Goal: Register for event/course

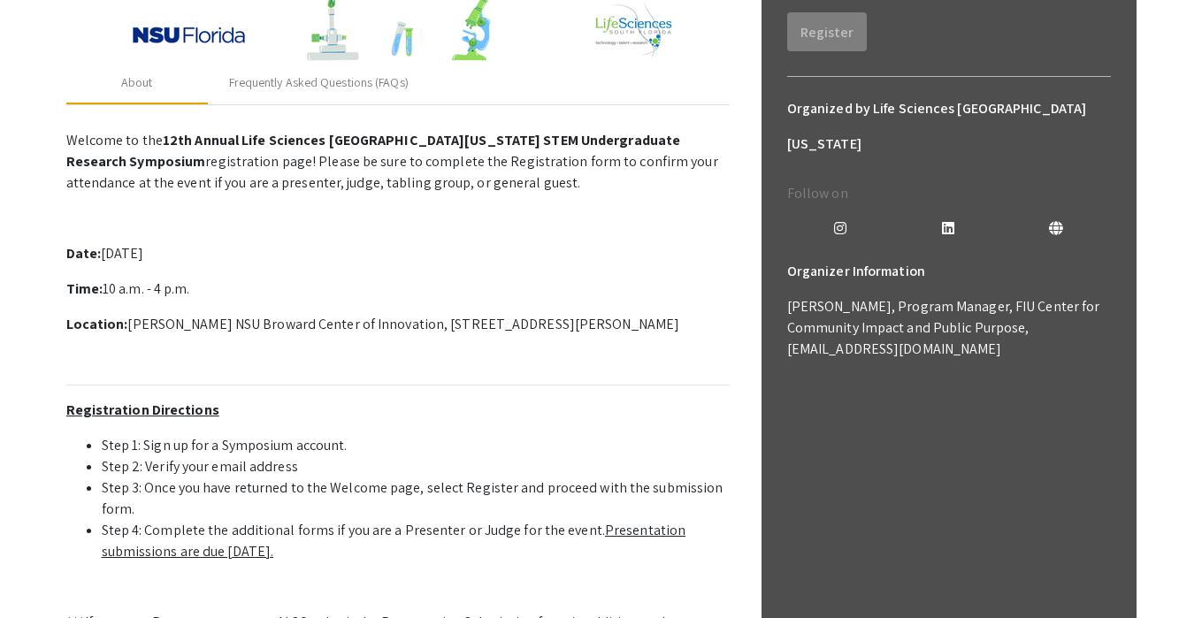
scroll to position [195, 0]
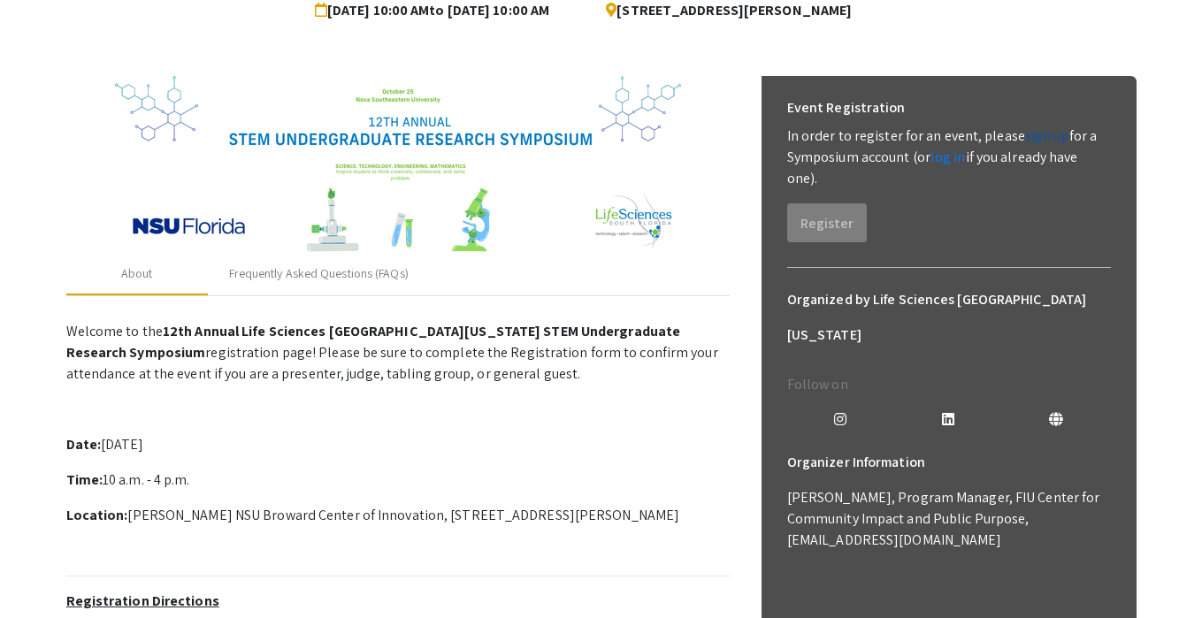
click at [1027, 139] on link "sign up" at bounding box center [1047, 135] width 44 height 19
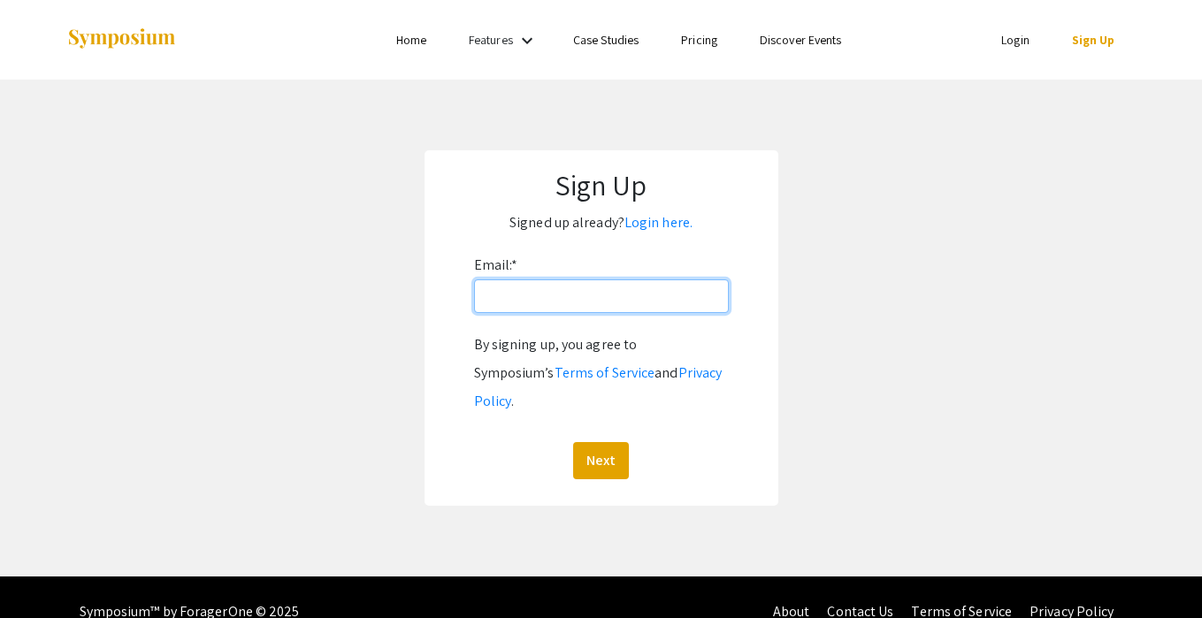
click at [593, 283] on input "Email: *" at bounding box center [601, 296] width 255 height 34
type input "[EMAIL_ADDRESS][DOMAIN_NAME]"
click at [573, 442] on button "Next" at bounding box center [601, 460] width 56 height 37
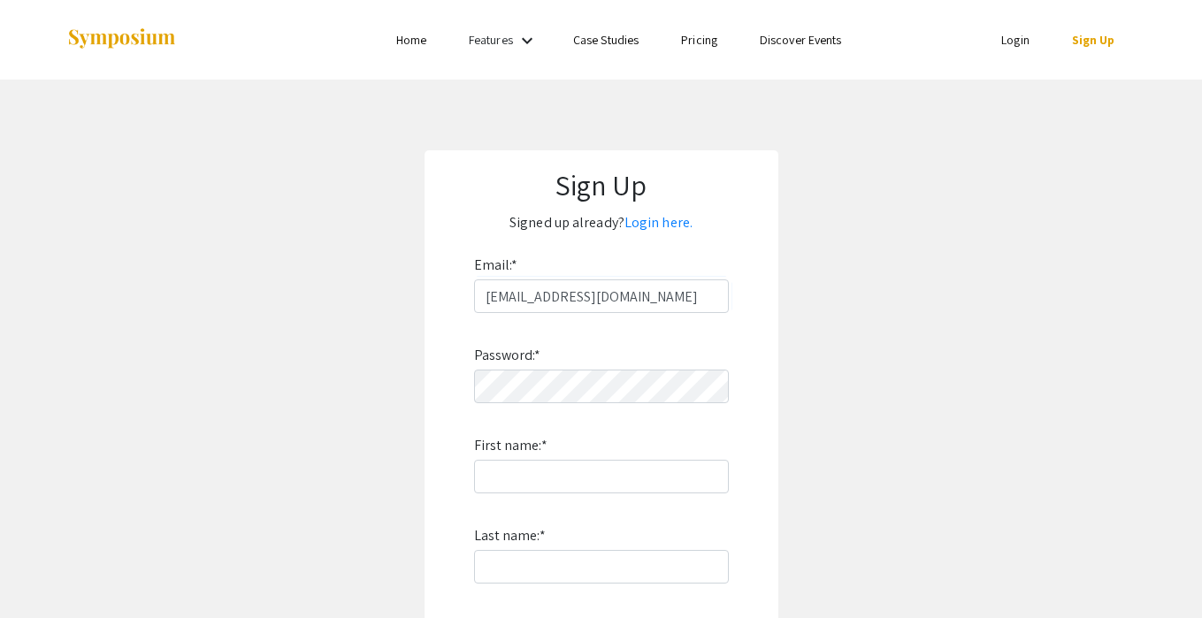
click at [649, 403] on div "Password: * First name: * Last name: * By signing up, you agree to Symposium’s …" at bounding box center [601, 545] width 255 height 465
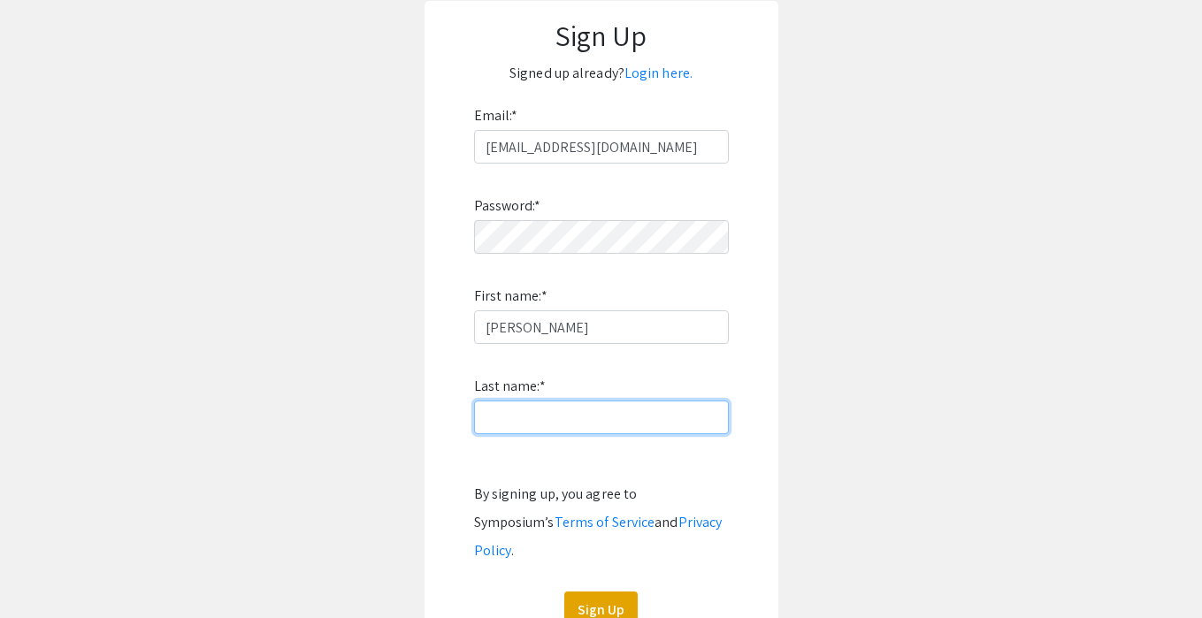
scroll to position [262, 0]
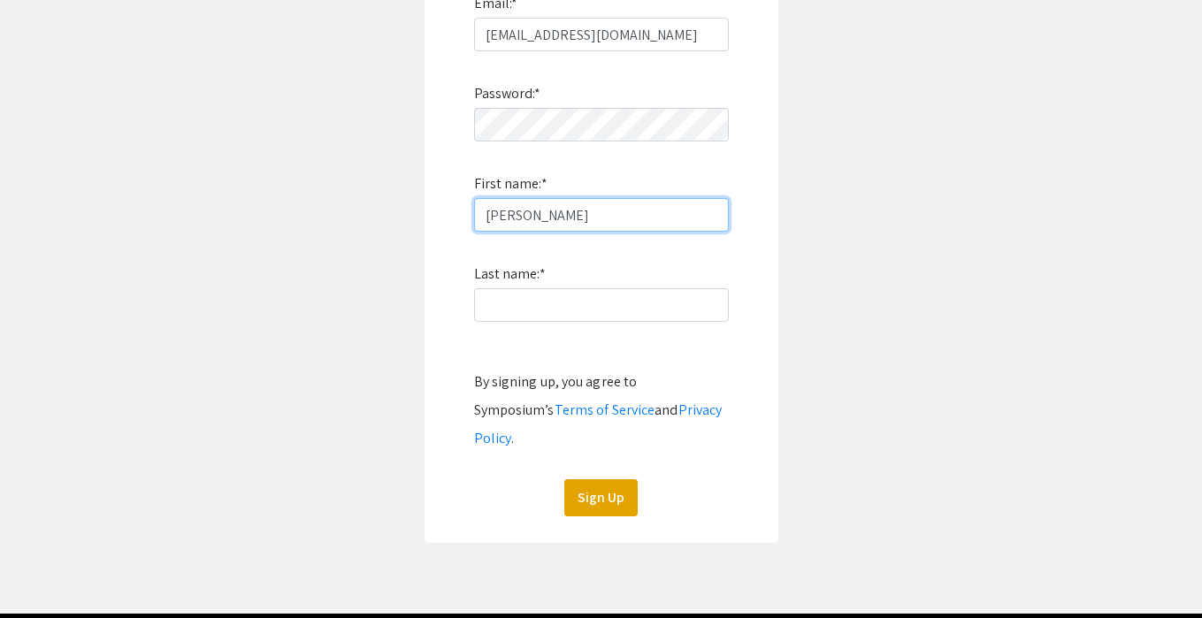
click at [611, 210] on input "Alejandr" at bounding box center [601, 215] width 255 height 34
type input "Alejandro"
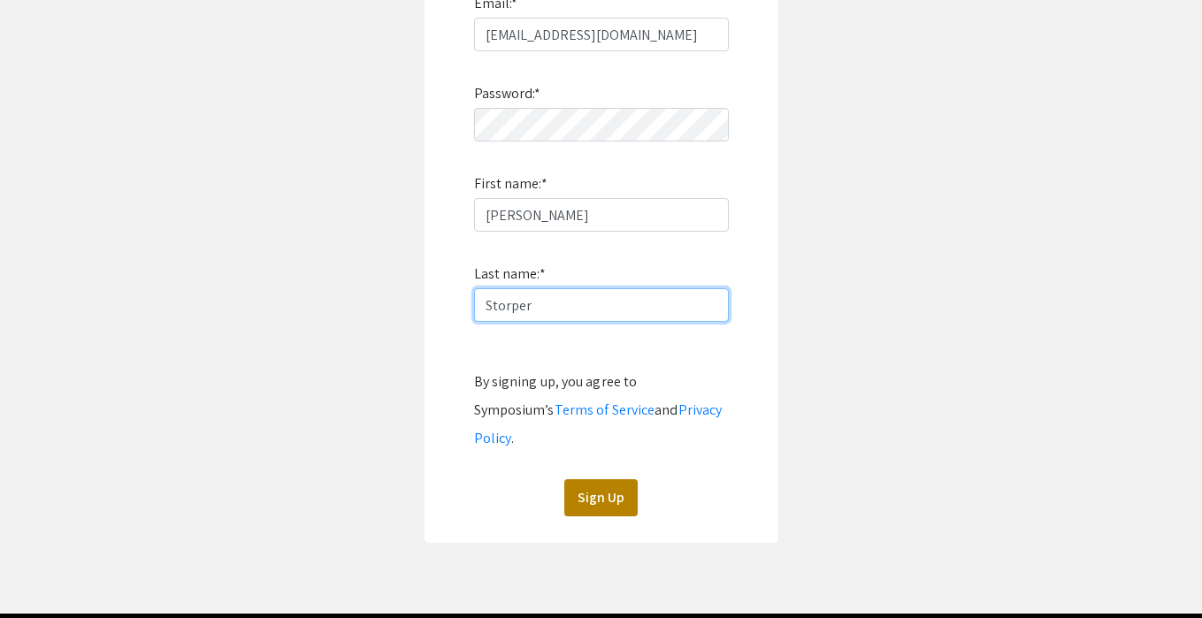
type input "Storper"
click at [577, 479] on button "Sign Up" at bounding box center [600, 497] width 73 height 37
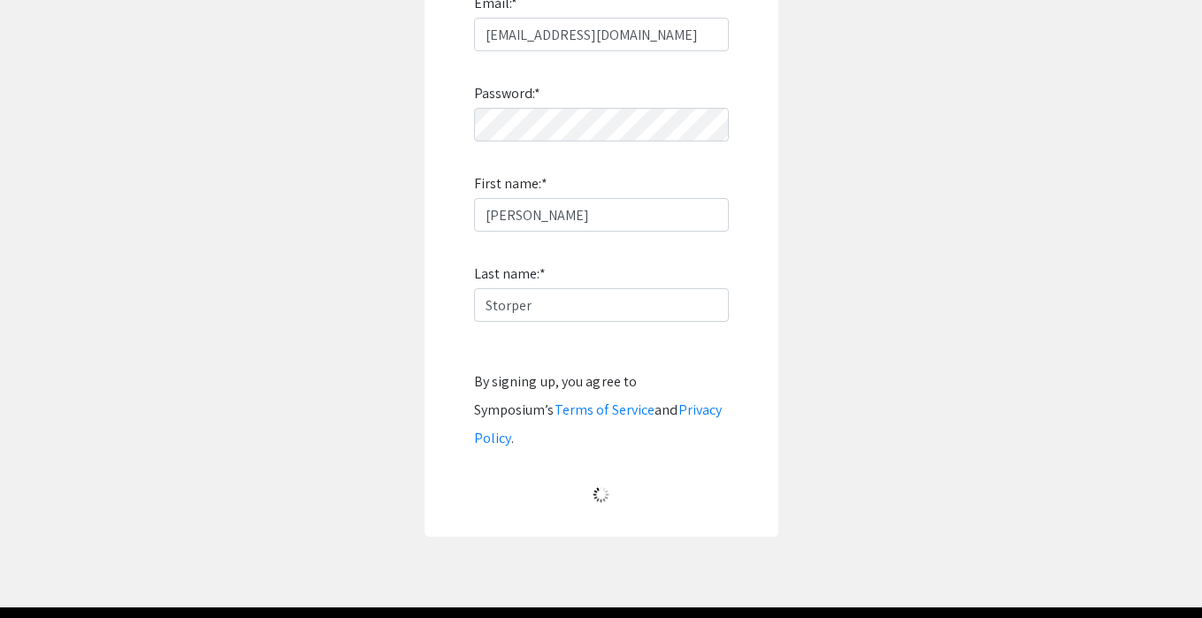
scroll to position [45, 0]
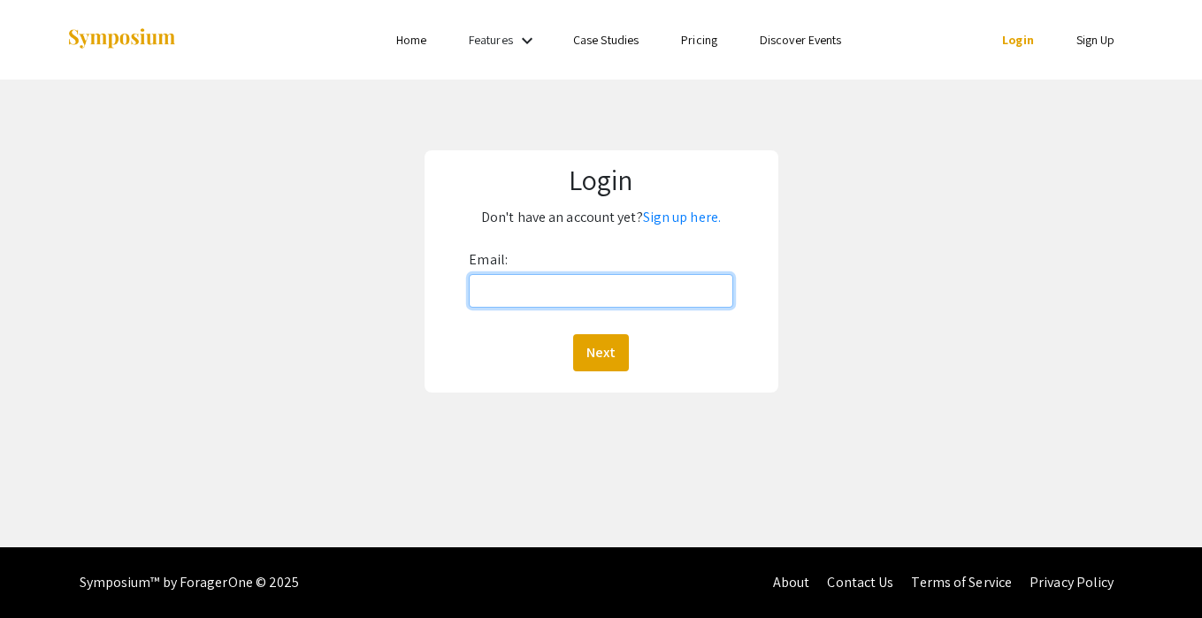
click at [551, 294] on input "Email:" at bounding box center [601, 291] width 264 height 34
type input "[EMAIL_ADDRESS][DOMAIN_NAME]"
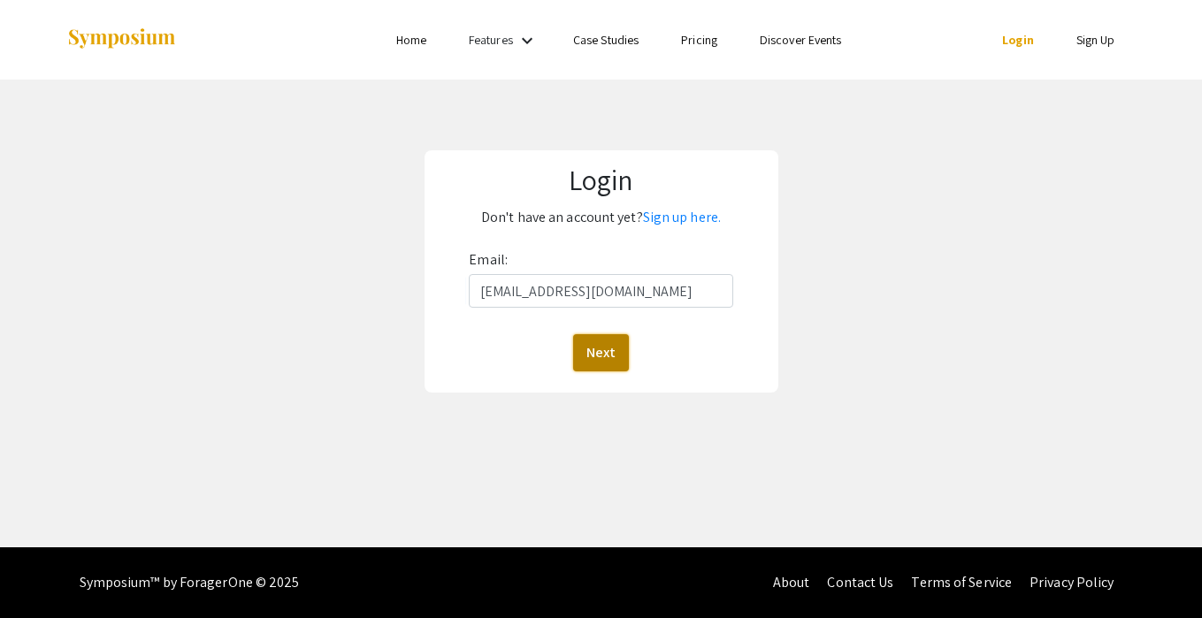
click at [589, 359] on button "Next" at bounding box center [601, 352] width 56 height 37
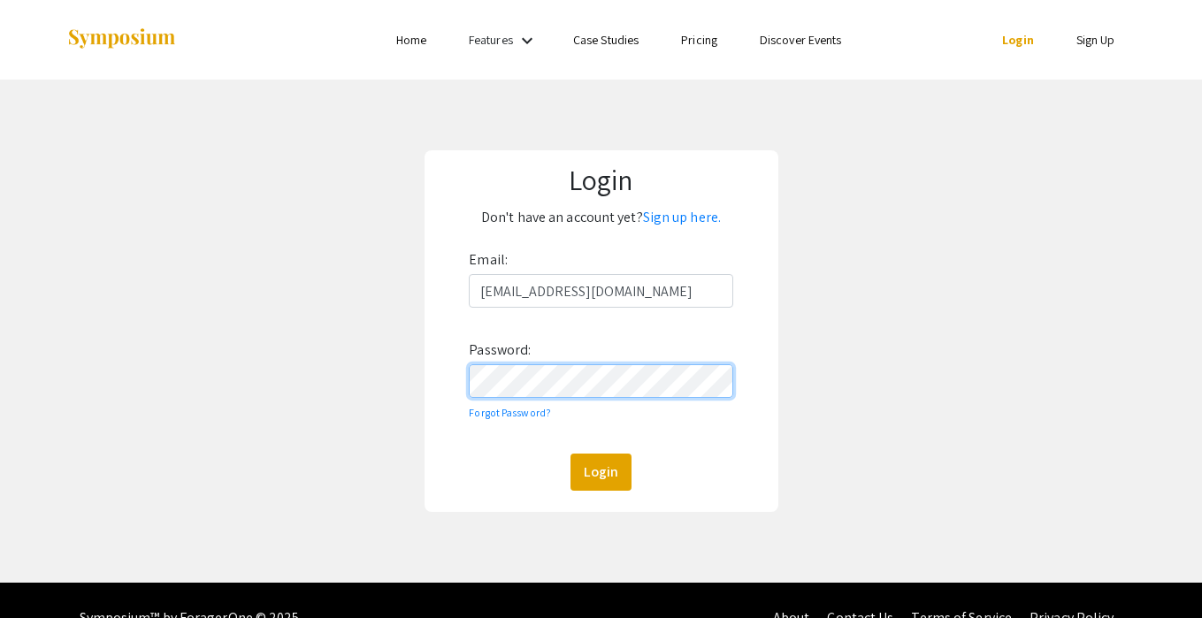
click at [570, 454] on button "Login" at bounding box center [600, 472] width 61 height 37
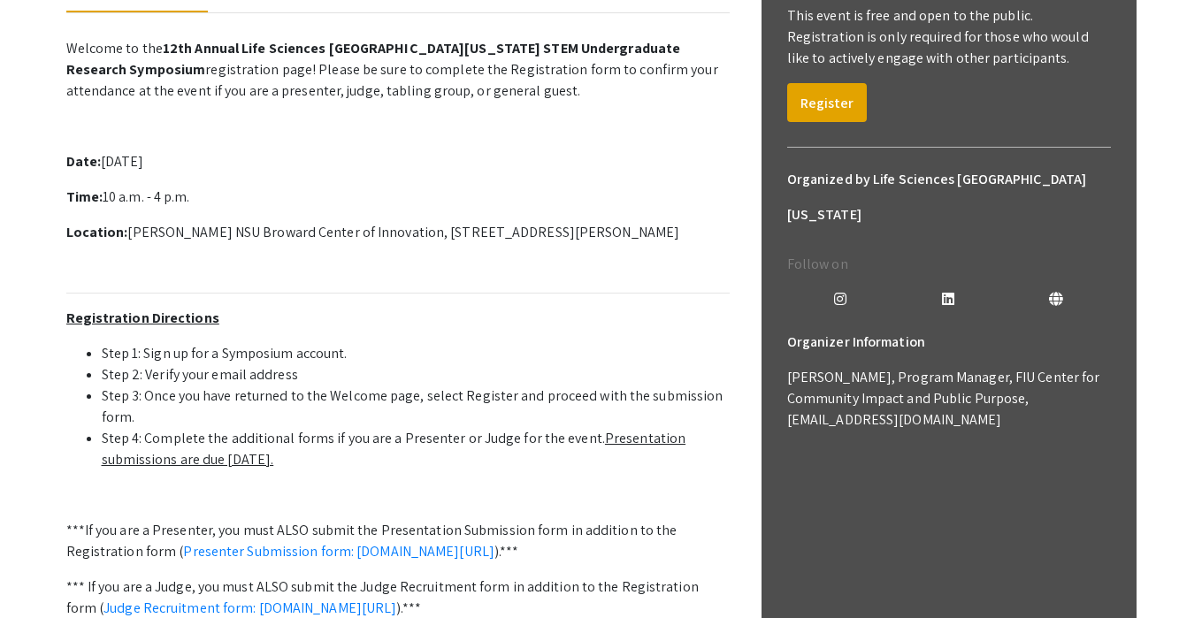
scroll to position [248, 0]
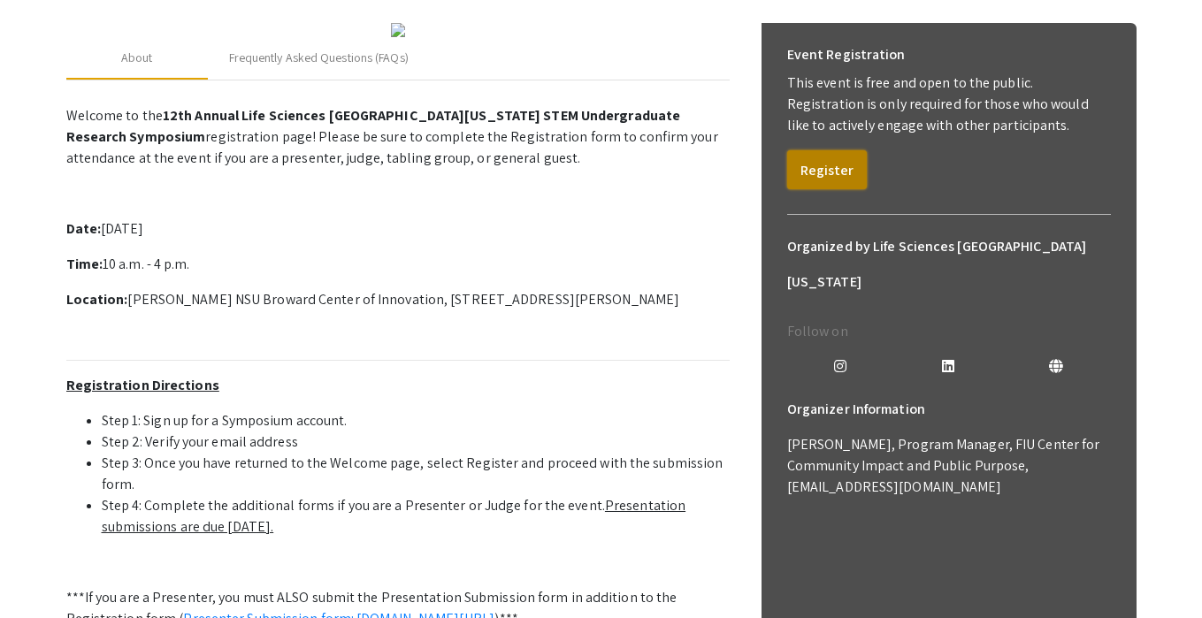
click at [806, 169] on button "Register" at bounding box center [827, 169] width 80 height 39
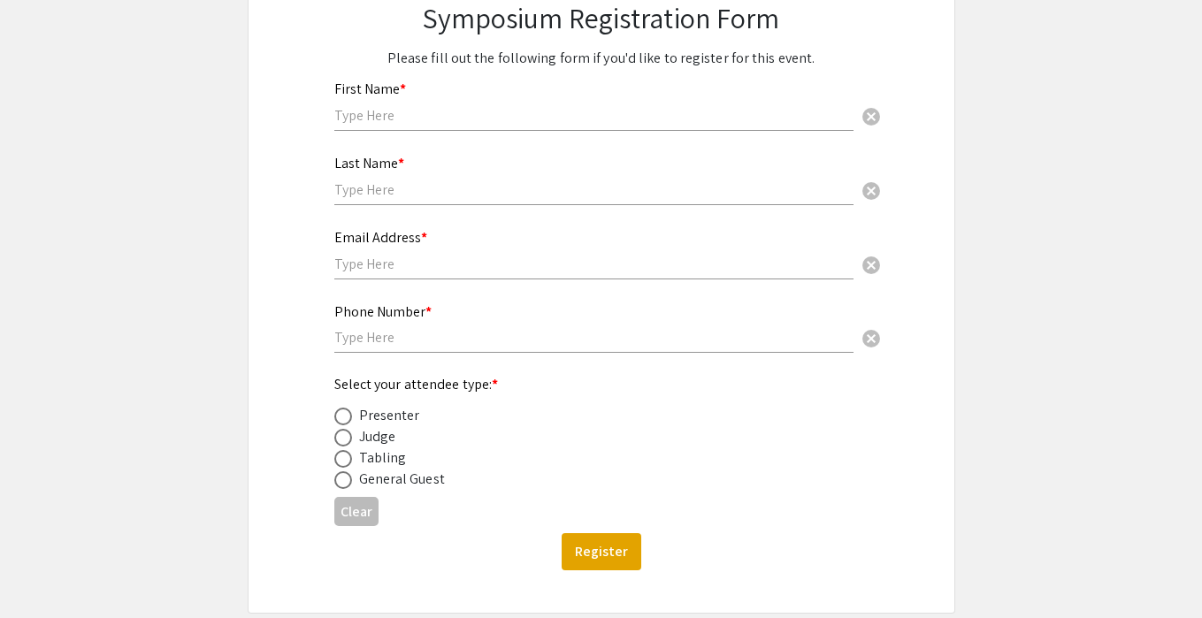
scroll to position [210, 0]
click at [344, 420] on span at bounding box center [343, 416] width 18 height 18
click at [344, 420] on input "radio" at bounding box center [343, 416] width 18 height 18
radio input "true"
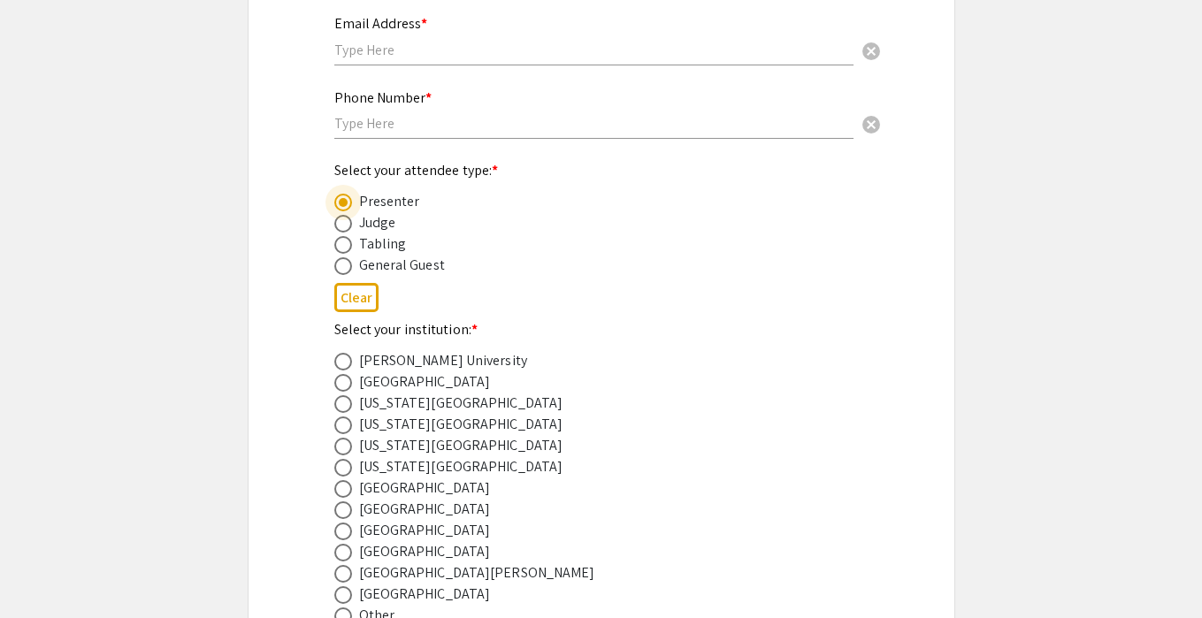
scroll to position [567, 0]
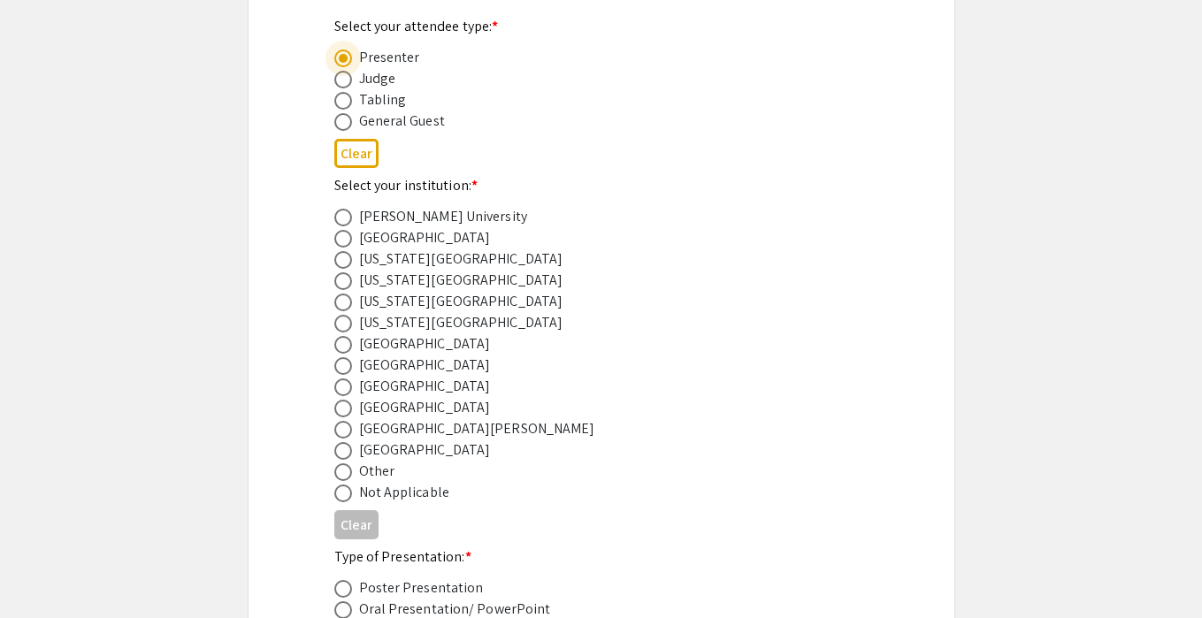
click at [339, 456] on span at bounding box center [343, 451] width 18 height 18
click at [339, 456] on input "radio" at bounding box center [343, 451] width 18 height 18
radio input "true"
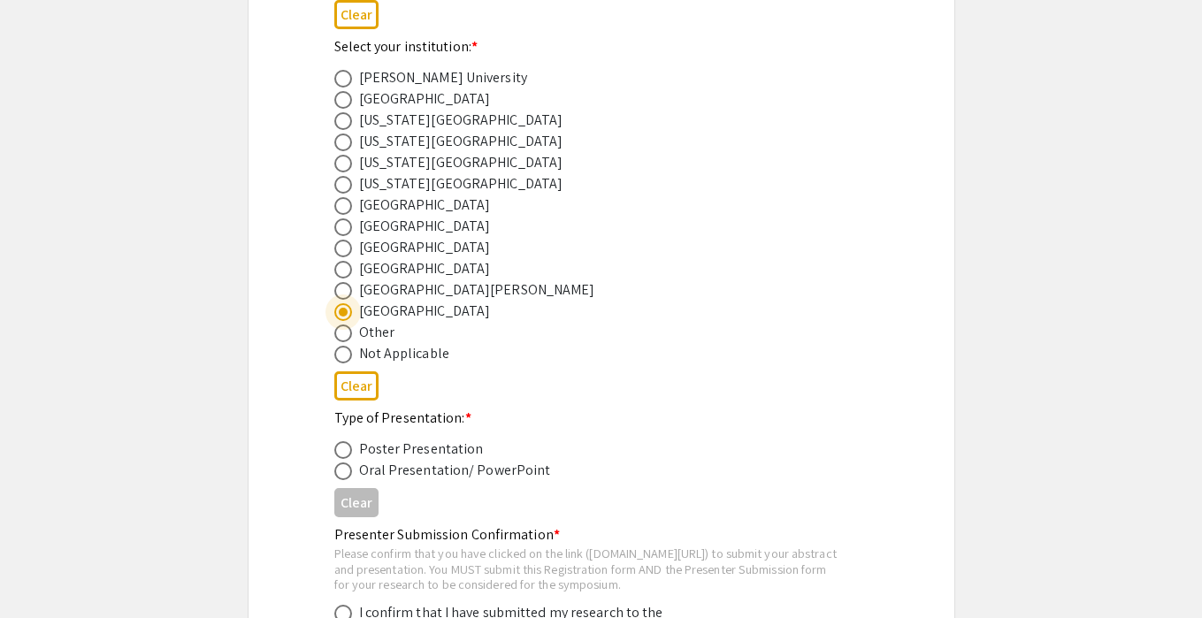
scroll to position [769, 0]
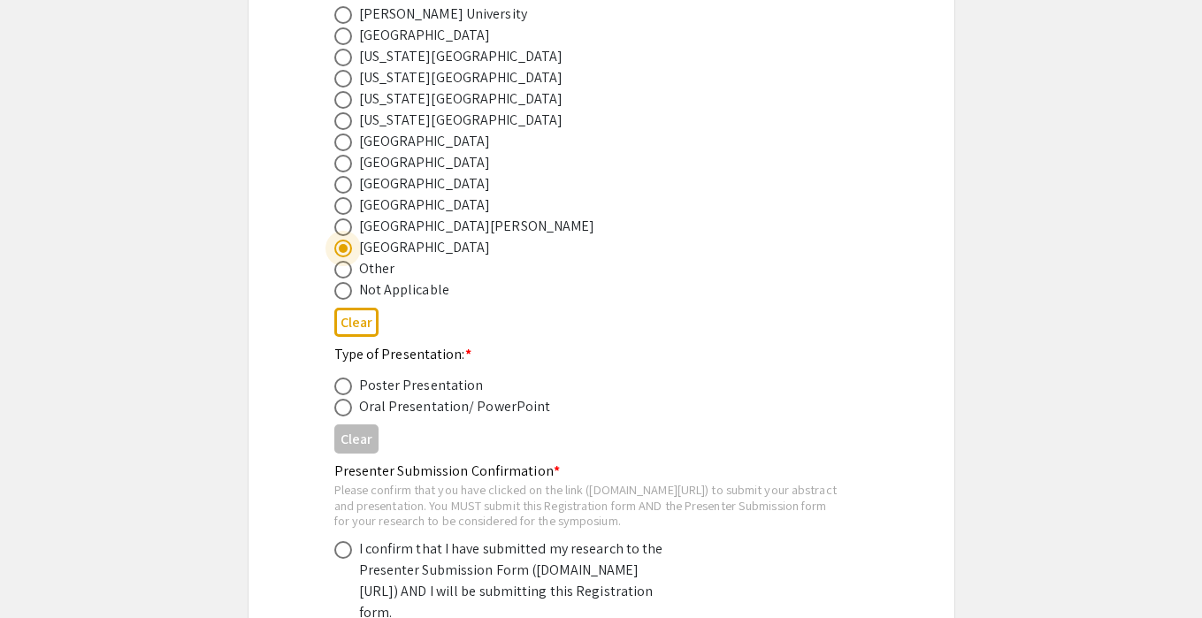
click at [397, 409] on div "Oral Presentation/ PowerPoint" at bounding box center [455, 406] width 192 height 21
click at [343, 414] on span at bounding box center [343, 408] width 18 height 18
click at [343, 414] on input "radio" at bounding box center [343, 408] width 18 height 18
radio input "true"
click at [343, 386] on span at bounding box center [343, 387] width 18 height 18
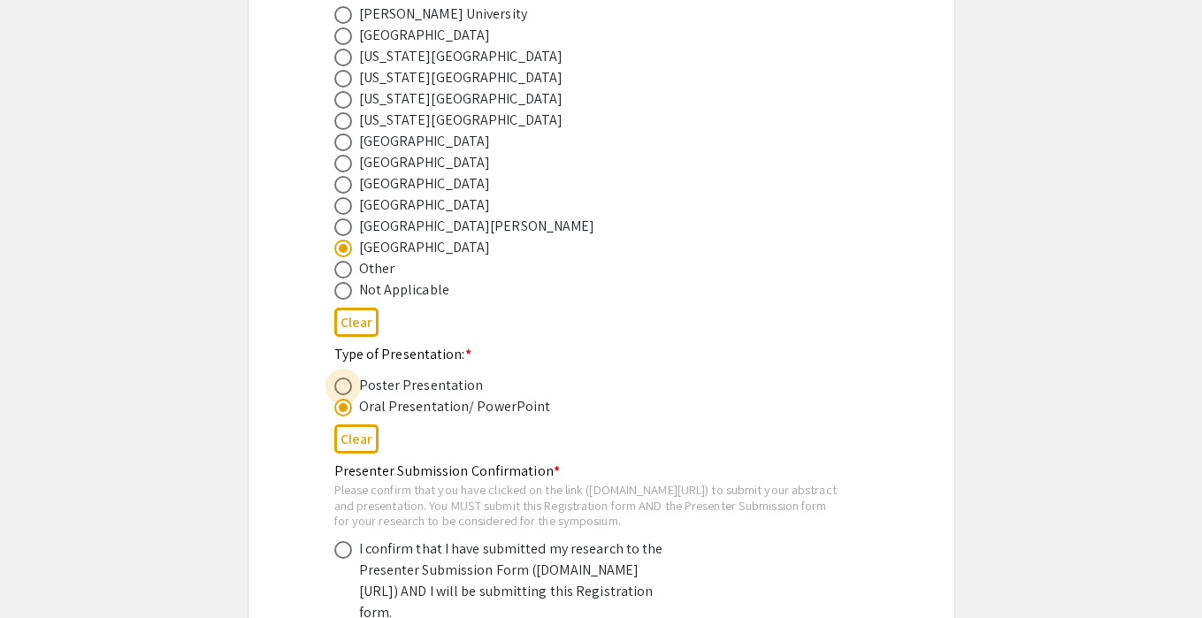
click at [343, 386] on input "radio" at bounding box center [343, 387] width 18 height 18
radio input "true"
click at [340, 414] on span at bounding box center [343, 408] width 18 height 18
click at [340, 414] on input "radio" at bounding box center [343, 408] width 18 height 18
radio input "true"
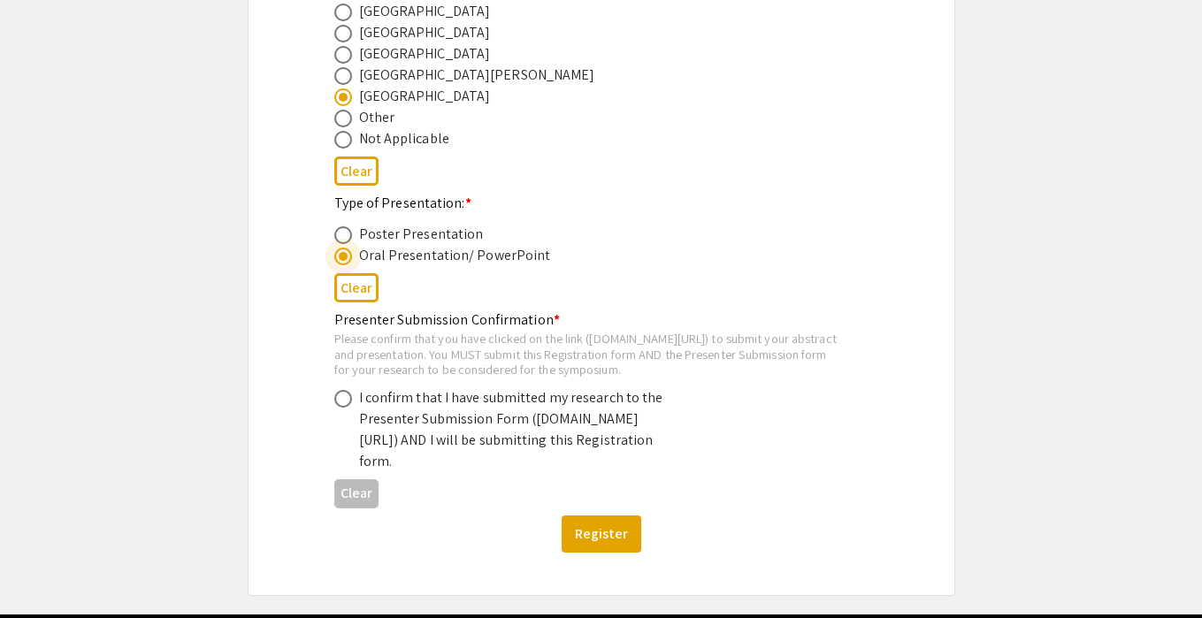
scroll to position [922, 0]
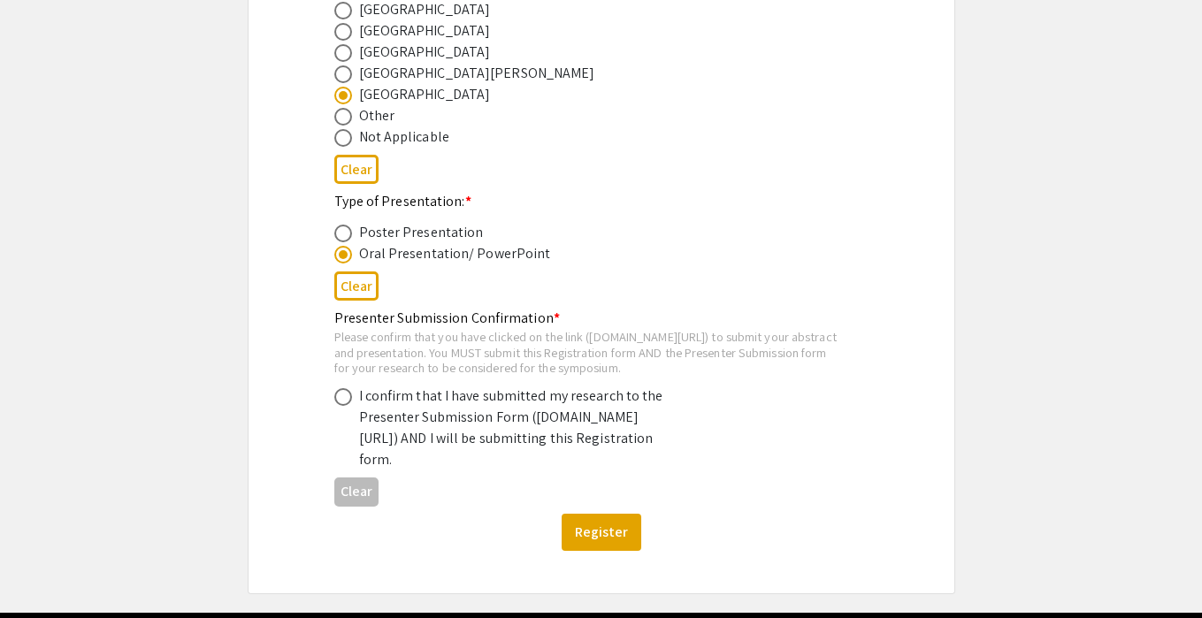
click at [356, 360] on div "Please confirm that you have clicked on the link (symposium.foragerone.com/lssf…" at bounding box center [587, 352] width 506 height 47
drag, startPoint x: 356, startPoint y: 360, endPoint x: 623, endPoint y: 358, distance: 266.2
click at [623, 359] on div "Please confirm that you have clicked on the link (symposium.foragerone.com/lssf…" at bounding box center [587, 352] width 506 height 47
copy div "symposium.foragerone.com/lssfsymposium2025/submission"
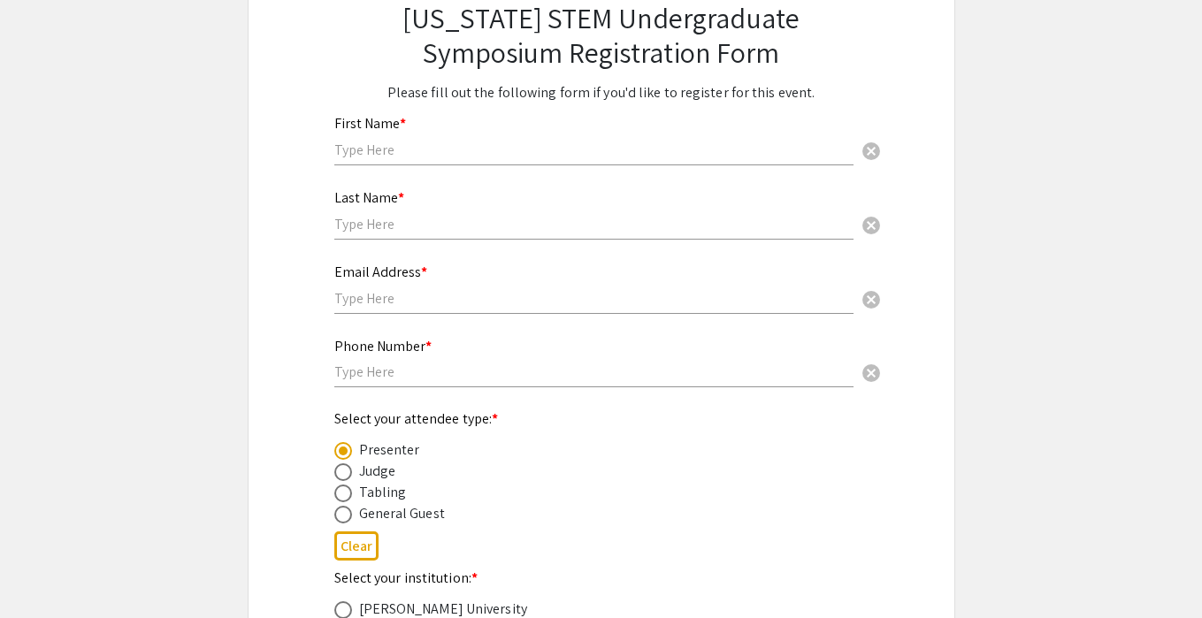
scroll to position [0, 0]
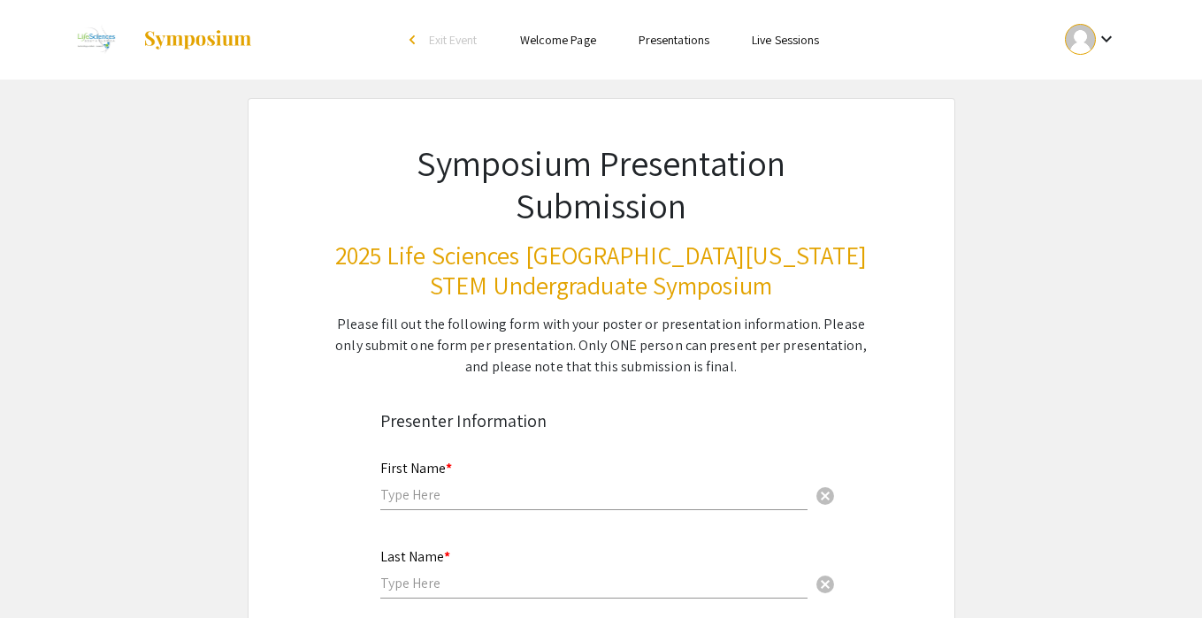
click at [676, 48] on link "Presentations" at bounding box center [673, 40] width 71 height 16
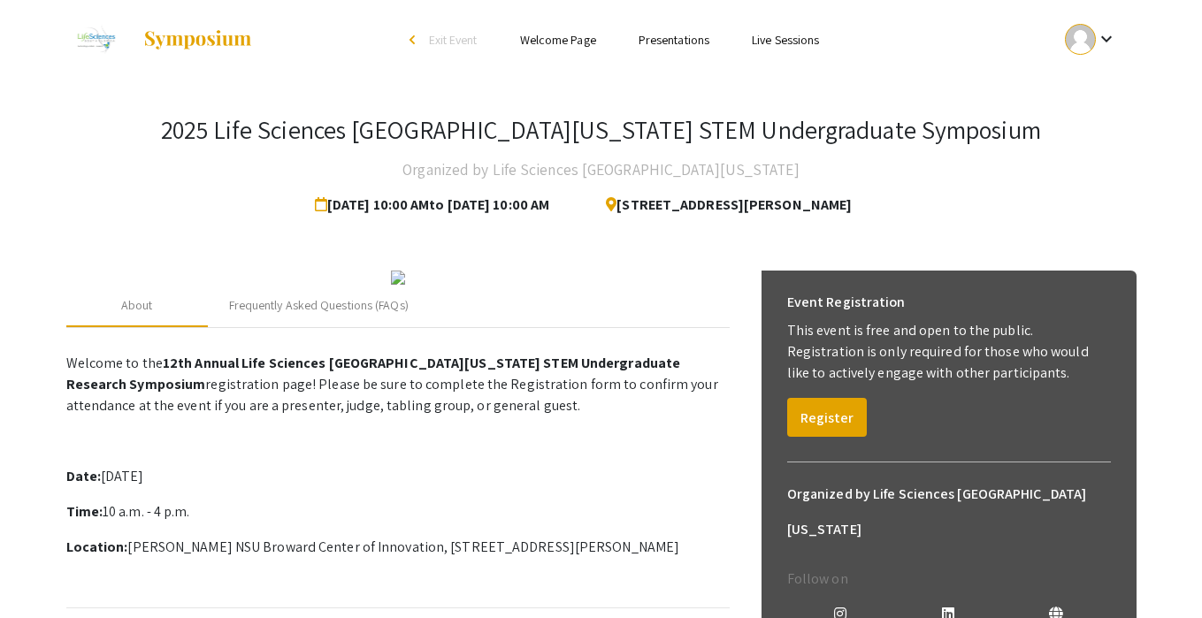
scroll to position [270, 0]
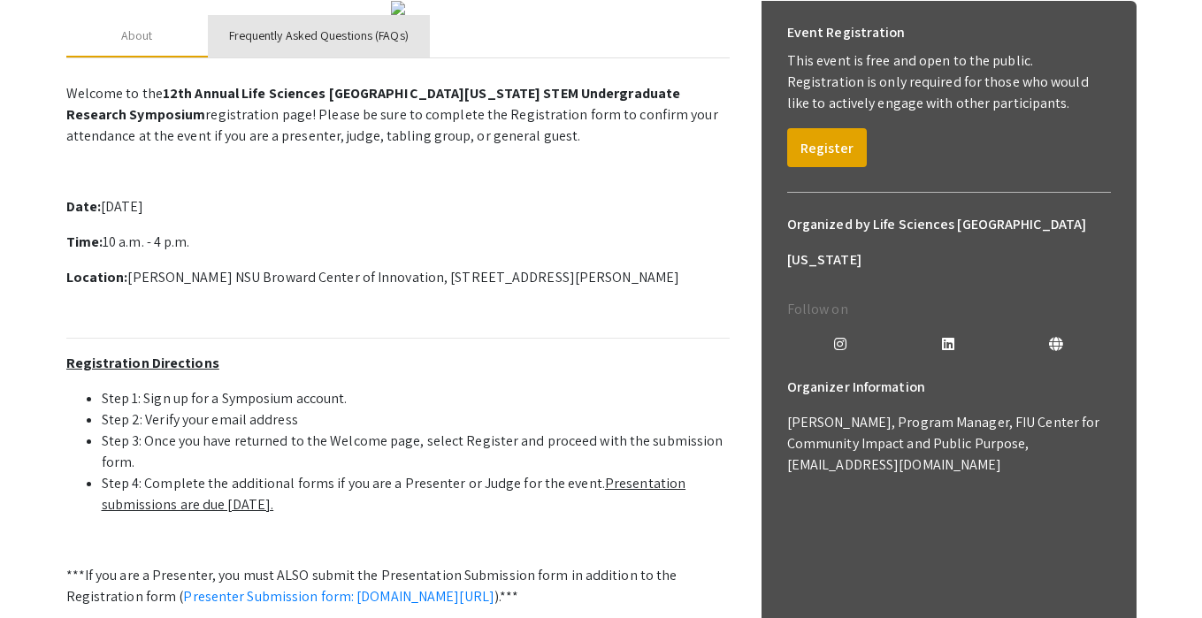
click at [362, 45] on div "Frequently Asked Questions (FAQs)" at bounding box center [319, 36] width 180 height 19
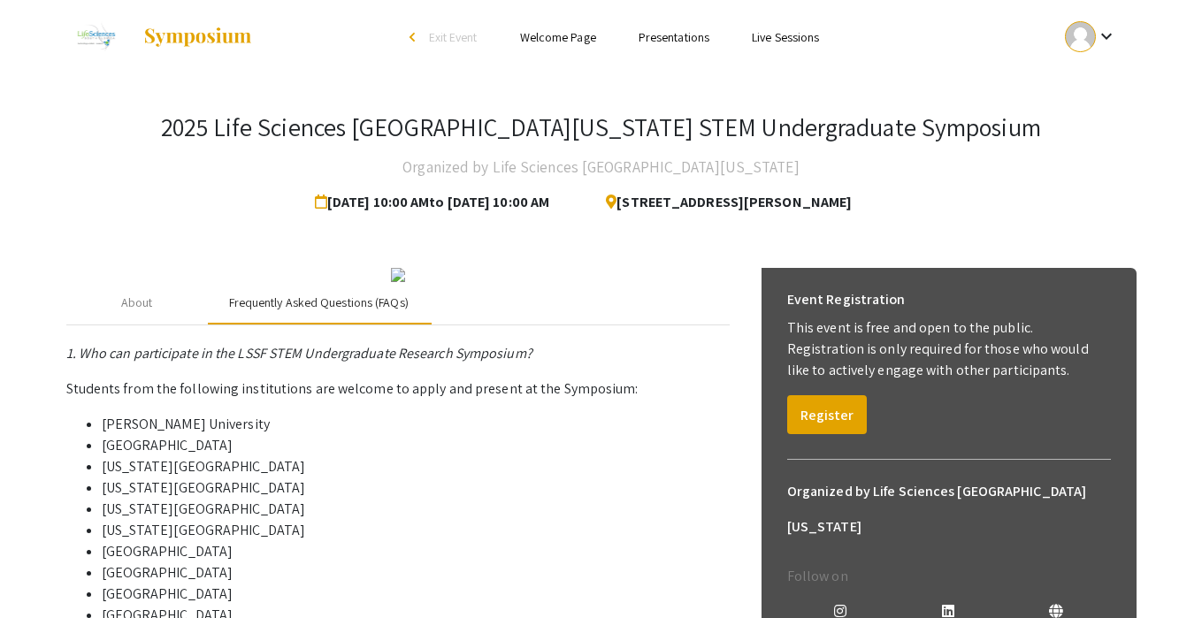
scroll to position [0, 0]
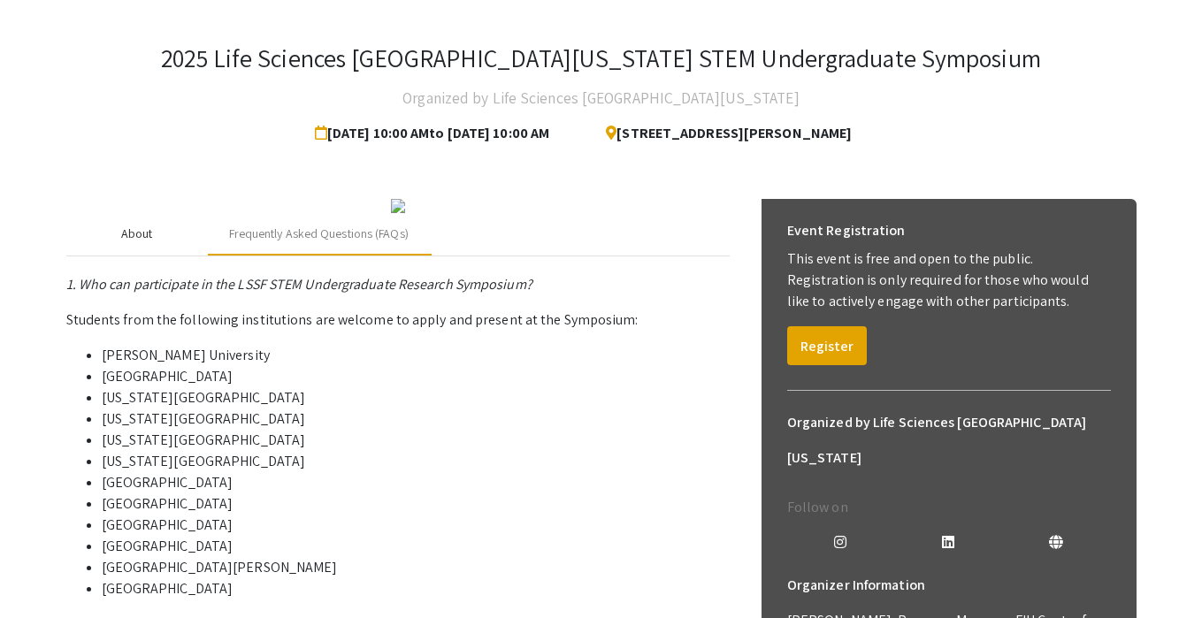
click at [145, 243] on div "About" at bounding box center [137, 234] width 32 height 19
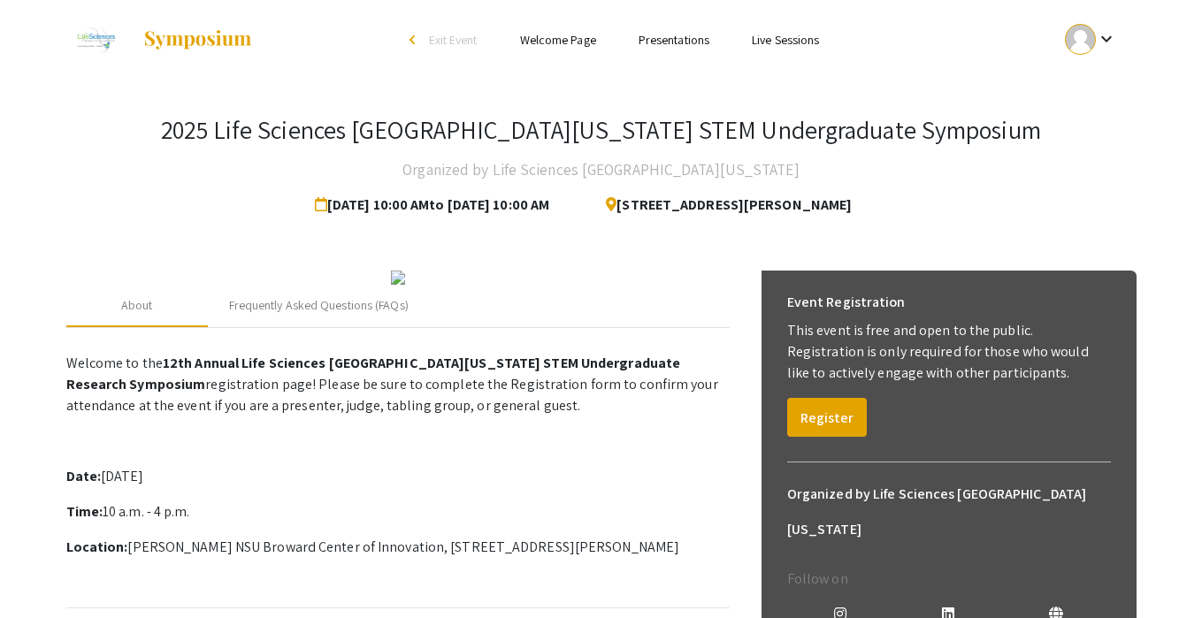
click at [581, 42] on link "Welcome Page" at bounding box center [558, 40] width 76 height 16
click at [555, 42] on link "Welcome Page" at bounding box center [558, 40] width 76 height 16
click at [784, 33] on link "Live Sessions" at bounding box center [785, 40] width 67 height 16
click at [674, 40] on link "Presentations" at bounding box center [673, 40] width 71 height 16
click at [574, 34] on link "Welcome Page" at bounding box center [558, 40] width 76 height 16
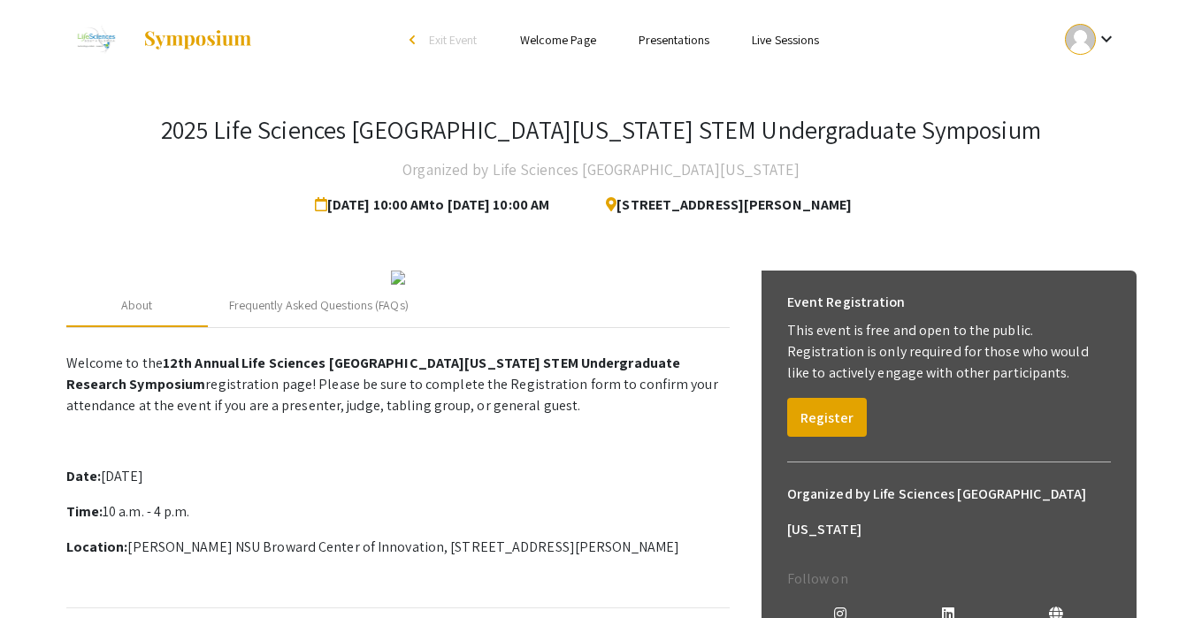
click at [778, 33] on link "Live Sessions" at bounding box center [785, 40] width 67 height 16
click at [562, 36] on link "Welcome Page" at bounding box center [558, 40] width 76 height 16
click at [635, 30] on li "Presentations" at bounding box center [673, 39] width 113 height 21
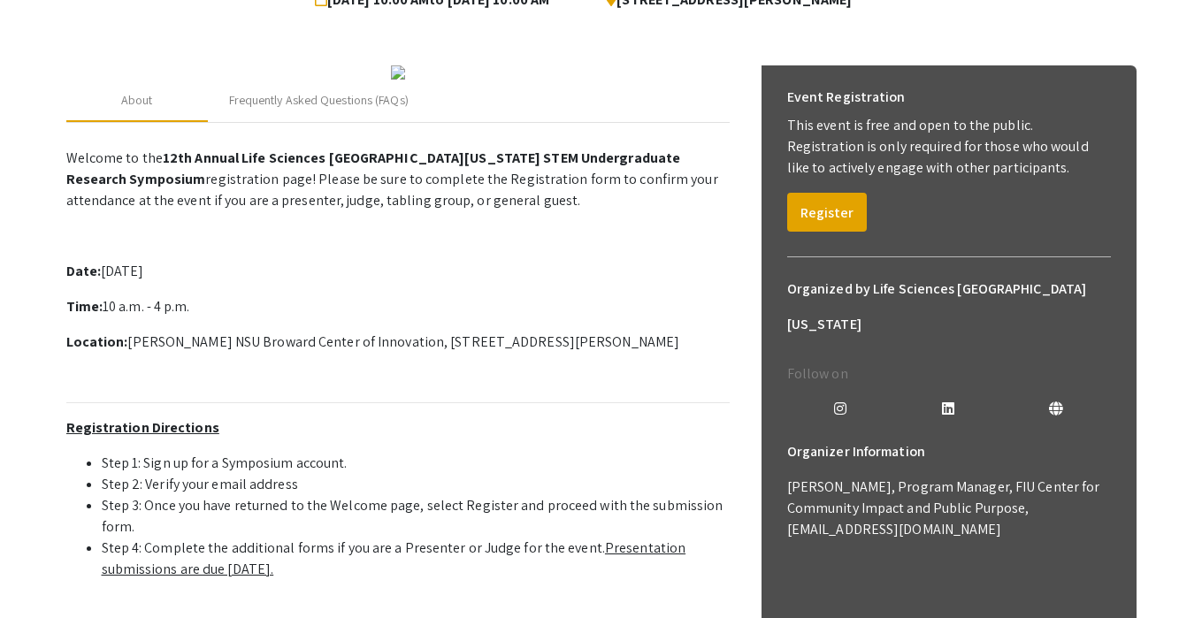
scroll to position [206, 0]
click at [805, 195] on button "Register" at bounding box center [827, 211] width 80 height 39
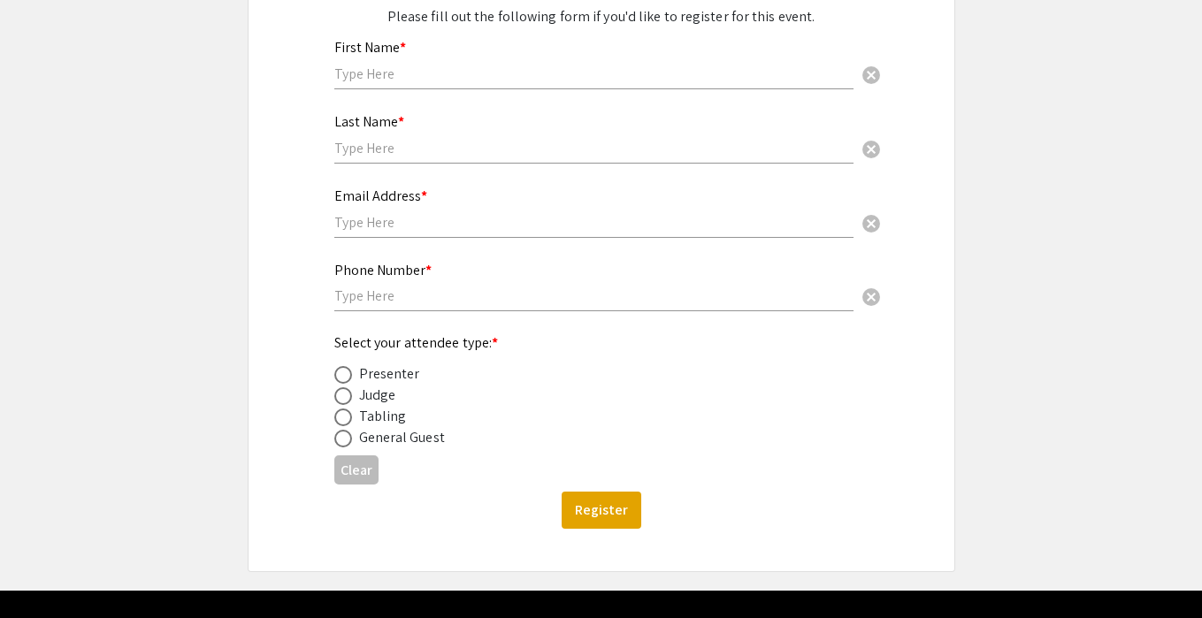
scroll to position [296, 0]
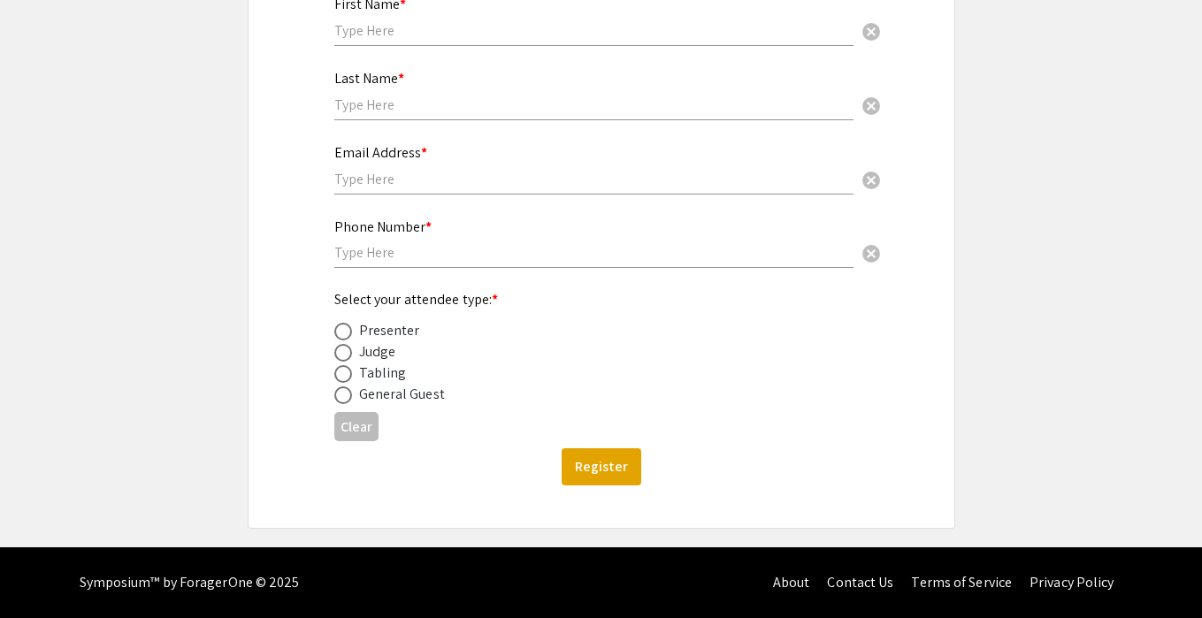
click at [385, 329] on div "Presenter" at bounding box center [389, 330] width 61 height 21
click at [342, 329] on span at bounding box center [343, 332] width 18 height 18
click at [342, 329] on input "radio" at bounding box center [343, 332] width 18 height 18
radio input "true"
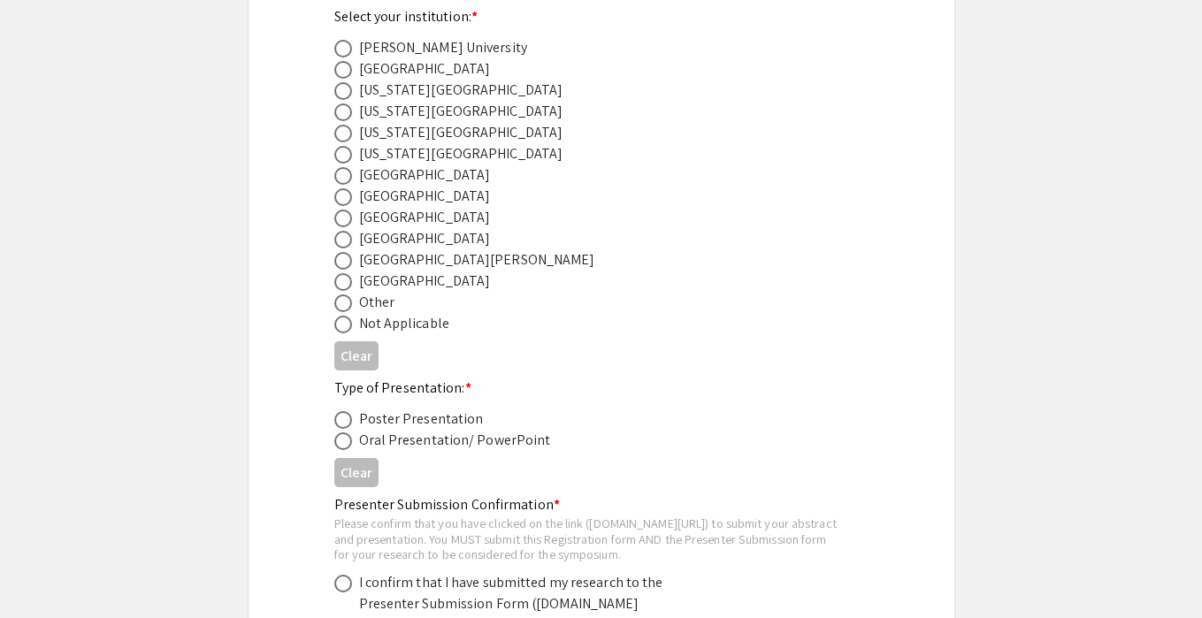
scroll to position [948, 0]
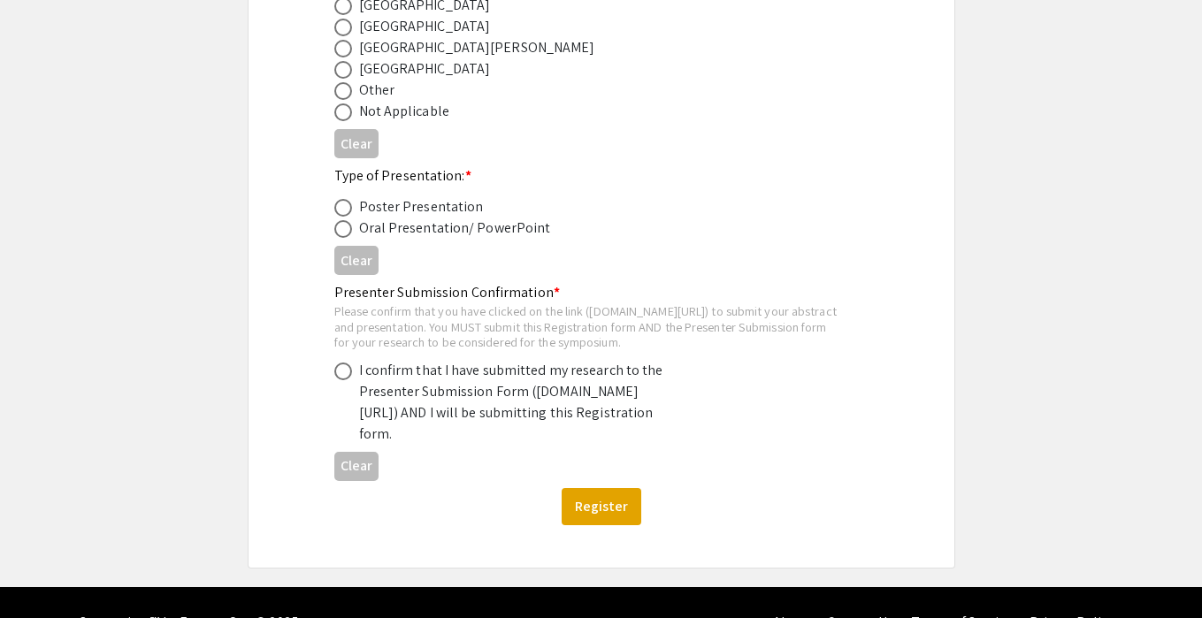
click at [378, 432] on div "I confirm that I have submitted my research to the Presenter Submission Form ([…" at bounding box center [513, 402] width 309 height 85
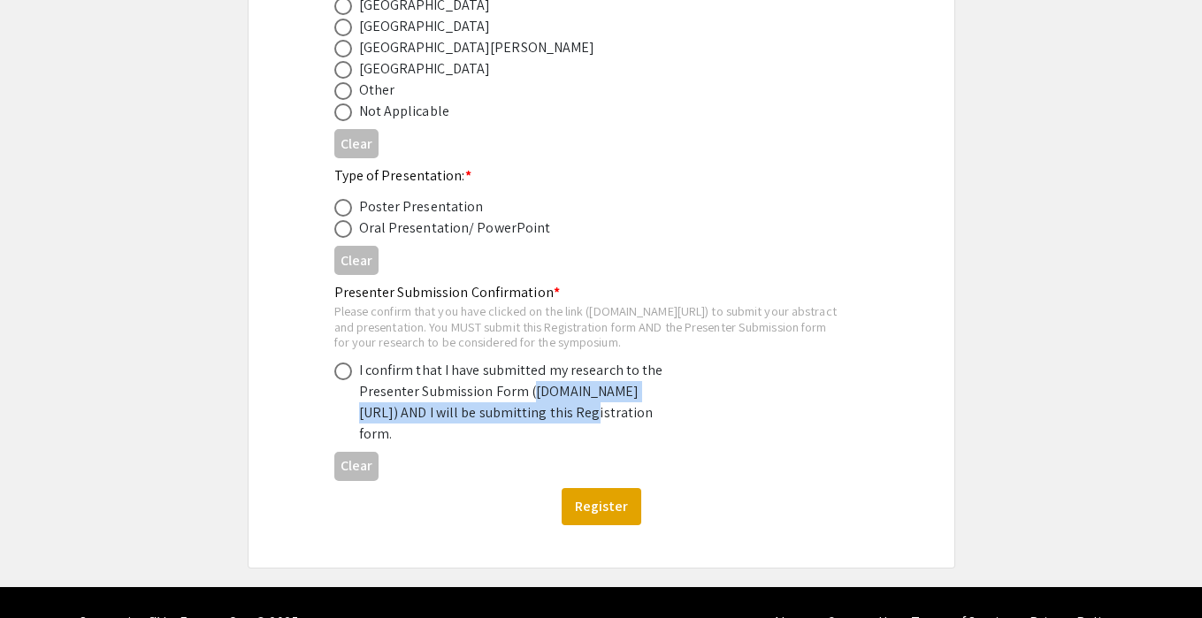
drag, startPoint x: 378, startPoint y: 432, endPoint x: 389, endPoint y: 454, distance: 23.7
click at [389, 445] on div "I confirm that I have submitted my research to the Presenter Submission Form ([…" at bounding box center [513, 402] width 309 height 85
copy div "symposium.foragerone.com/lssfsymposium2025/submission"
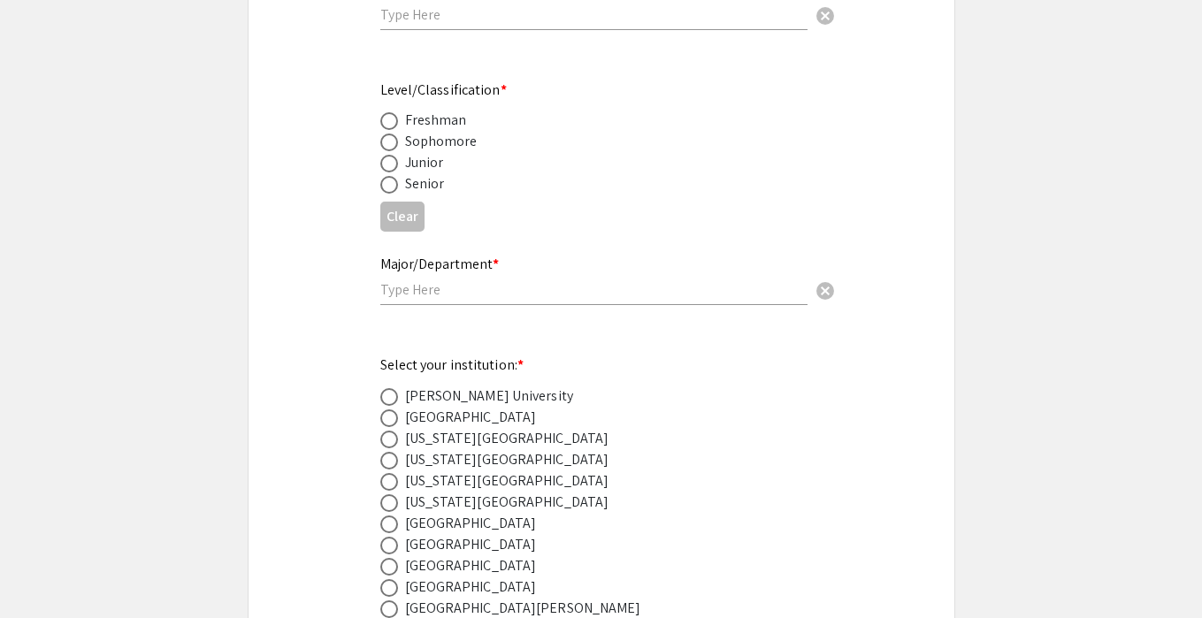
scroll to position [863, 0]
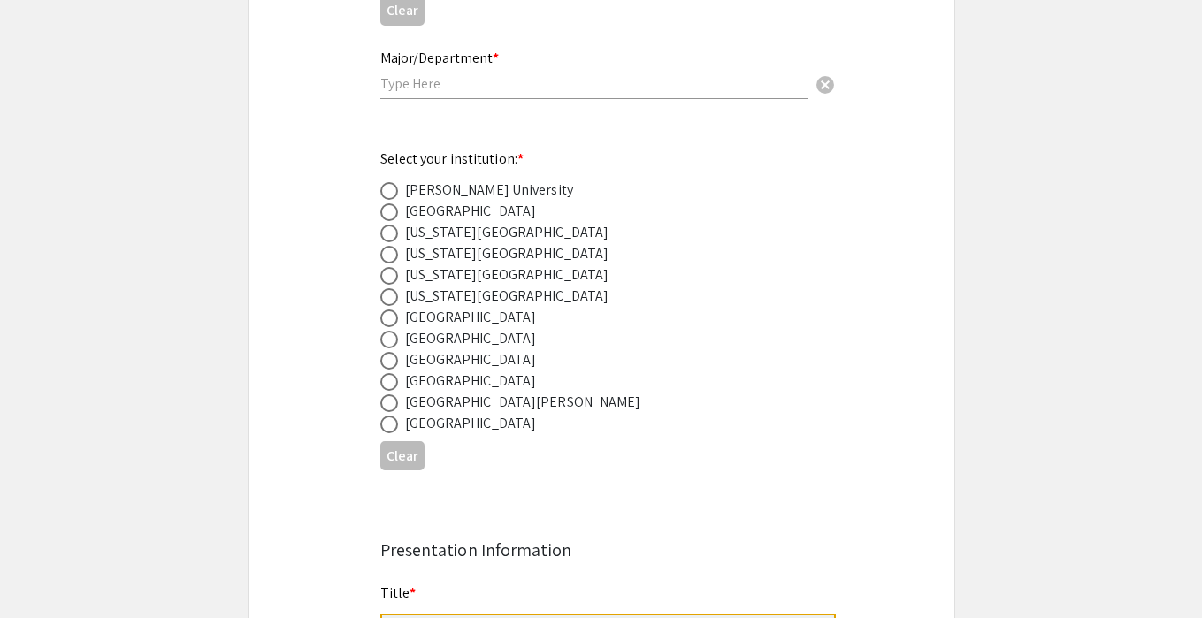
click at [387, 432] on span at bounding box center [389, 425] width 18 height 18
click at [387, 432] on input "radio" at bounding box center [389, 425] width 18 height 18
radio input "true"
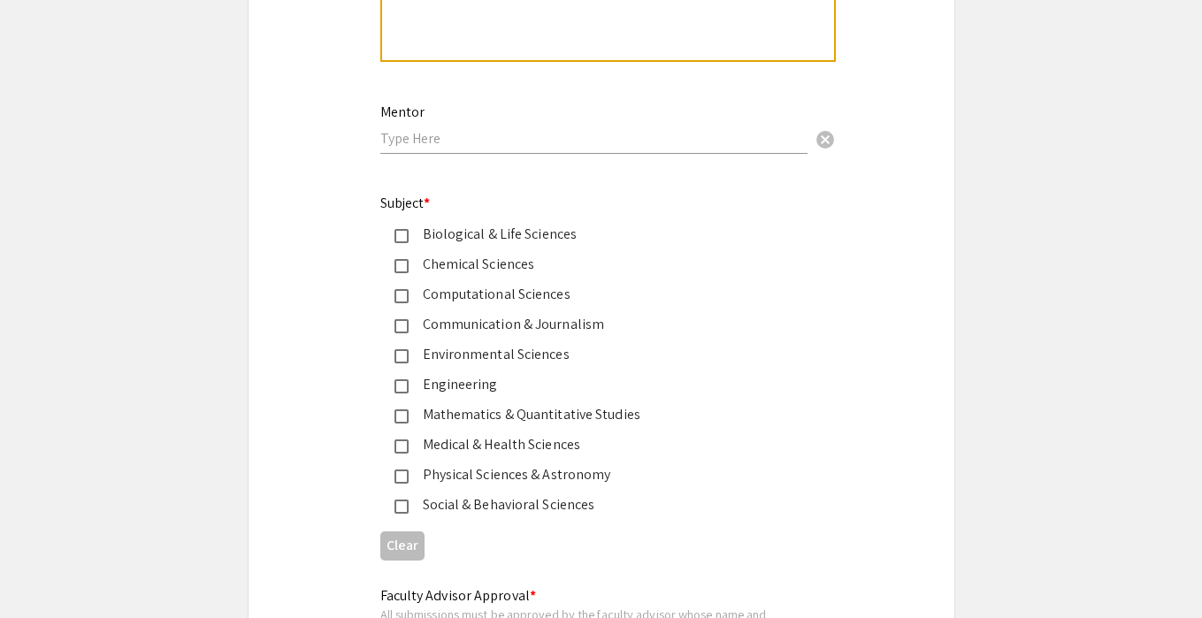
scroll to position [2405, 0]
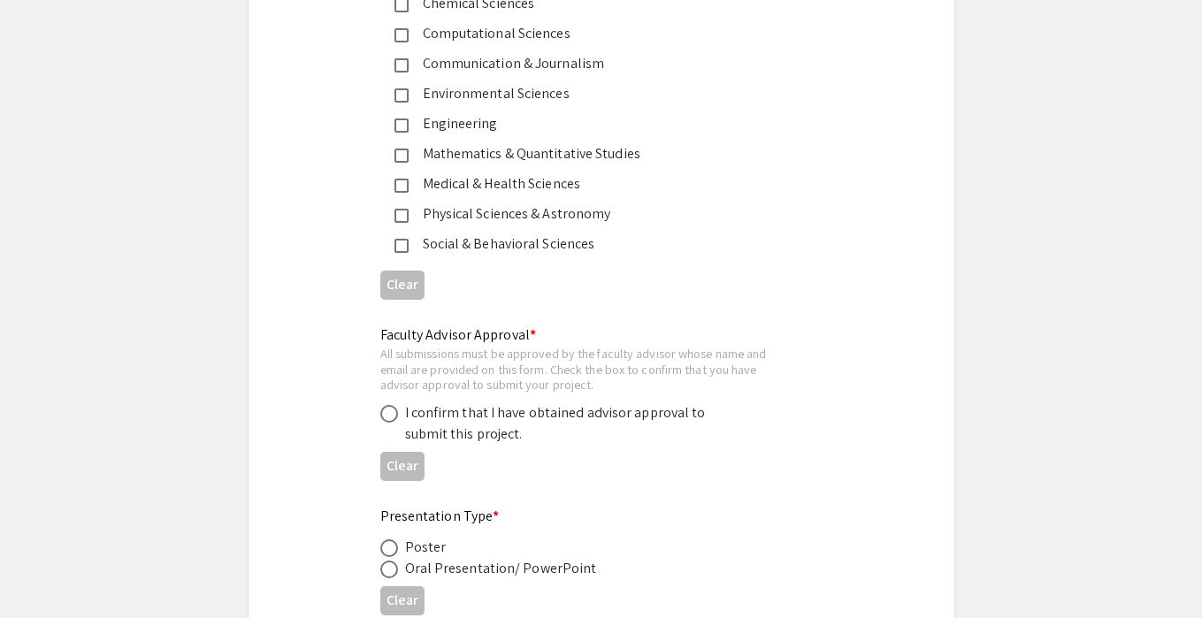
click at [388, 414] on span at bounding box center [389, 414] width 18 height 18
click at [388, 414] on input "radio" at bounding box center [389, 414] width 18 height 18
radio input "true"
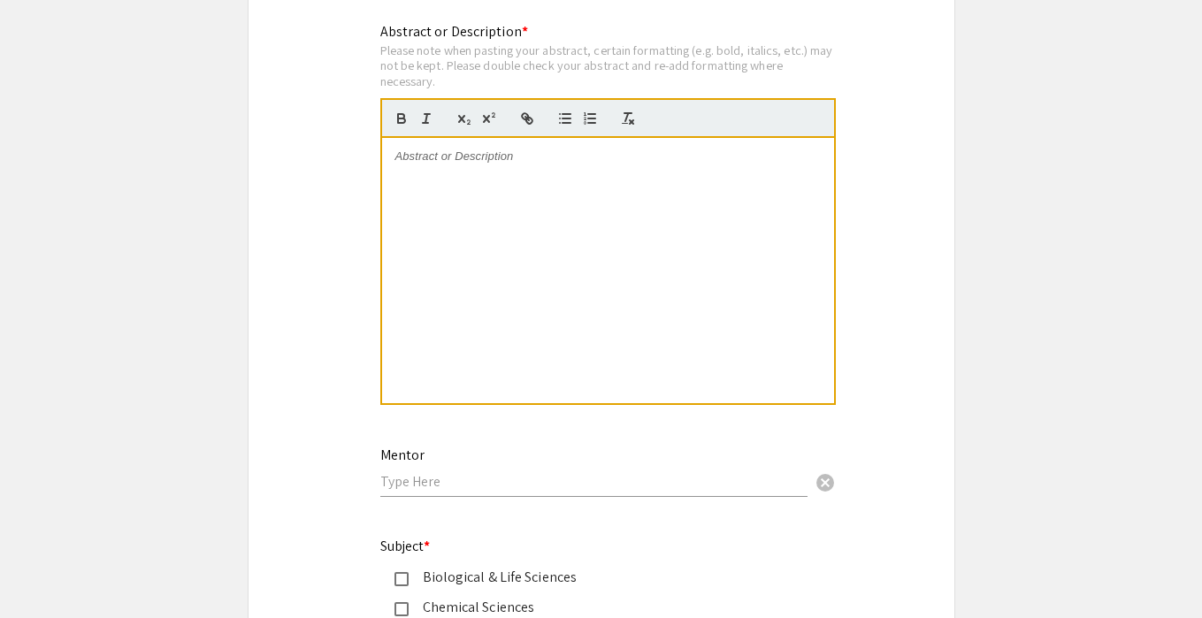
scroll to position [1800, 0]
click at [441, 487] on input "text" at bounding box center [593, 482] width 427 height 19
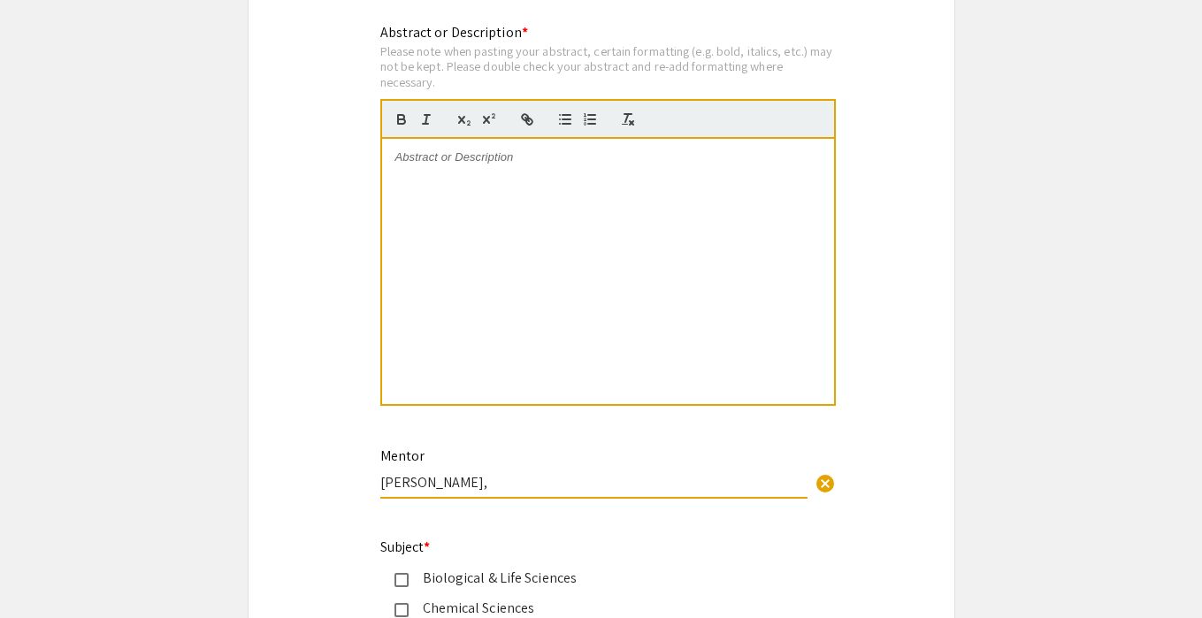
paste input "fbb31@med.miami.edu"
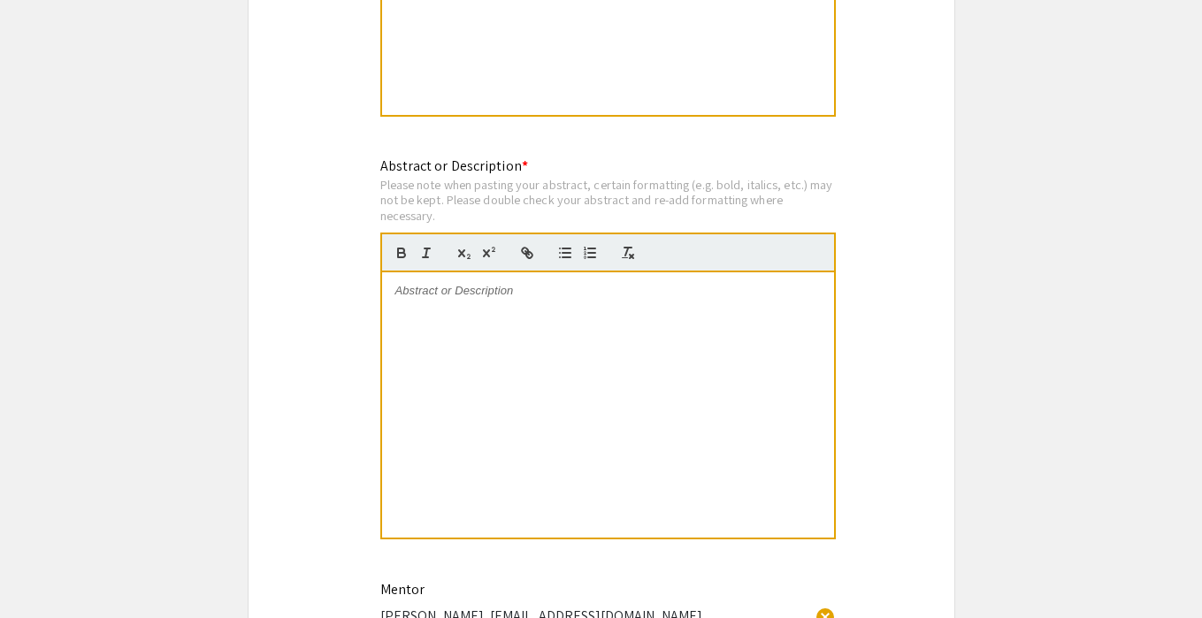
type input "Farren Briggs, fbb31@med.miami.edu"
click at [511, 356] on div at bounding box center [608, 404] width 452 height 265
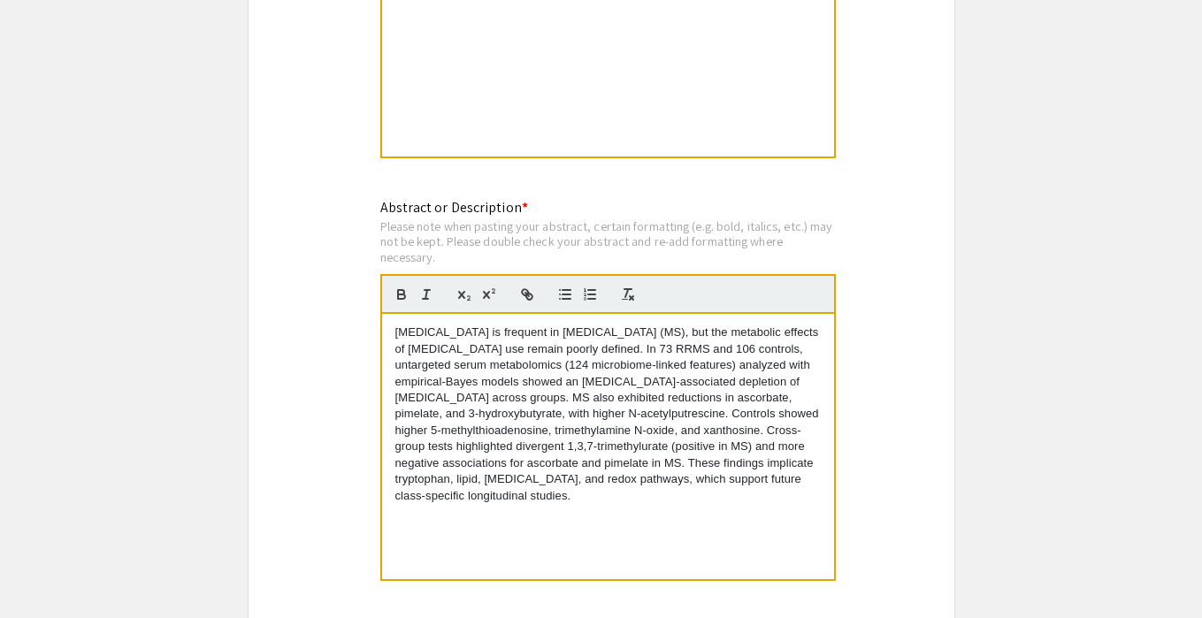
scroll to position [0, 0]
click at [518, 421] on p "Depression is frequent in multiple sclerosis (MS), but the metabolic effects of…" at bounding box center [607, 415] width 425 height 180
click at [309, 469] on div "Symposium Presentation Submission 2025 Life Sciences South Florida STEM Undergr…" at bounding box center [601, 68] width 707 height 3191
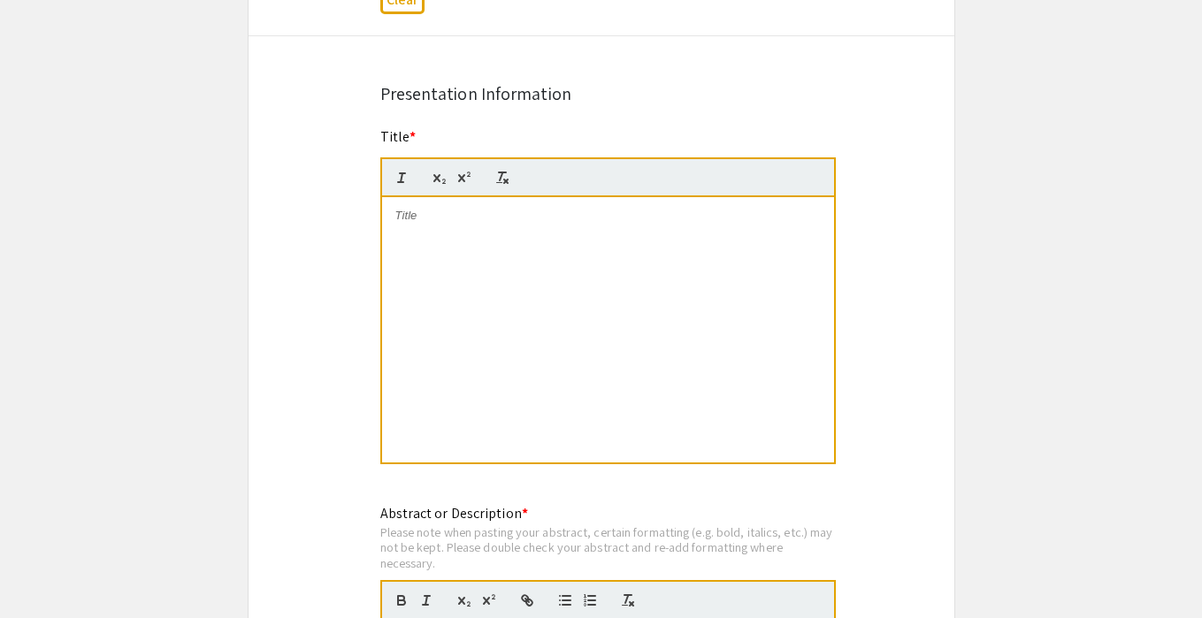
scroll to position [1295, 0]
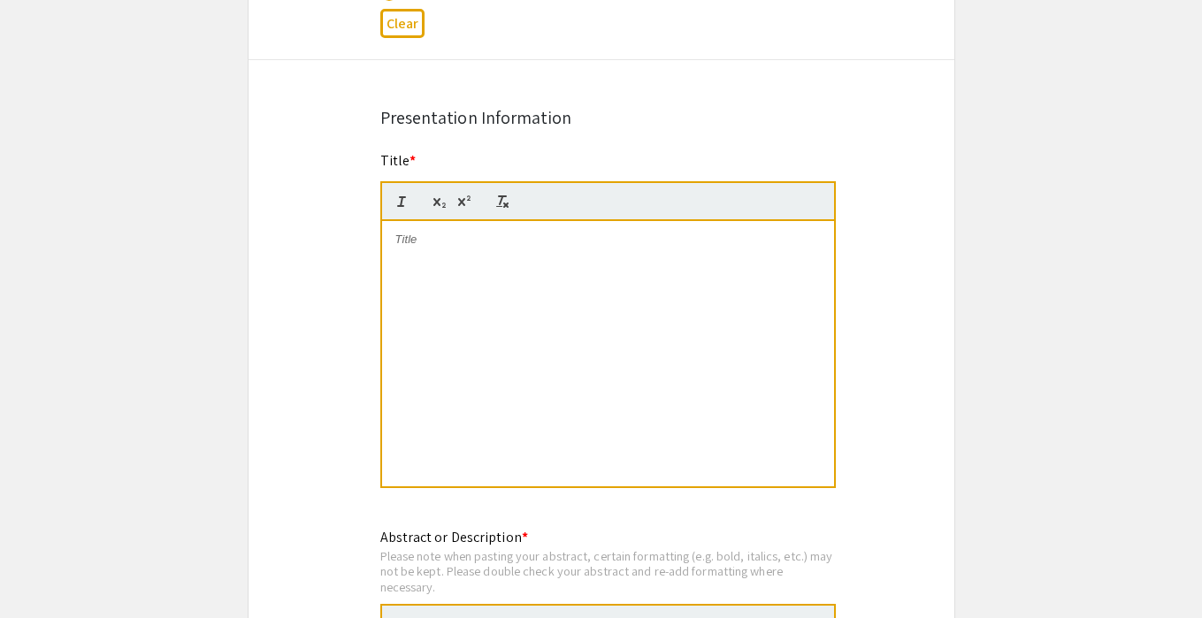
click at [424, 248] on p at bounding box center [607, 240] width 425 height 16
click at [440, 329] on div at bounding box center [608, 353] width 452 height 265
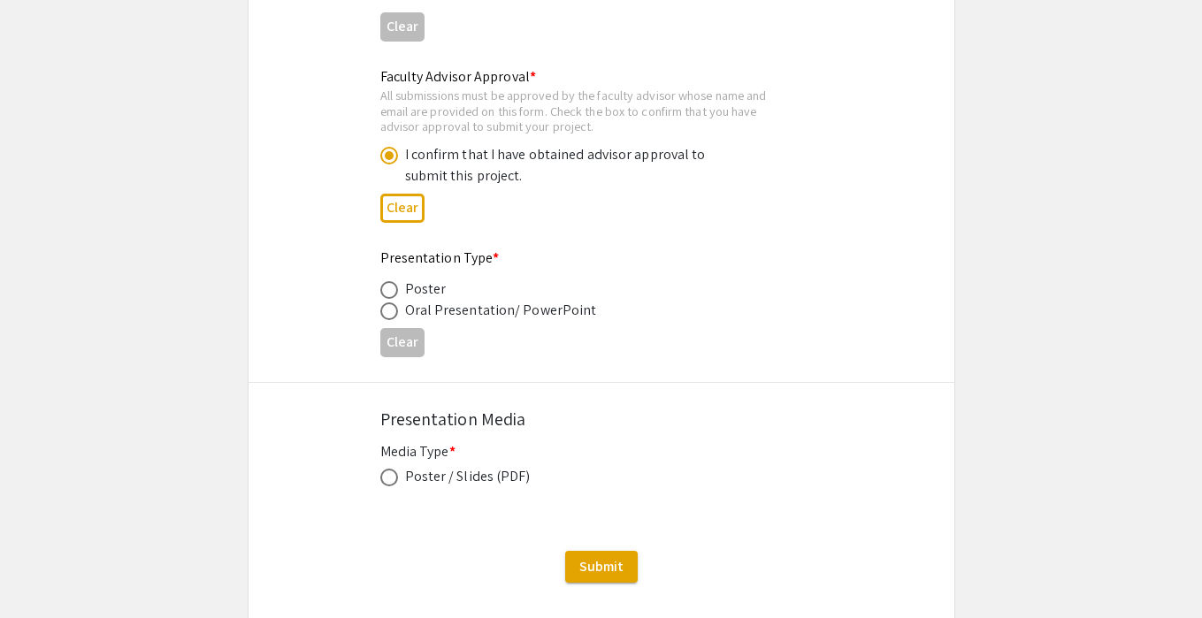
scroll to position [2766, 0]
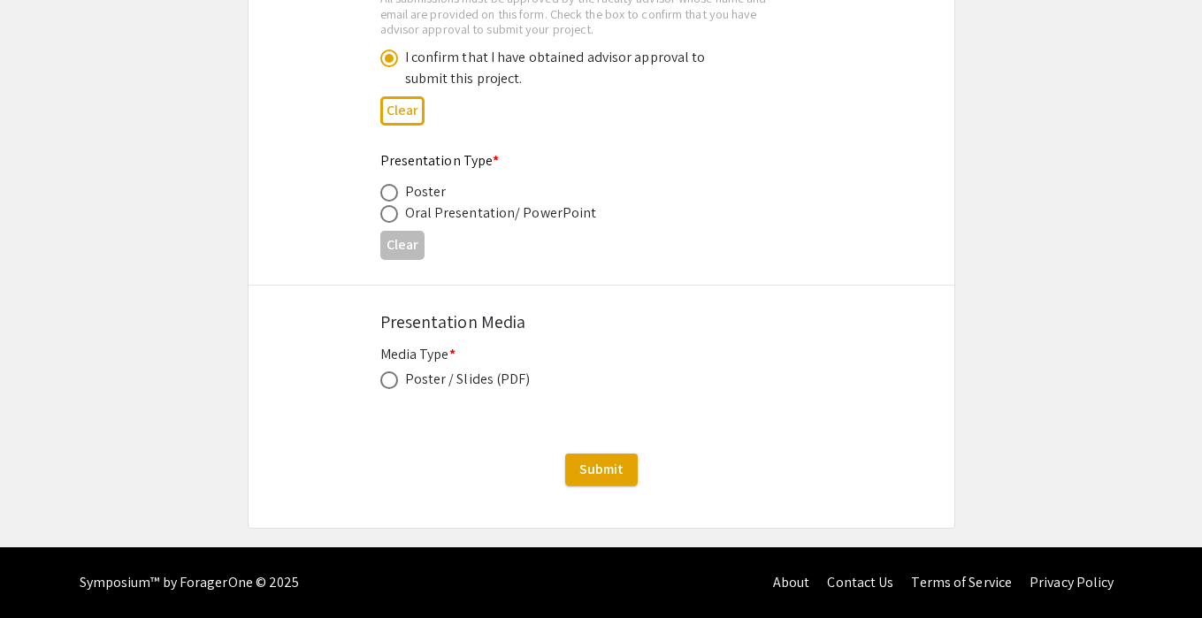
click at [388, 197] on span at bounding box center [389, 193] width 18 height 18
click at [388, 197] on input "radio" at bounding box center [389, 193] width 18 height 18
radio input "true"
click at [391, 214] on span at bounding box center [389, 214] width 18 height 18
click at [391, 214] on input "radio" at bounding box center [389, 214] width 18 height 18
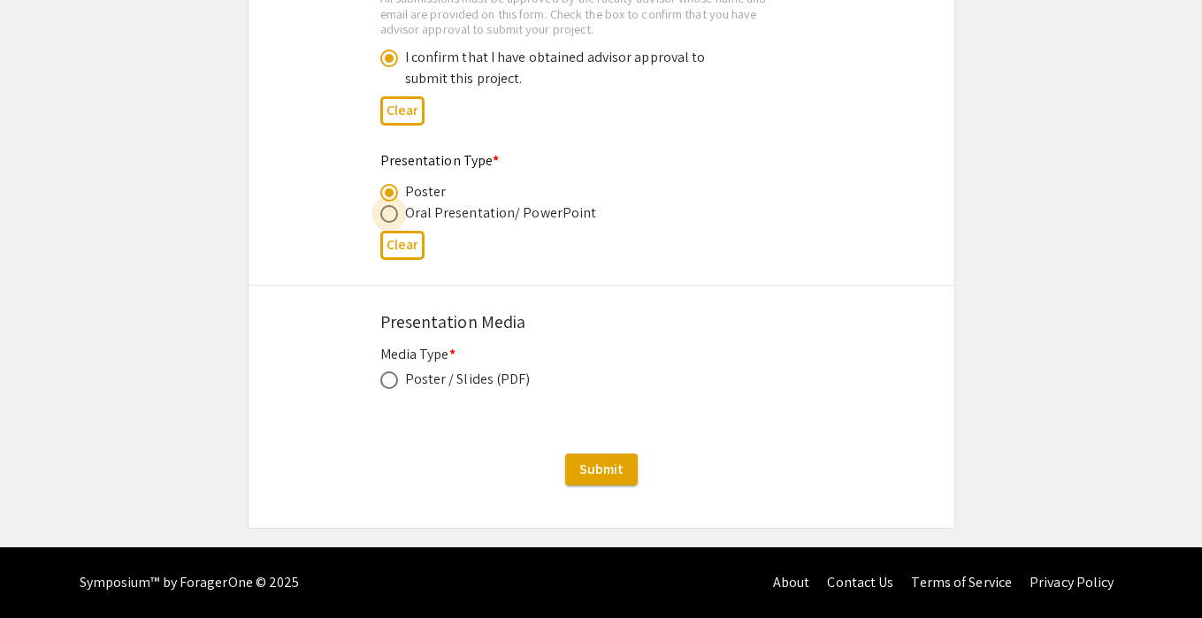
radio input "true"
click at [390, 194] on span at bounding box center [389, 193] width 18 height 18
click at [390, 194] on input "radio" at bounding box center [389, 193] width 18 height 18
radio input "true"
click at [385, 375] on span at bounding box center [389, 380] width 18 height 18
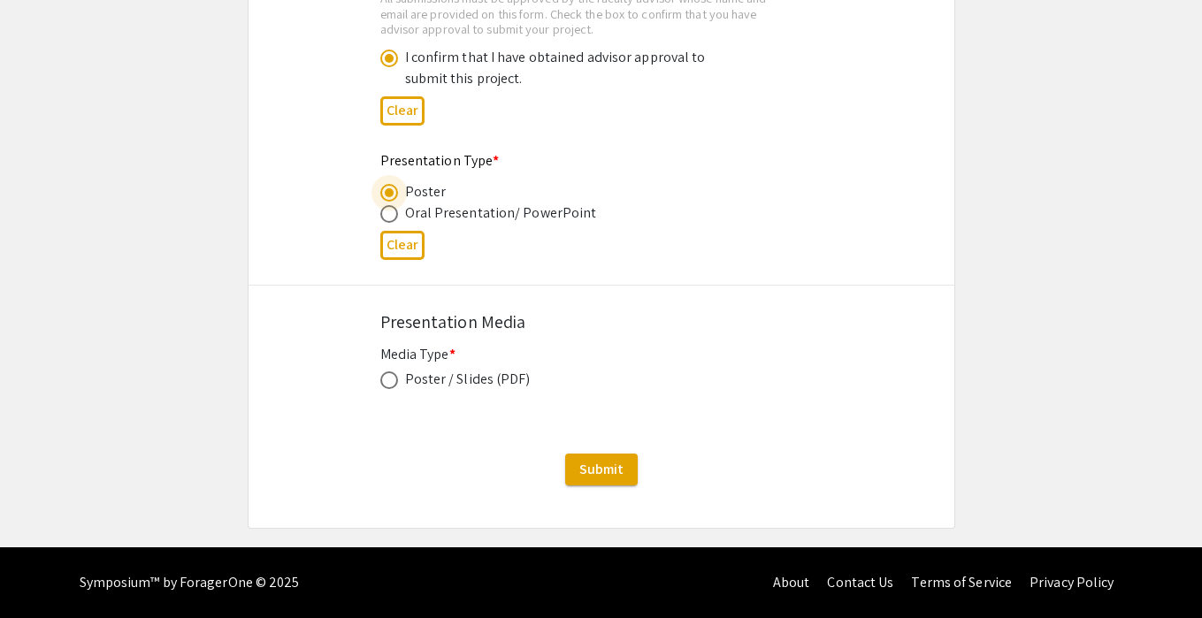
click at [385, 375] on input "radio" at bounding box center [389, 380] width 18 height 18
radio input "true"
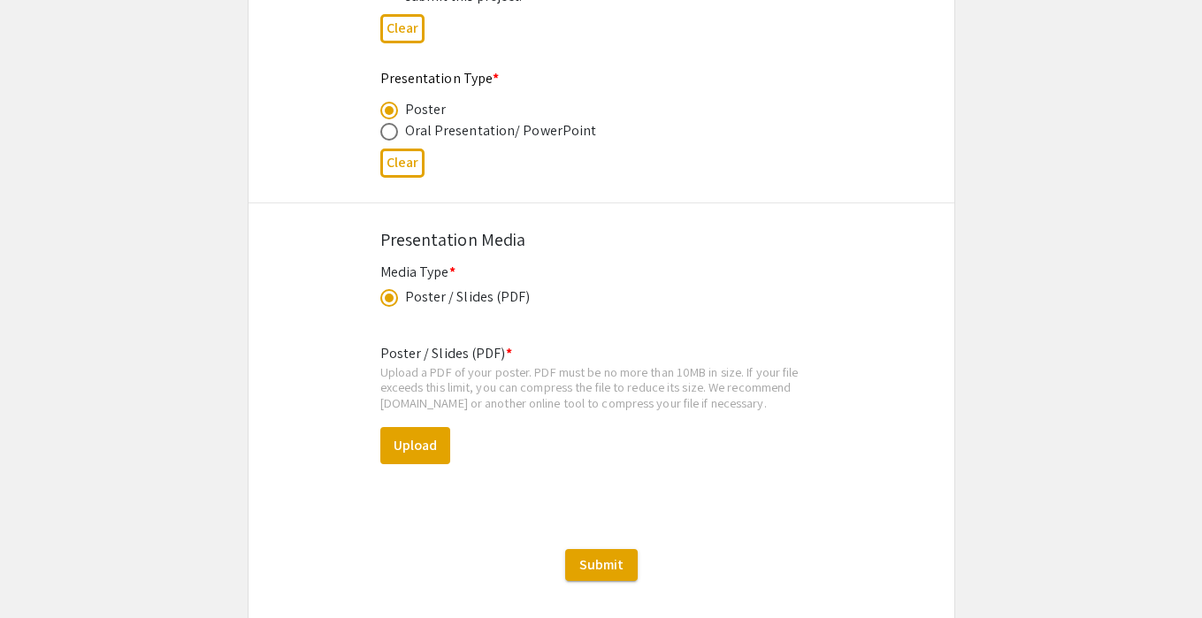
scroll to position [2841, 0]
click at [389, 134] on span at bounding box center [389, 134] width 18 height 18
click at [389, 134] on input "radio" at bounding box center [389, 134] width 18 height 18
radio input "true"
click at [543, 362] on div "Poster / Slides (PDF) * Upload a PDF of your poster. PDF must be no more than 1…" at bounding box center [601, 420] width 442 height 178
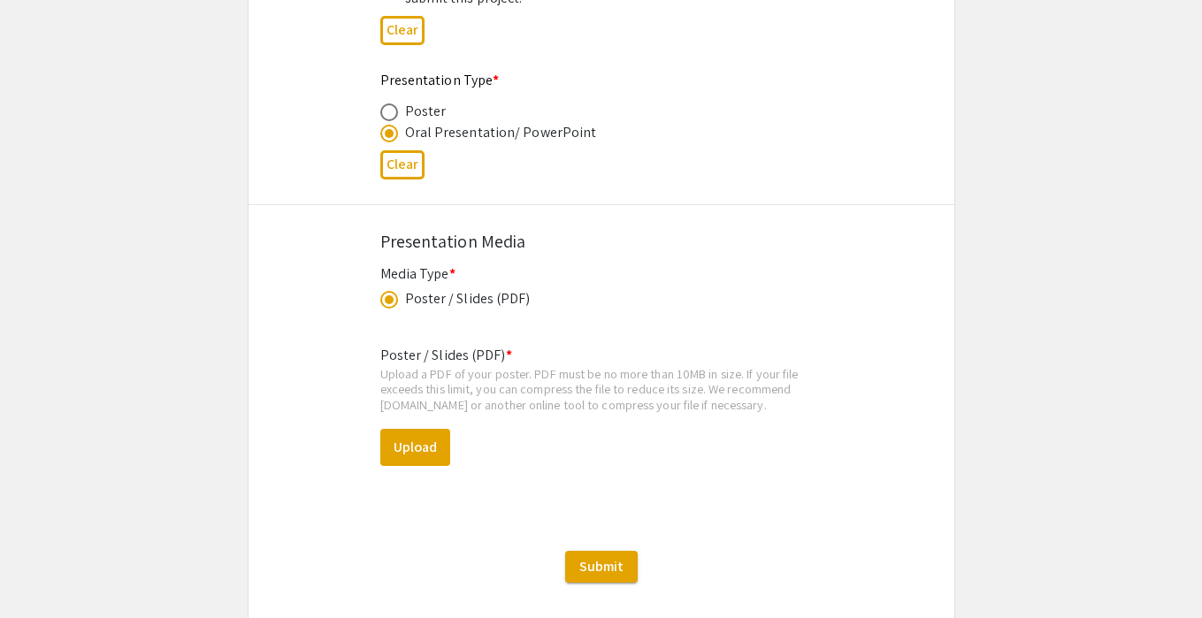
click at [395, 305] on span at bounding box center [389, 300] width 18 height 18
click at [395, 305] on input "radio" at bounding box center [389, 300] width 18 height 18
click at [393, 114] on span at bounding box center [389, 112] width 18 height 18
click at [393, 114] on input "radio" at bounding box center [389, 112] width 18 height 18
radio input "true"
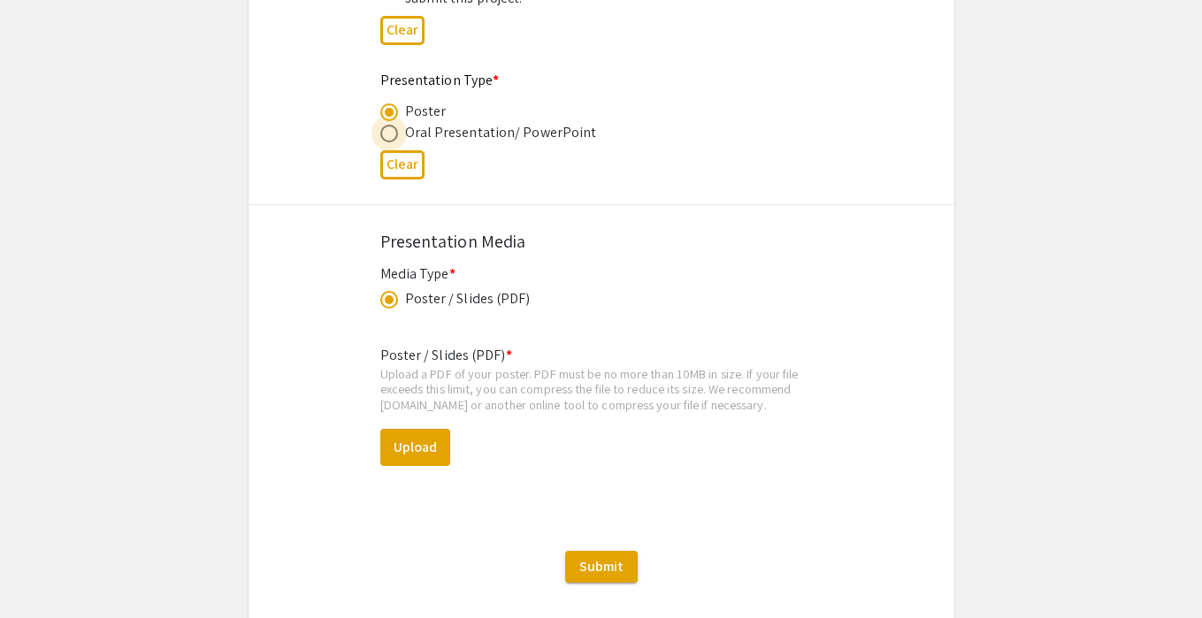
click at [392, 135] on span at bounding box center [389, 134] width 18 height 18
click at [392, 135] on input "radio" at bounding box center [389, 134] width 18 height 18
radio input "true"
click at [386, 110] on span at bounding box center [389, 112] width 18 height 18
click at [386, 110] on input "radio" at bounding box center [389, 112] width 18 height 18
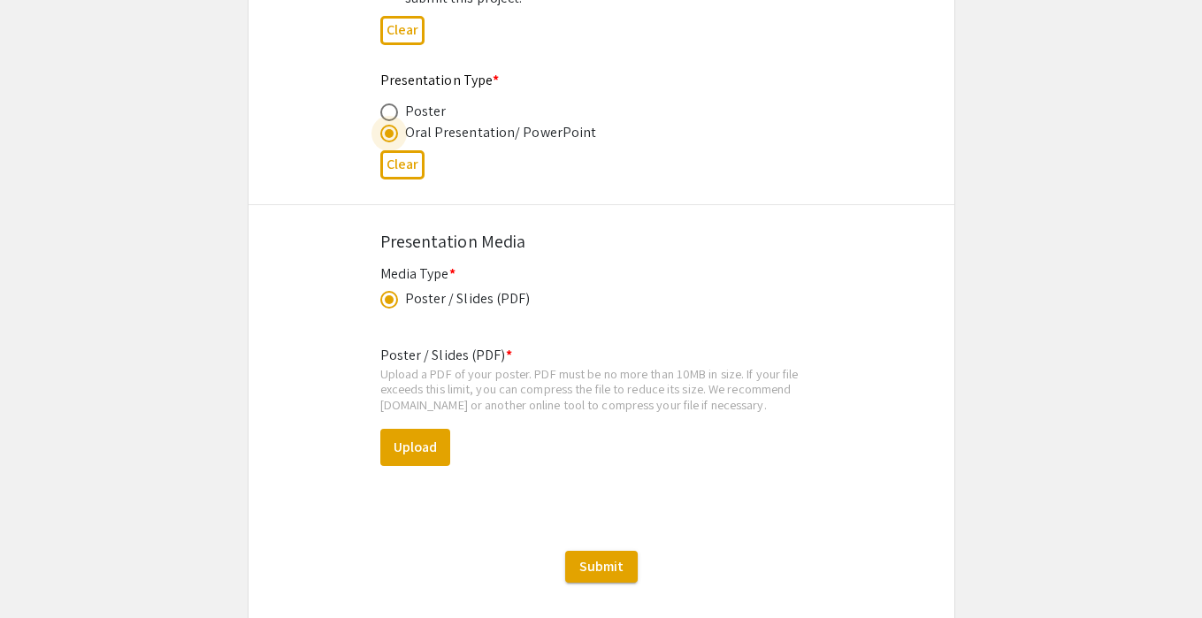
radio input "true"
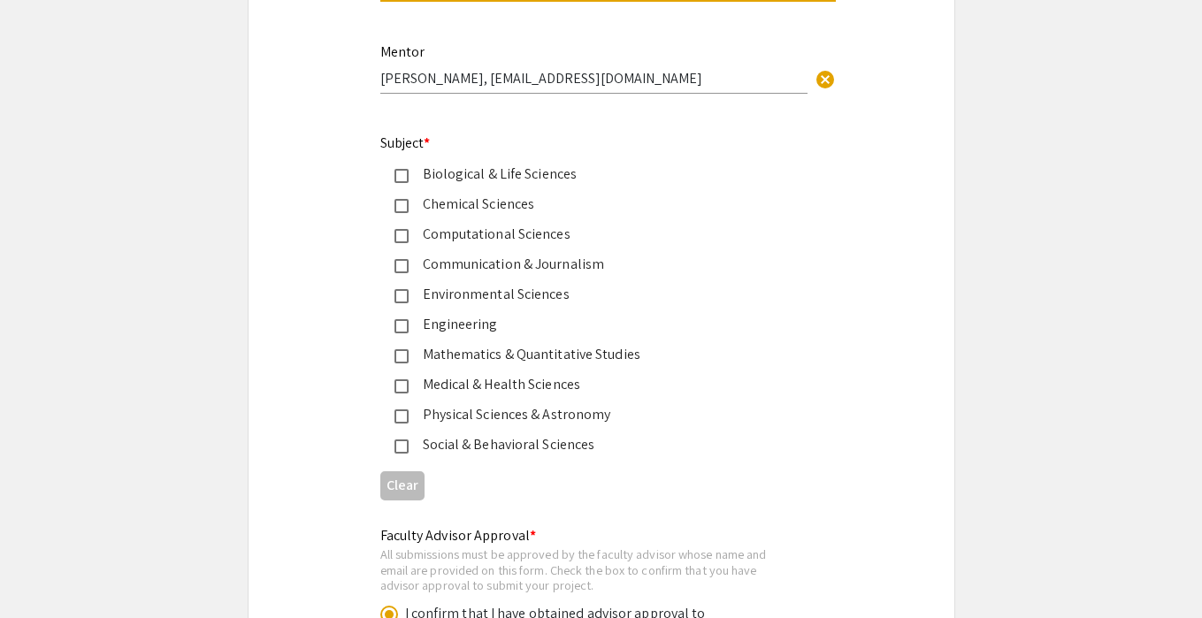
scroll to position [2219, 0]
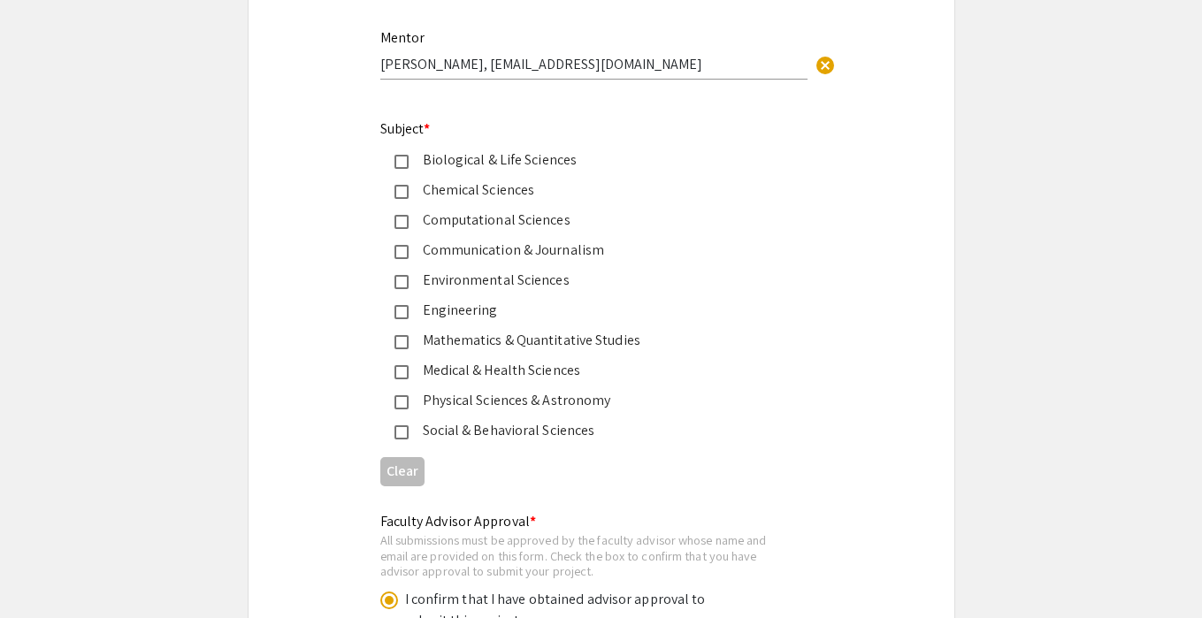
click at [496, 376] on div "Medical & Health Sciences" at bounding box center [594, 370] width 371 height 21
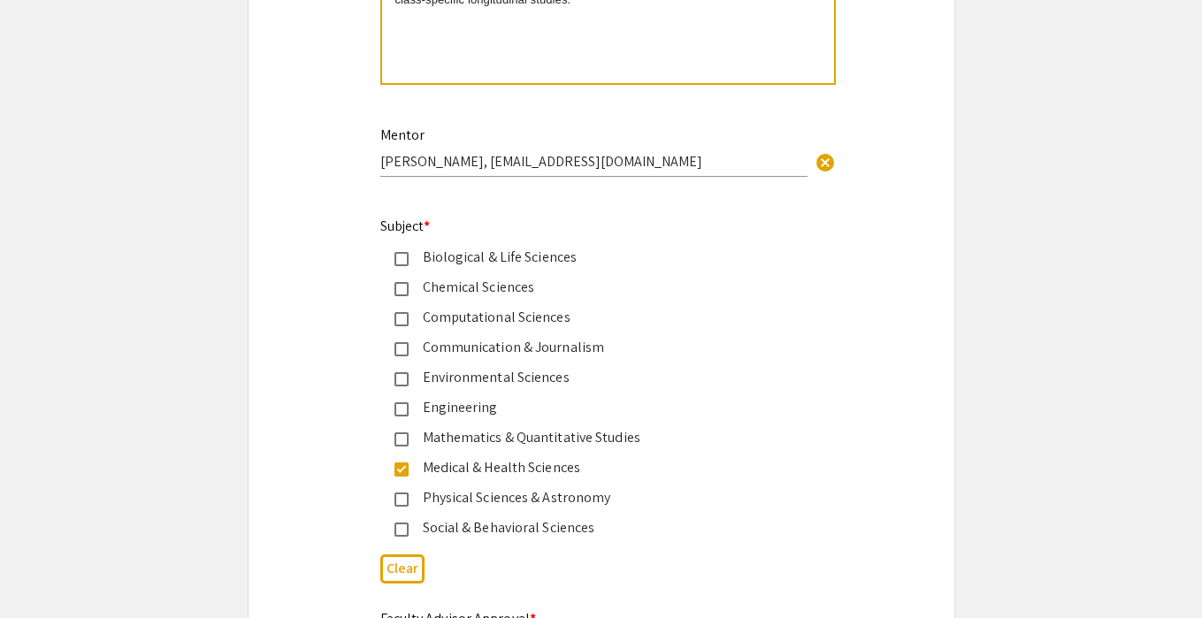
click at [501, 448] on div "Mathematics & Quantitative Studies" at bounding box center [594, 437] width 371 height 21
click at [478, 437] on div "Mathematics & Quantitative Studies" at bounding box center [594, 437] width 371 height 21
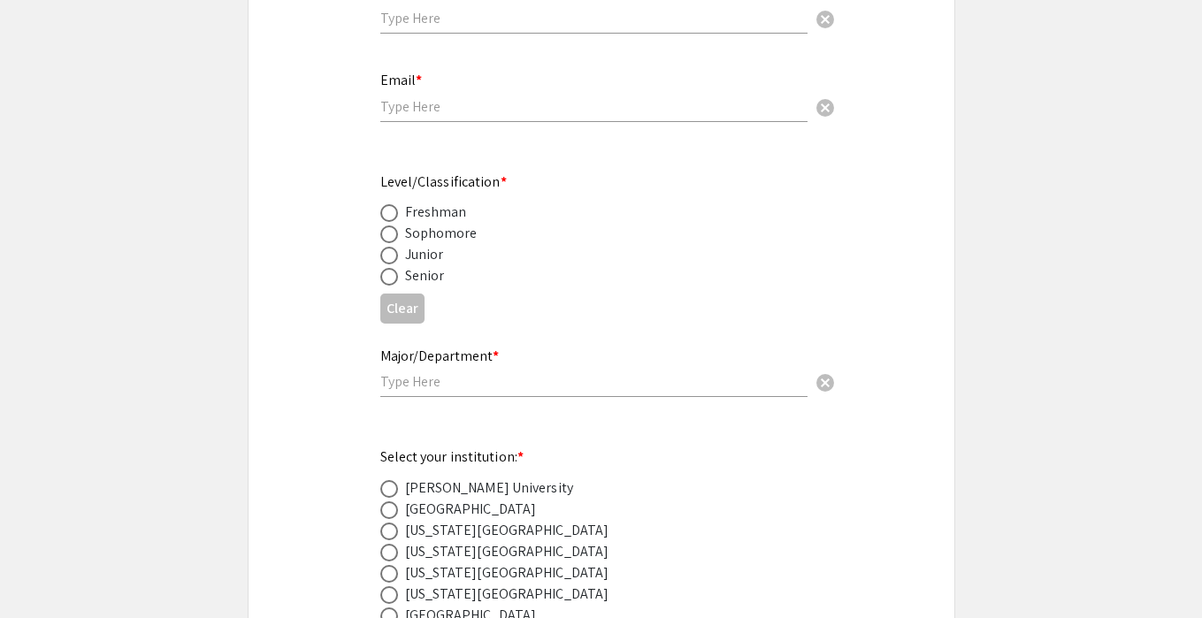
scroll to position [557, 0]
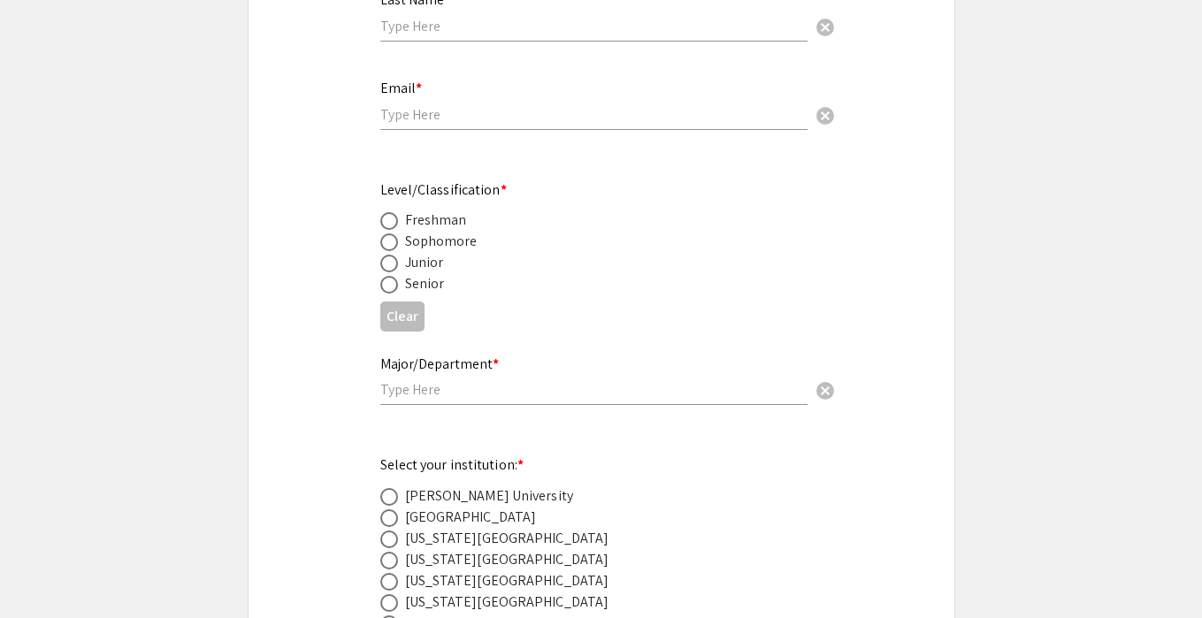
click at [427, 285] on div "Senior" at bounding box center [425, 283] width 40 height 21
click at [382, 283] on span at bounding box center [389, 285] width 18 height 18
click at [382, 283] on input "radio" at bounding box center [389, 285] width 18 height 18
radio input "true"
click at [411, 382] on input "text" at bounding box center [593, 389] width 427 height 19
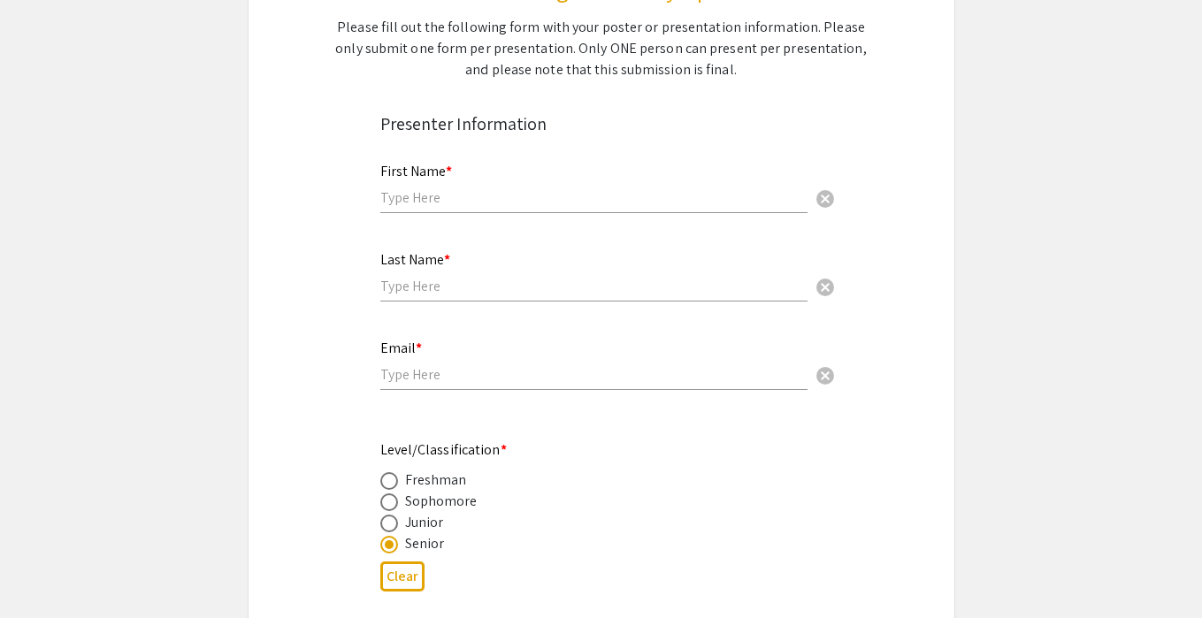
scroll to position [232, 0]
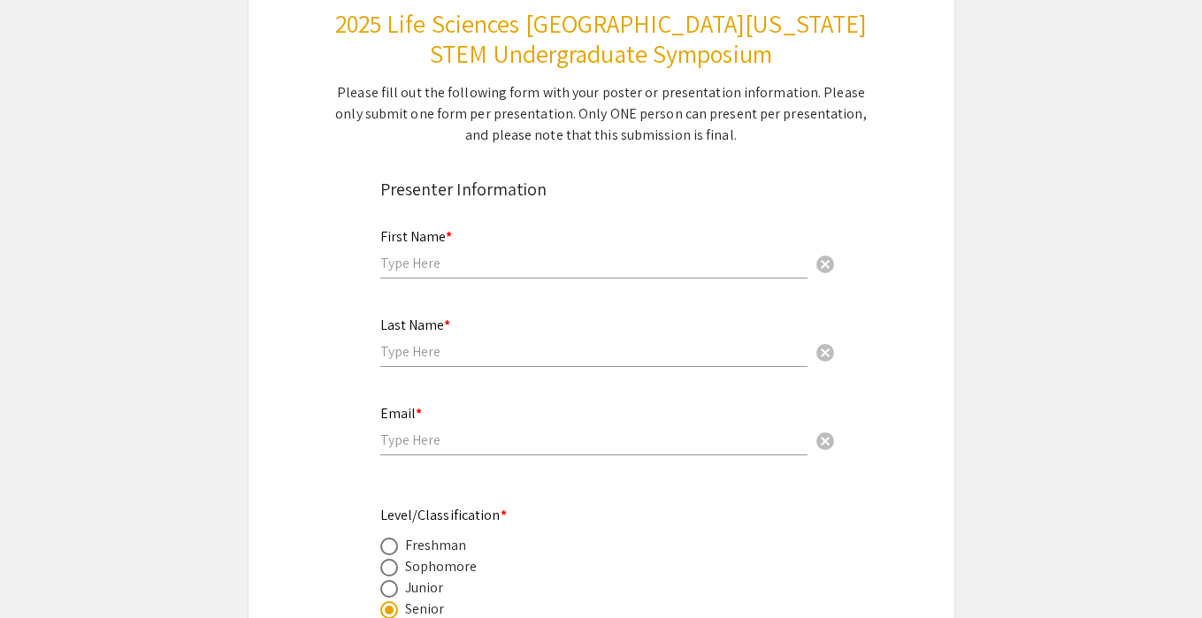
type input "Microbiology and Immunology"
click at [438, 248] on div "First Name * cancel" at bounding box center [593, 244] width 427 height 67
type input "a"
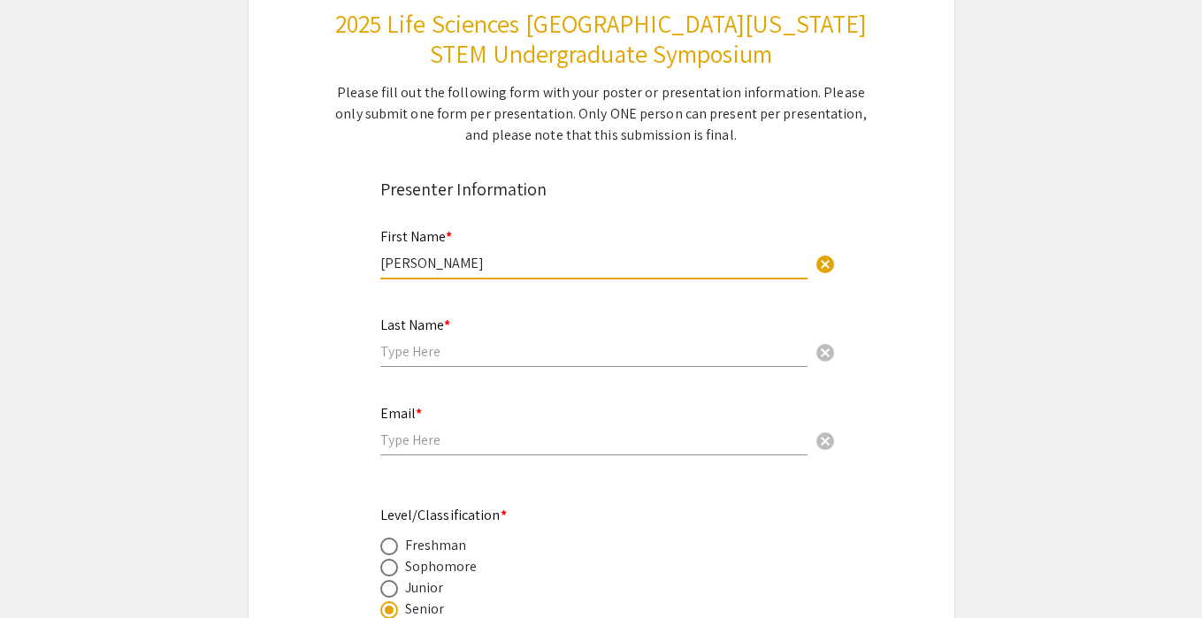
type input "Alejandro"
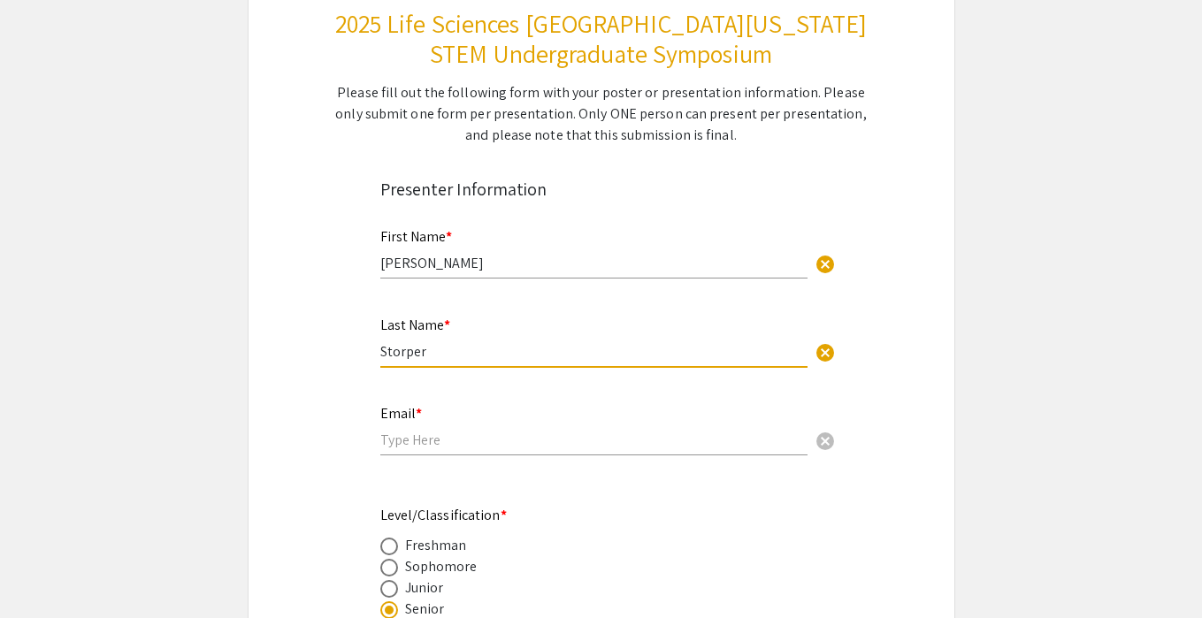
type input "Storper"
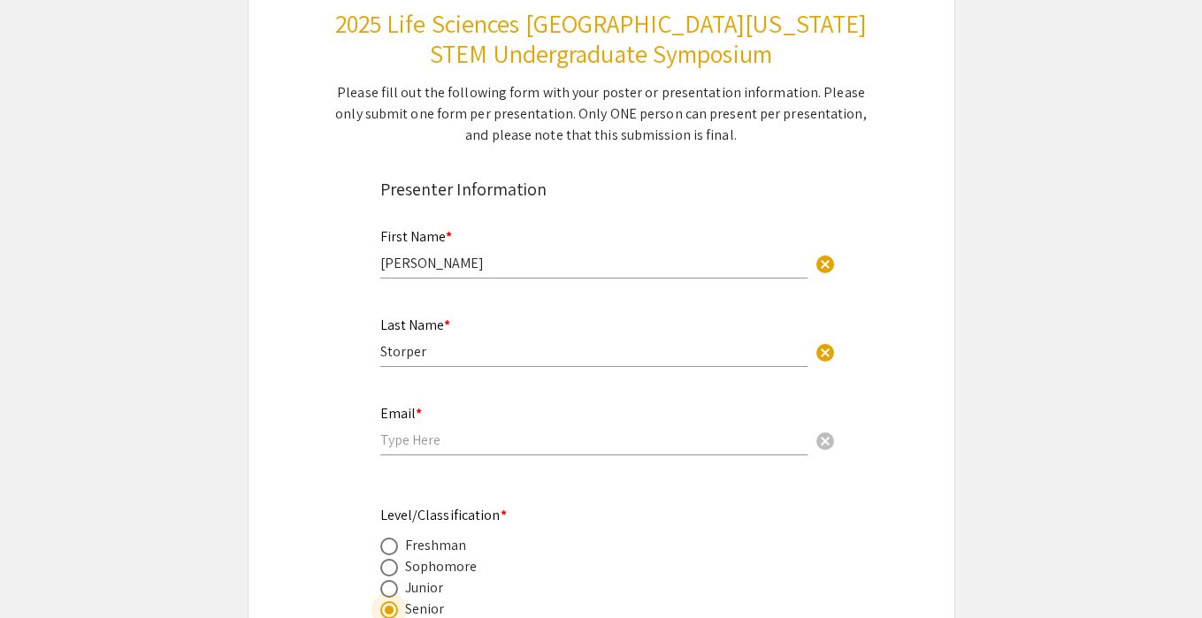
scroll to position [235, 0]
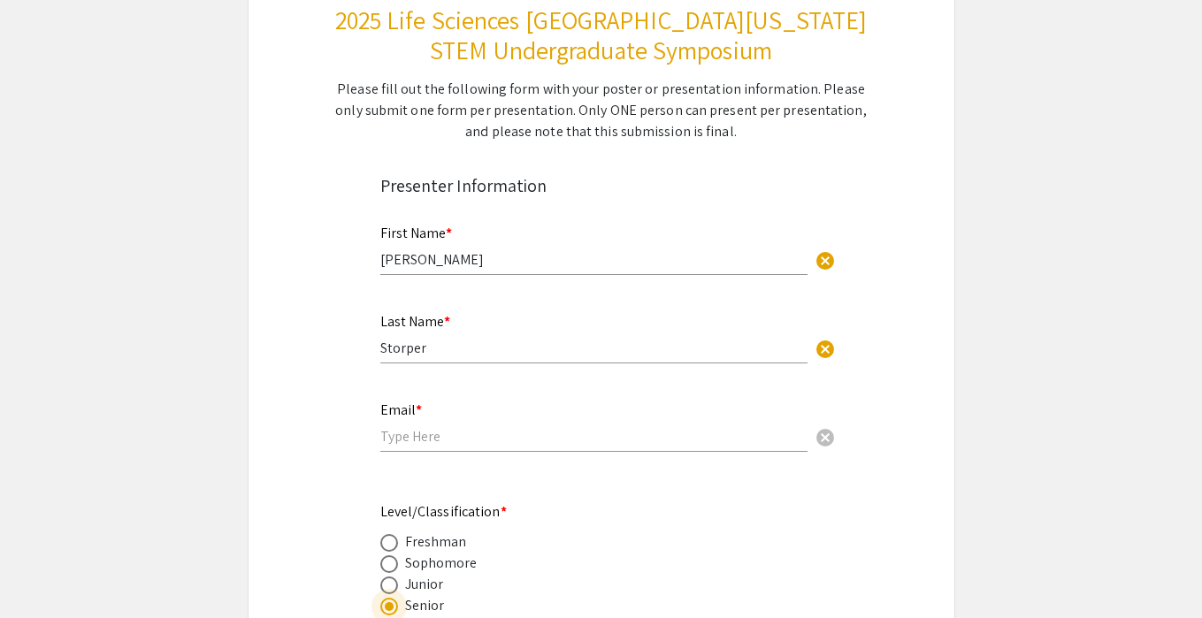
click at [421, 454] on div "Email * cancel" at bounding box center [593, 427] width 427 height 85
click at [412, 441] on input "email" at bounding box center [593, 436] width 427 height 19
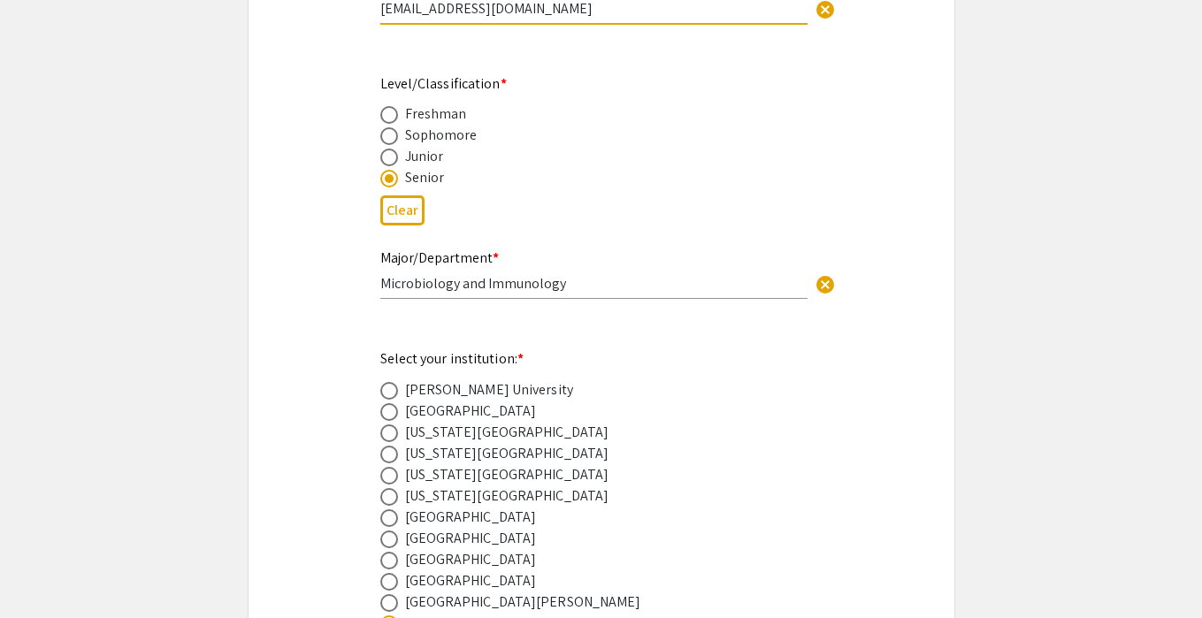
scroll to position [680, 0]
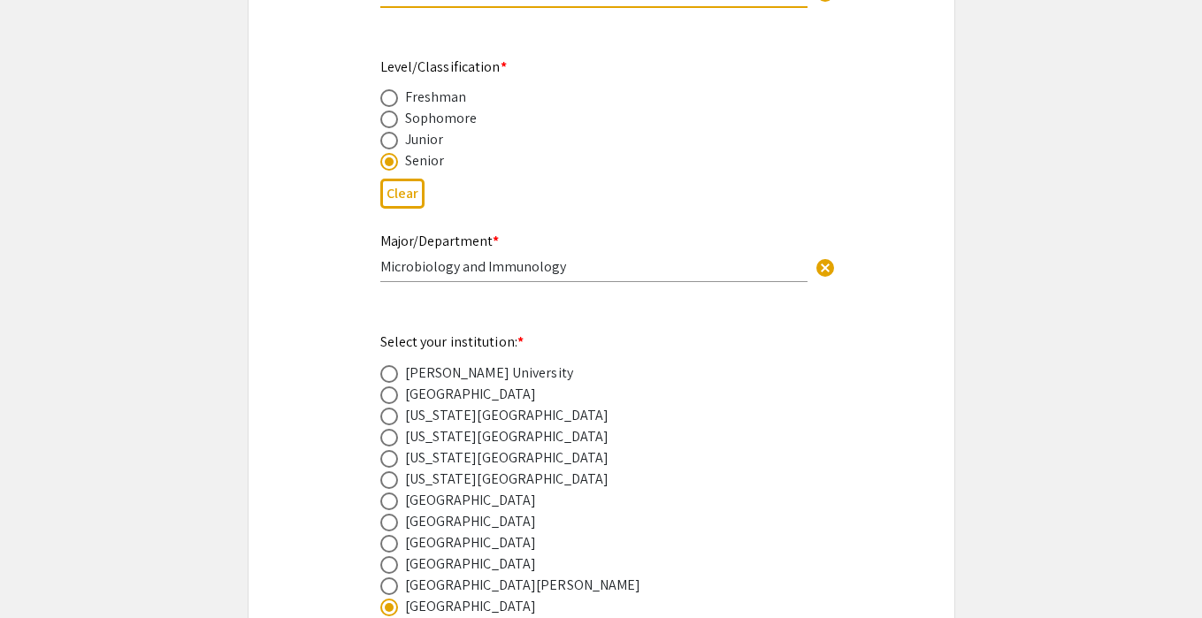
type input "aas443@miami.edu"
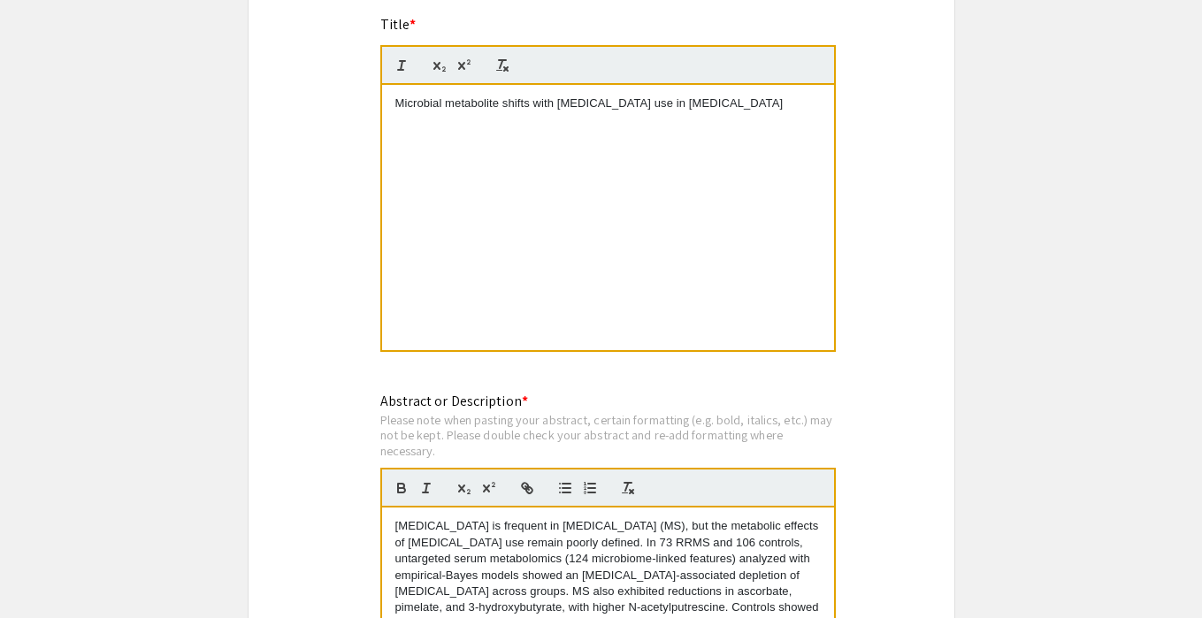
scroll to position [1459, 0]
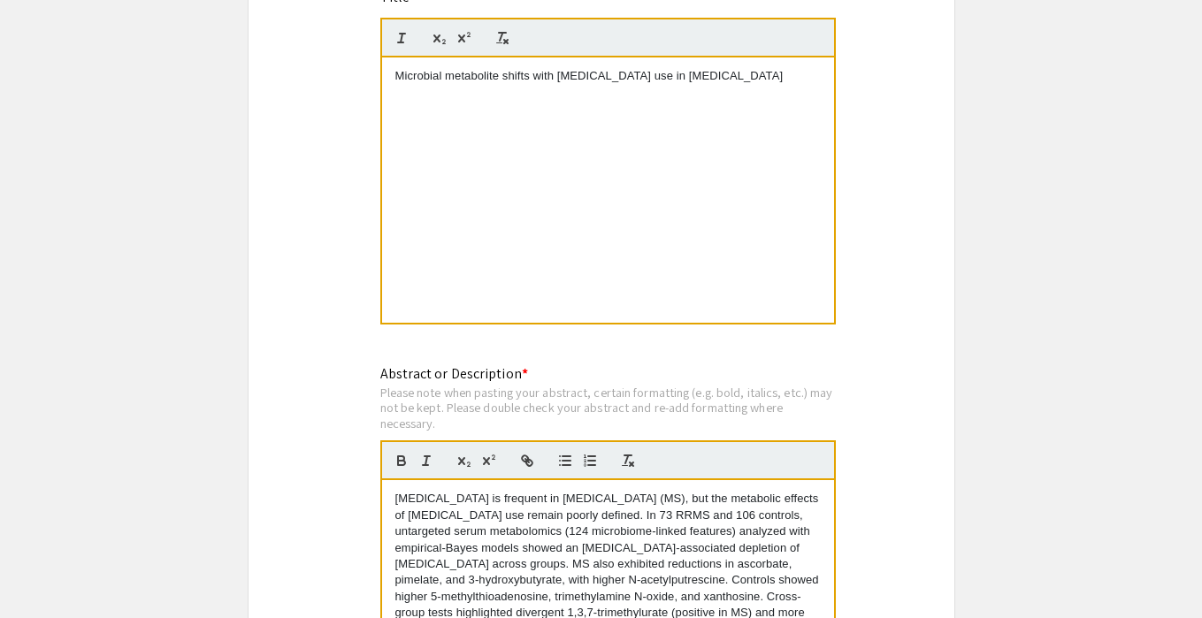
click at [400, 77] on p "Microbial metabolite shifts with antidepressant use in multiple sclerosis" at bounding box center [607, 76] width 425 height 16
click at [760, 76] on p "Microbial metabolite shifts with antidepressant use in multiple sclerosis" at bounding box center [607, 76] width 425 height 16
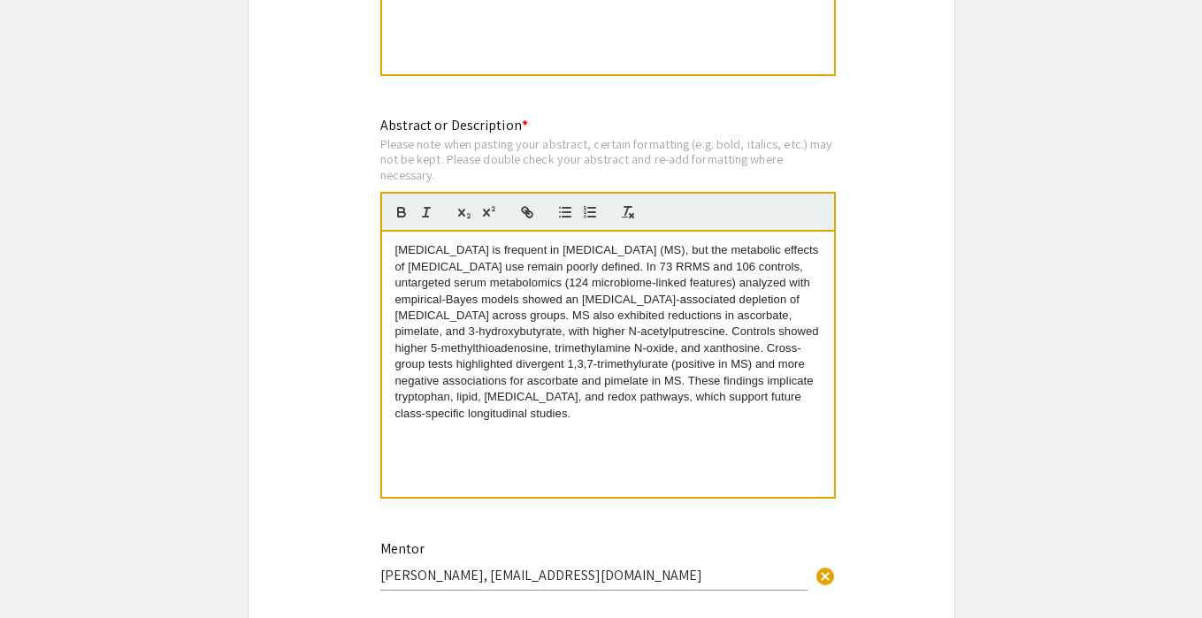
scroll to position [1639, 0]
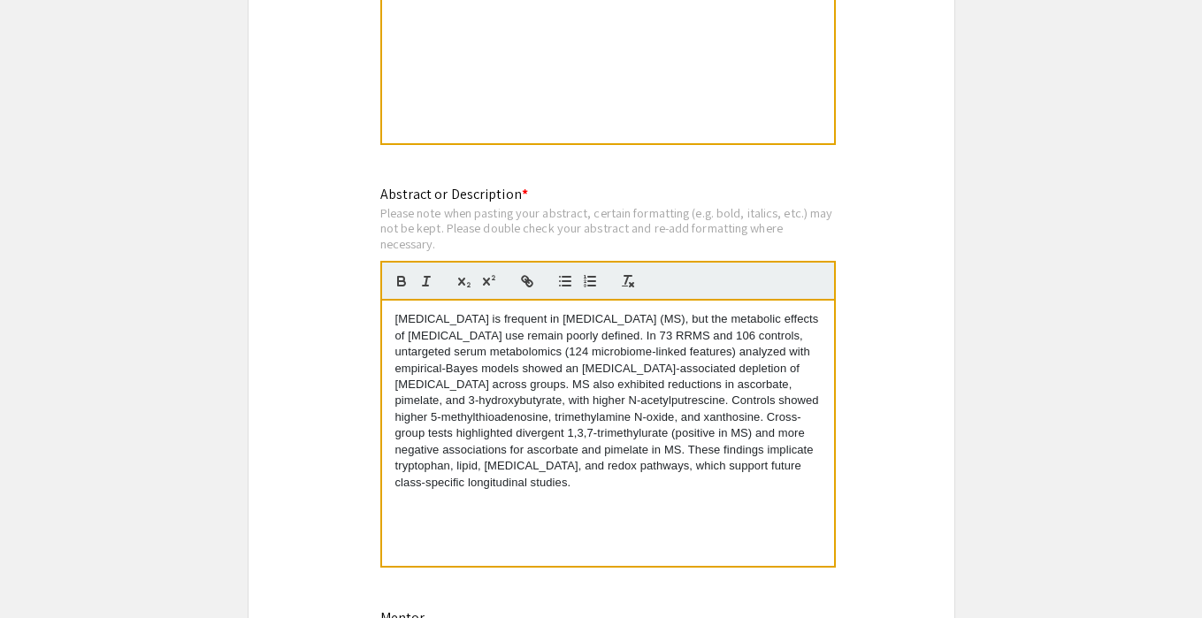
click at [527, 539] on div "Depression is frequent in multiple sclerosis (MS), but the metabolic effects of…" at bounding box center [608, 433] width 452 height 265
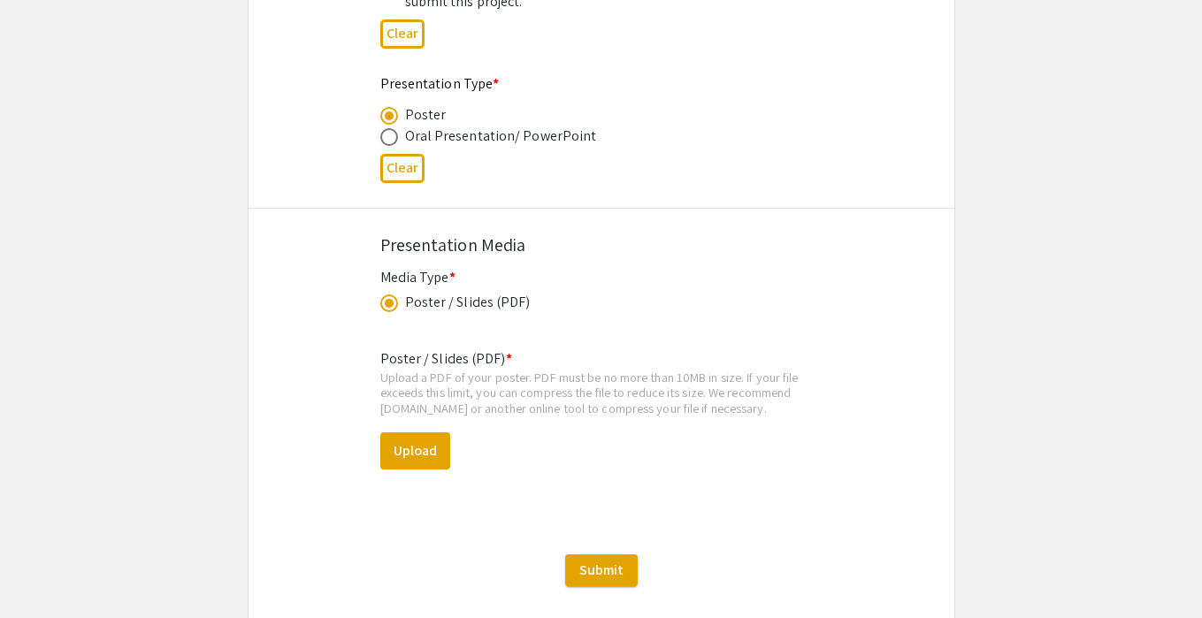
scroll to position [2943, 0]
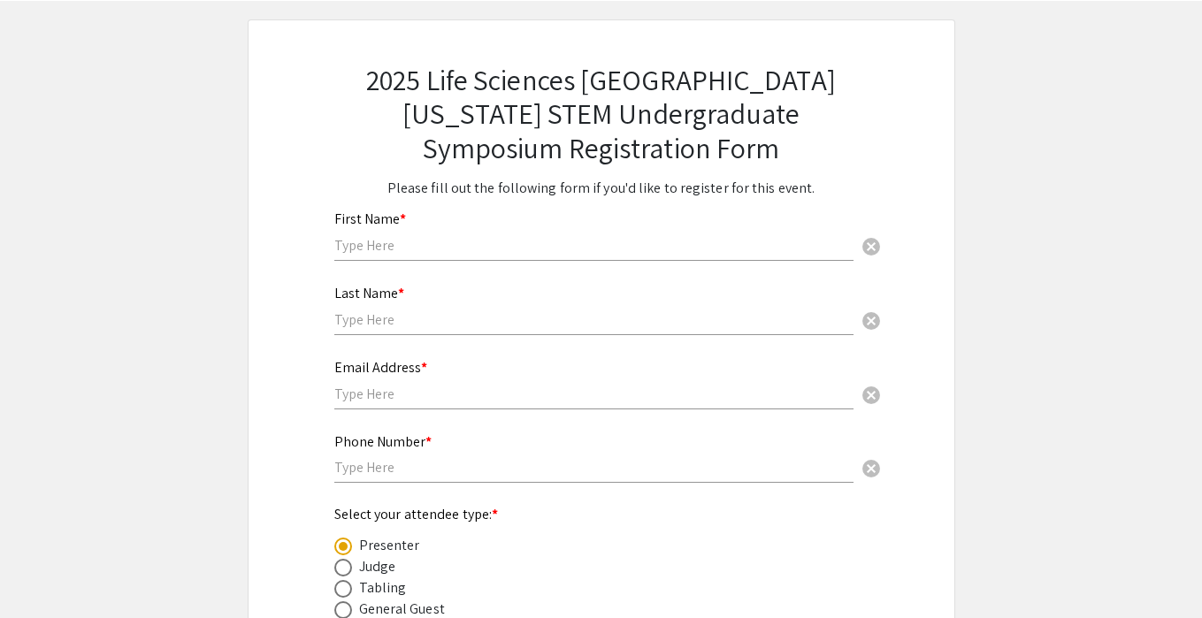
click at [646, 254] on input "text" at bounding box center [593, 245] width 519 height 19
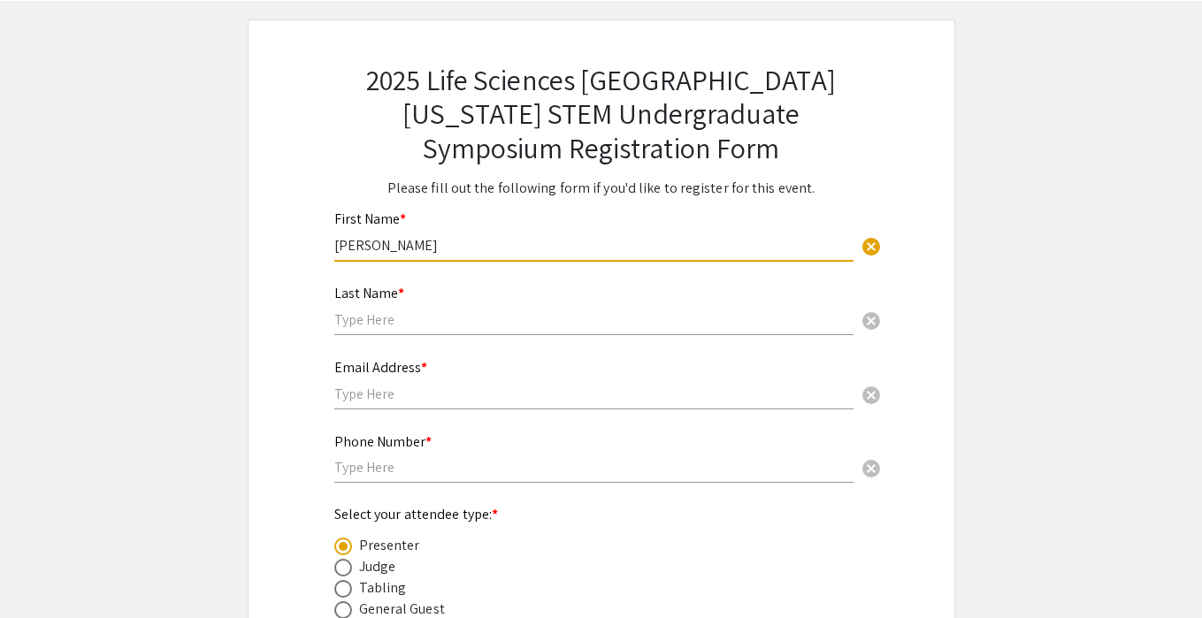
type input "[PERSON_NAME]"
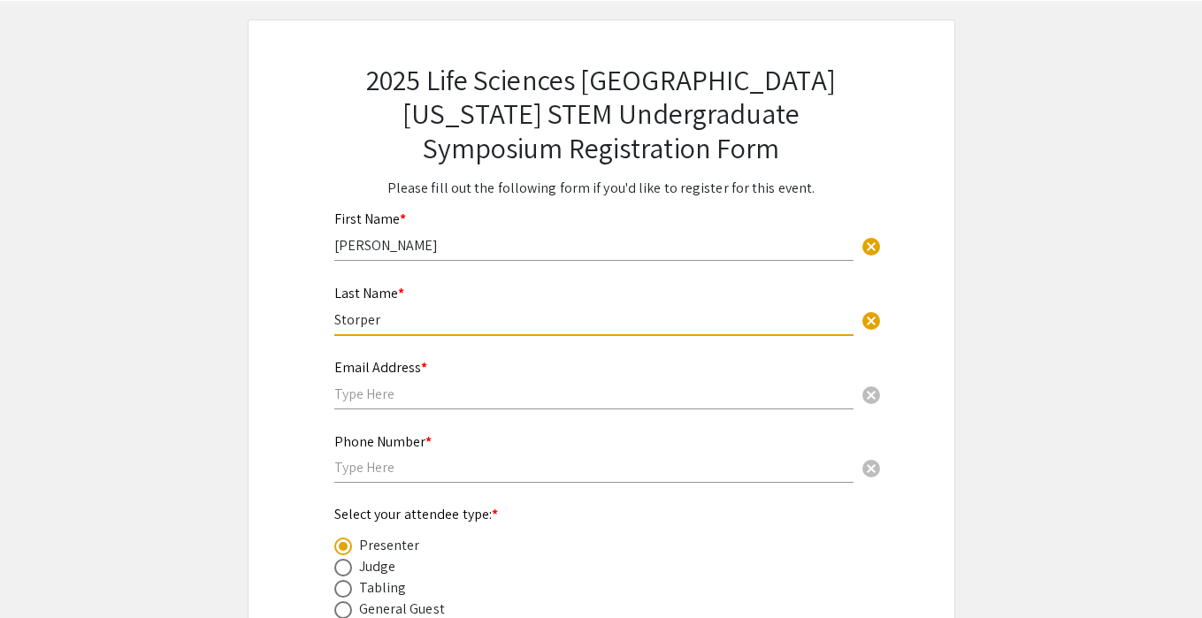
type input "Storper"
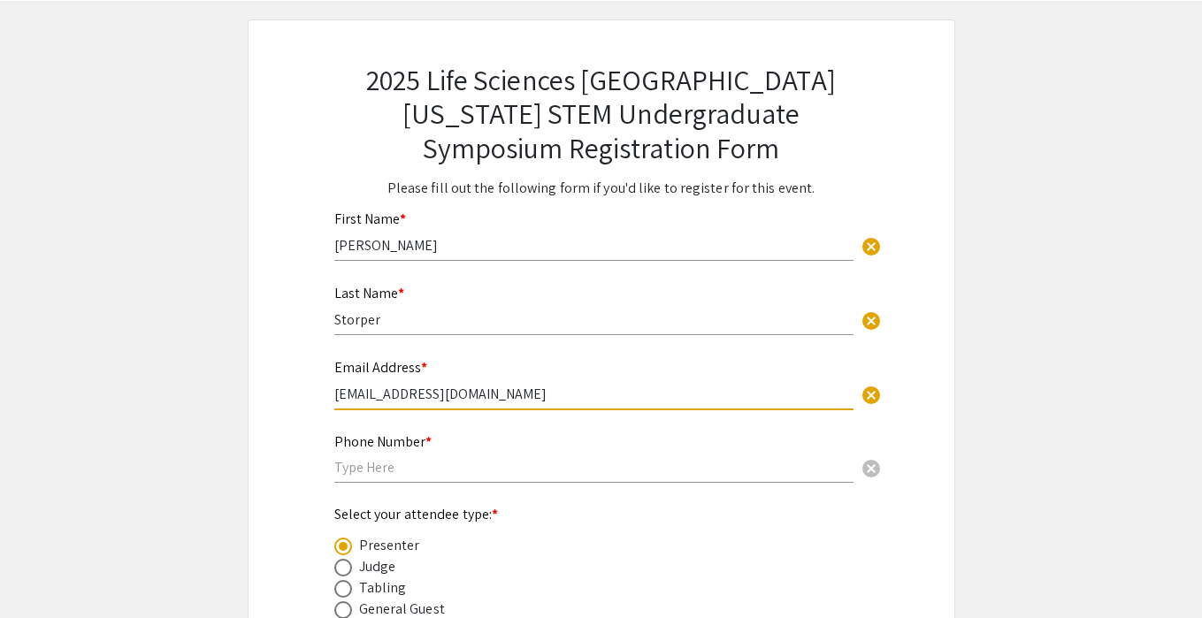
type input "[EMAIL_ADDRESS][DOMAIN_NAME]"
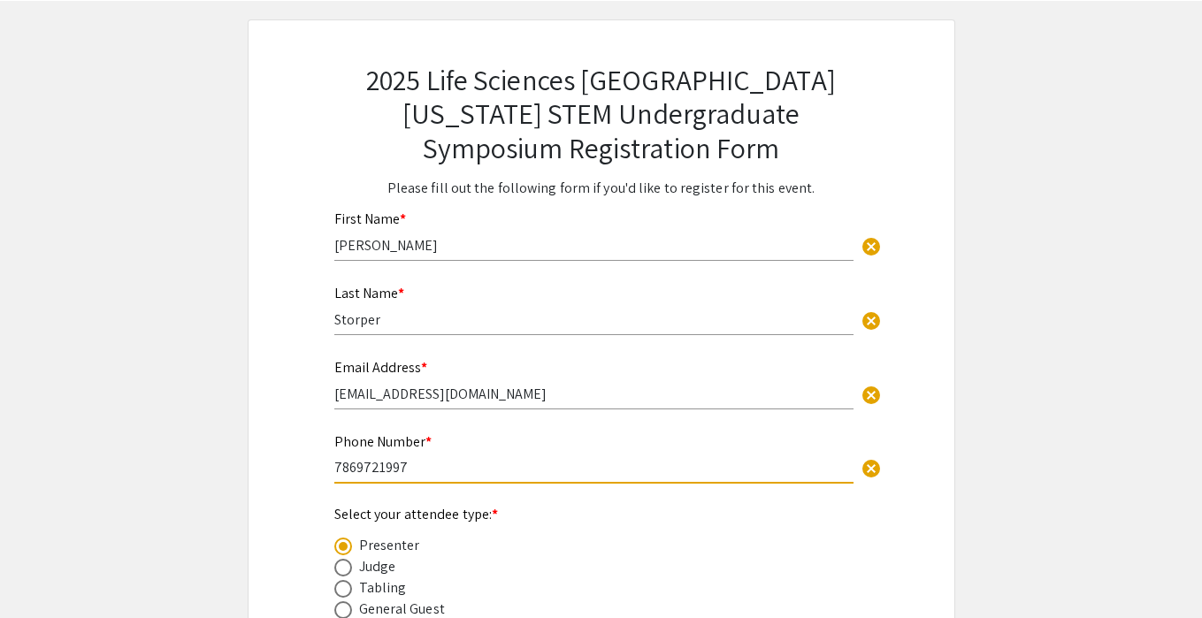
click at [592, 476] on input "7869721997" at bounding box center [593, 467] width 519 height 19
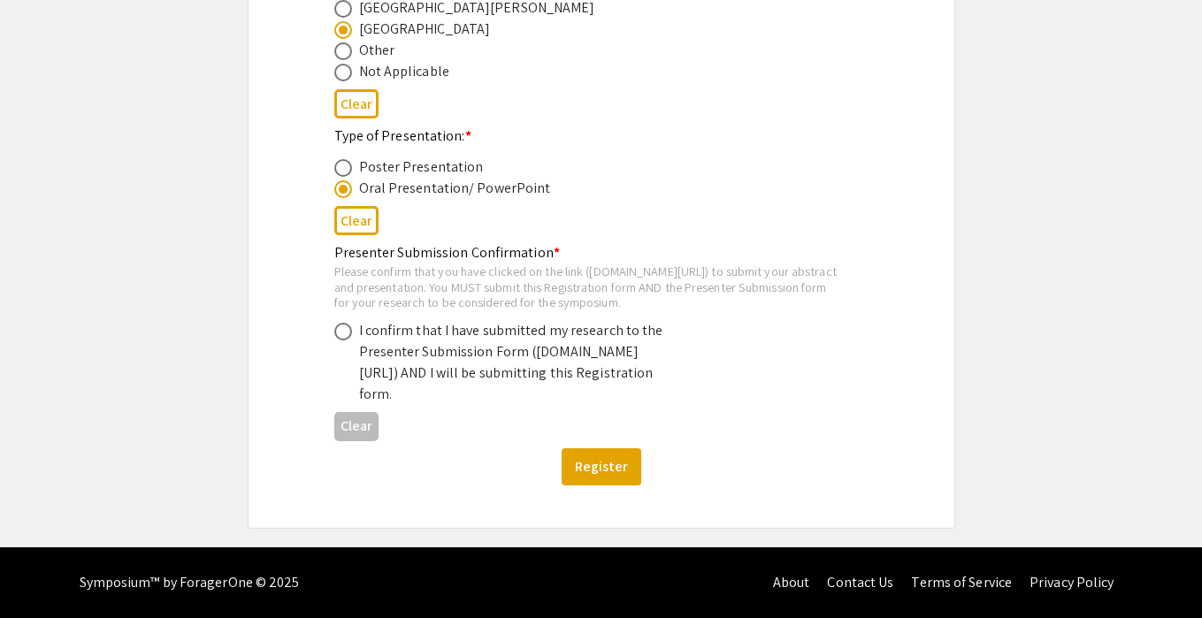
scroll to position [1028, 0]
type input "7869721997"
click at [340, 323] on span at bounding box center [343, 332] width 18 height 18
click at [340, 323] on input "radio" at bounding box center [343, 332] width 18 height 18
radio input "true"
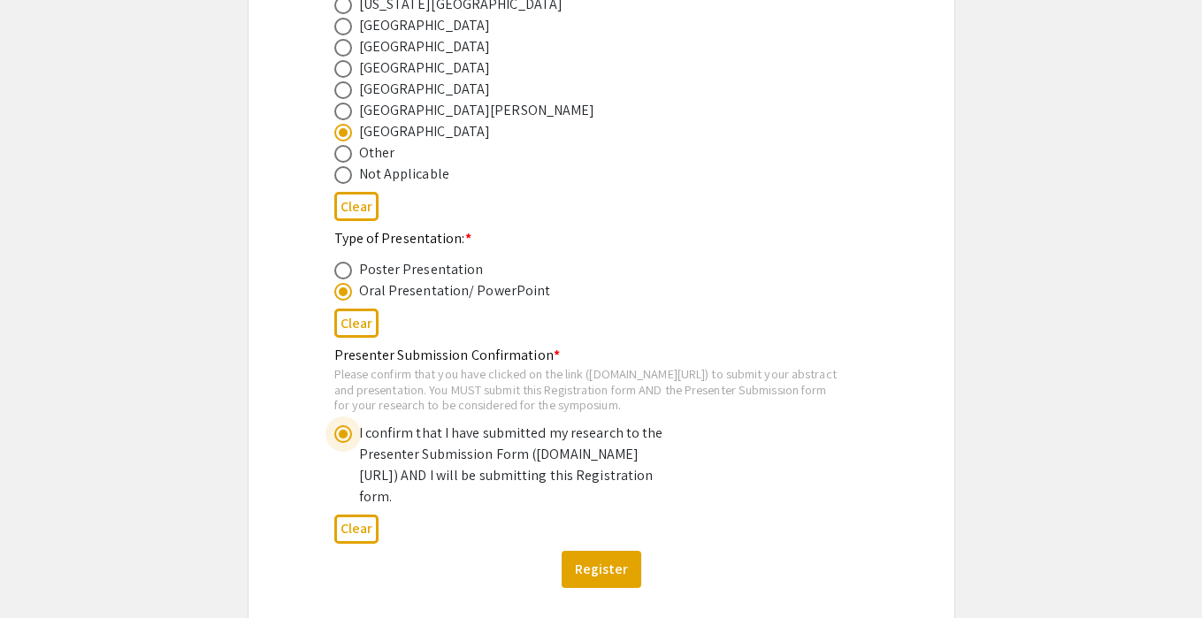
scroll to position [891, 0]
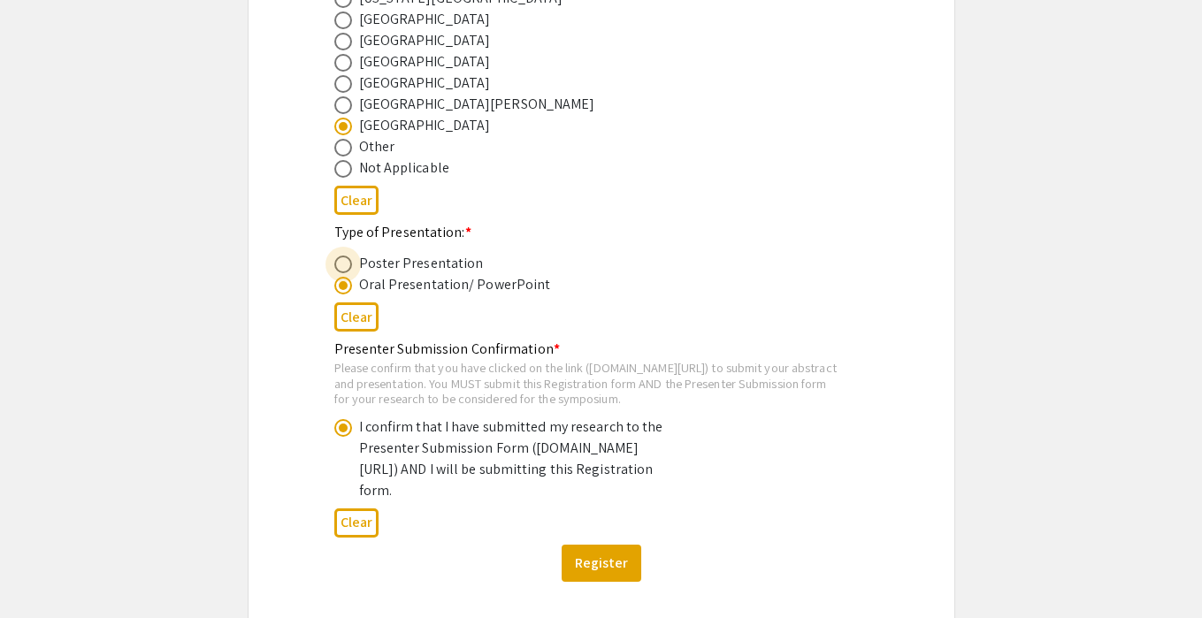
click at [348, 269] on span at bounding box center [343, 265] width 18 height 18
click at [348, 269] on input "radio" at bounding box center [343, 265] width 18 height 18
radio input "true"
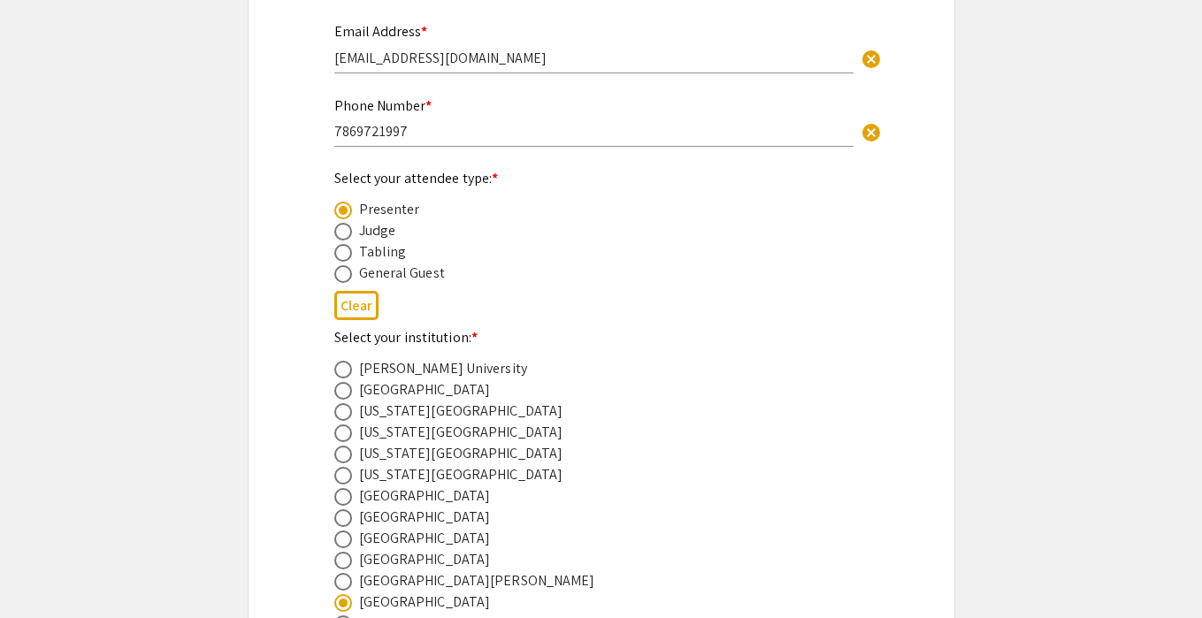
scroll to position [422, 0]
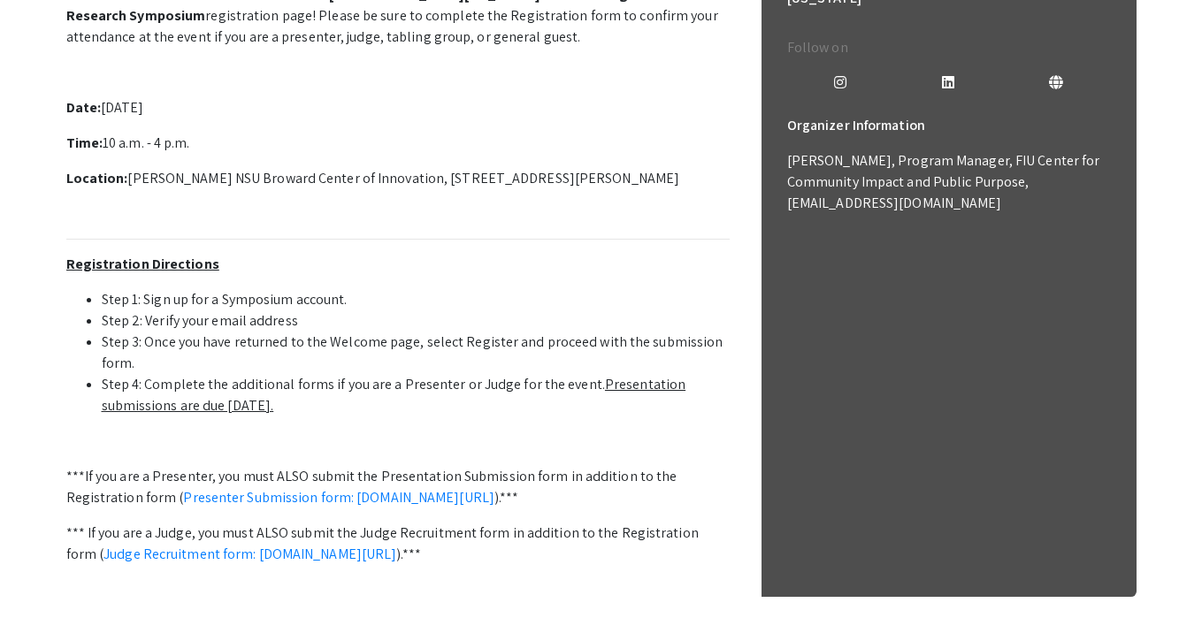
scroll to position [511, 0]
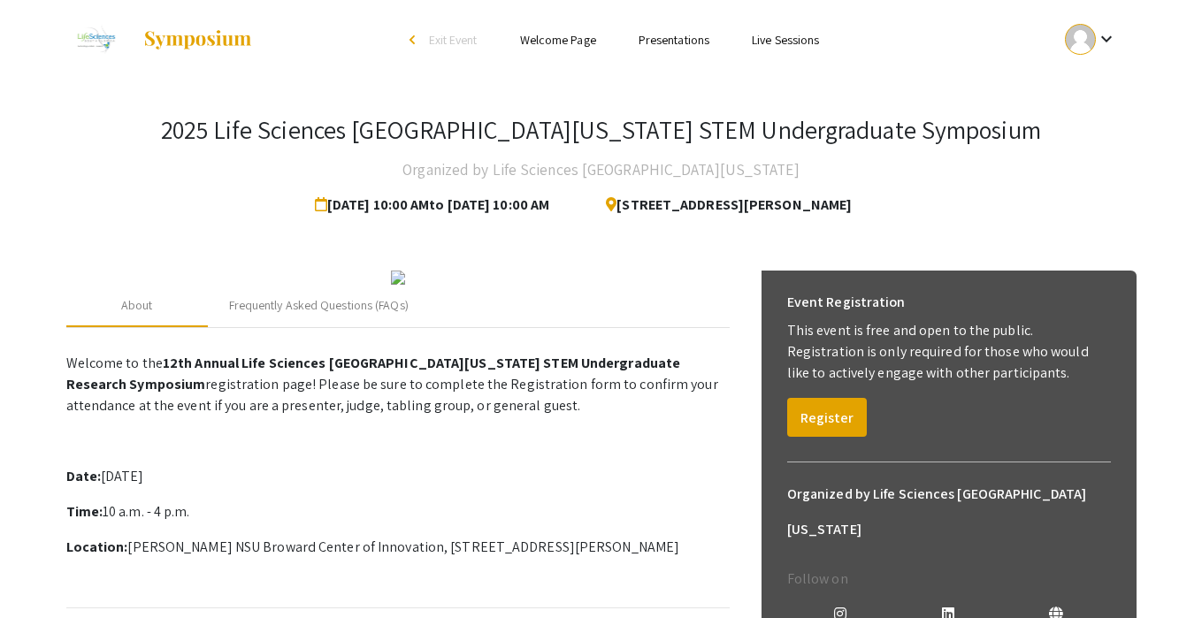
click at [546, 35] on link "Welcome Page" at bounding box center [558, 40] width 76 height 16
click at [656, 46] on link "Presentations" at bounding box center [673, 40] width 71 height 16
click at [777, 34] on link "Live Sessions" at bounding box center [785, 40] width 67 height 16
click at [649, 45] on link "Presentations" at bounding box center [673, 40] width 71 height 16
click at [568, 41] on link "Welcome Page" at bounding box center [558, 40] width 76 height 16
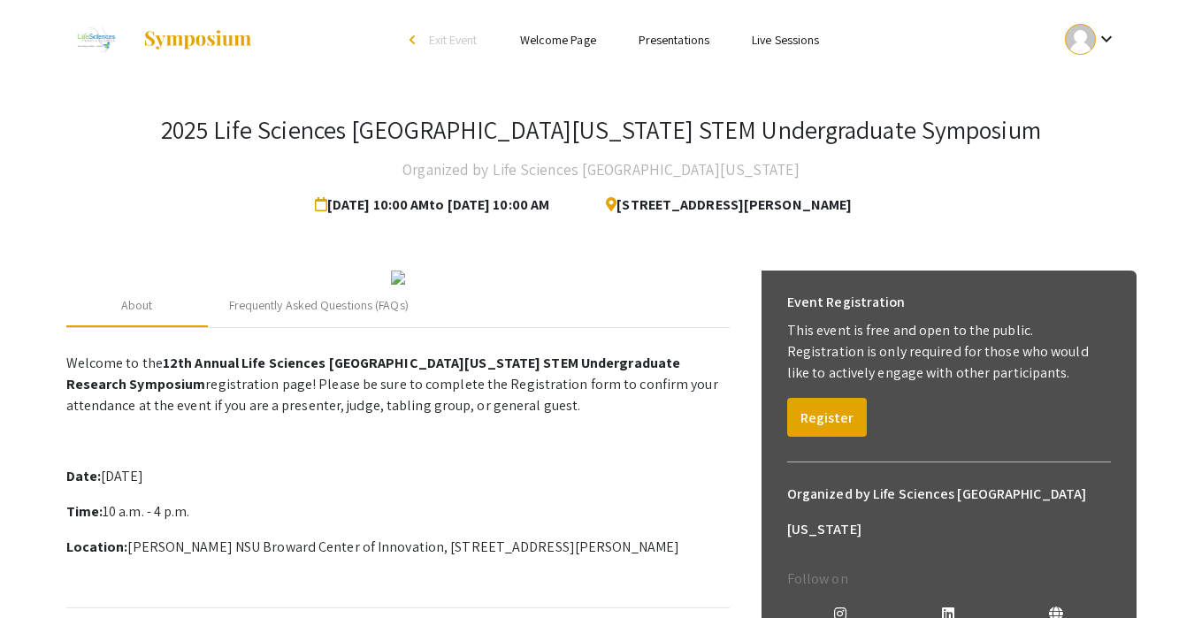
click at [653, 42] on link "Presentations" at bounding box center [673, 40] width 71 height 16
click at [466, 41] on span "Exit Event" at bounding box center [453, 40] width 49 height 16
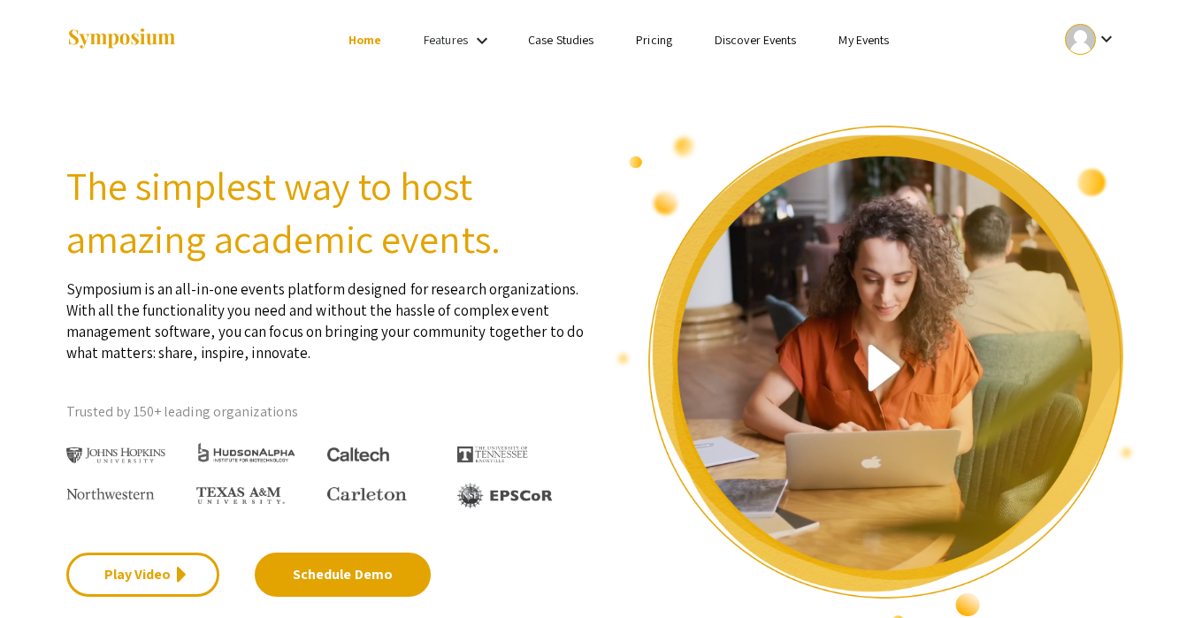
click at [477, 42] on mat-icon "keyboard_arrow_down" at bounding box center [481, 40] width 21 height 21
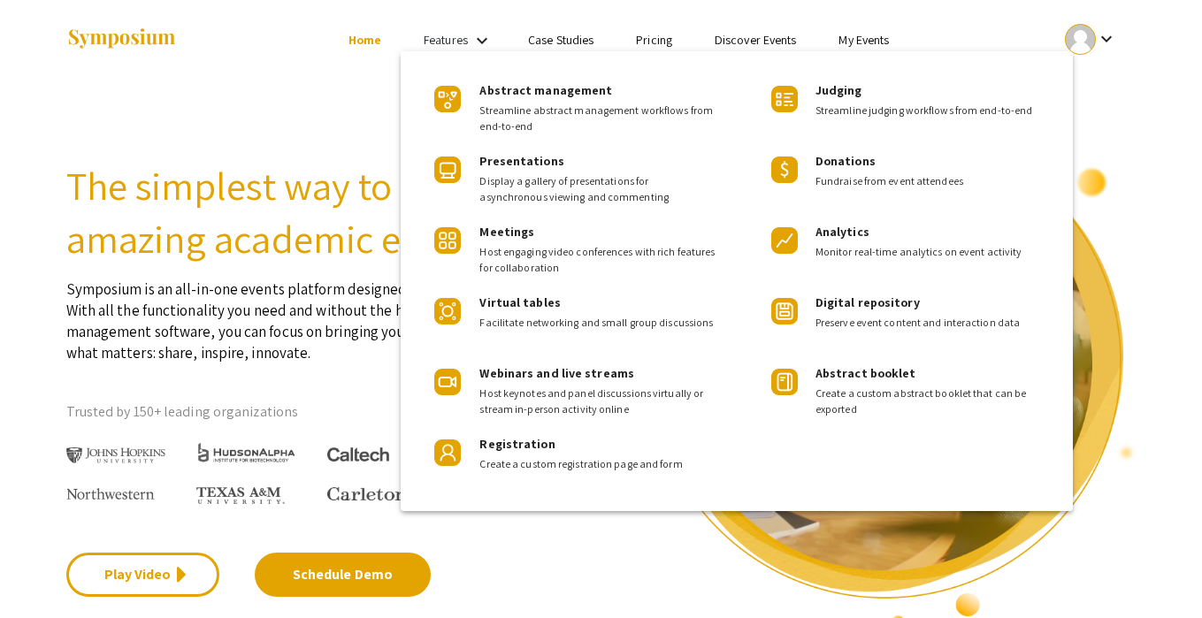
click at [478, 42] on div at bounding box center [601, 309] width 1202 height 618
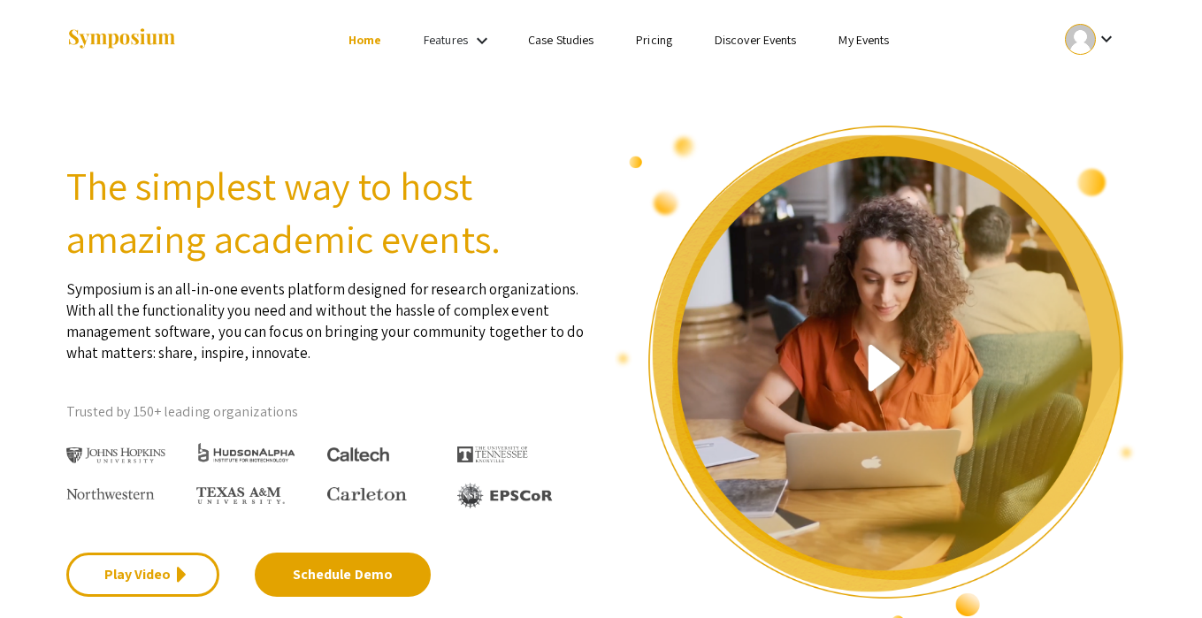
click at [754, 40] on link "Discover Events" at bounding box center [755, 40] width 82 height 16
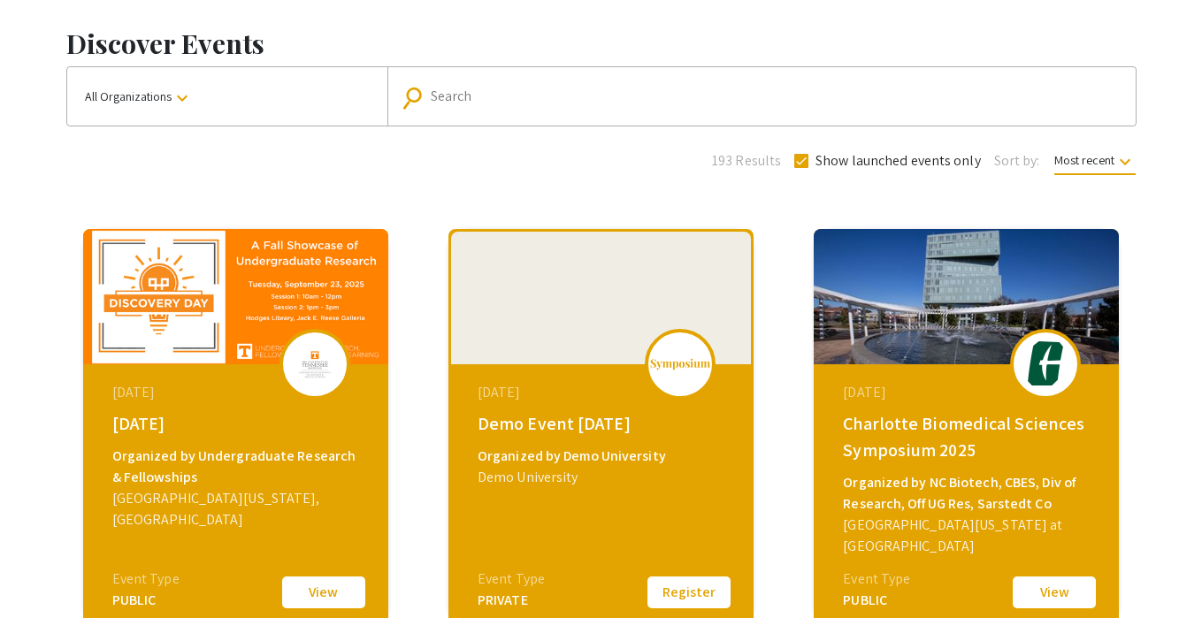
scroll to position [65, 0]
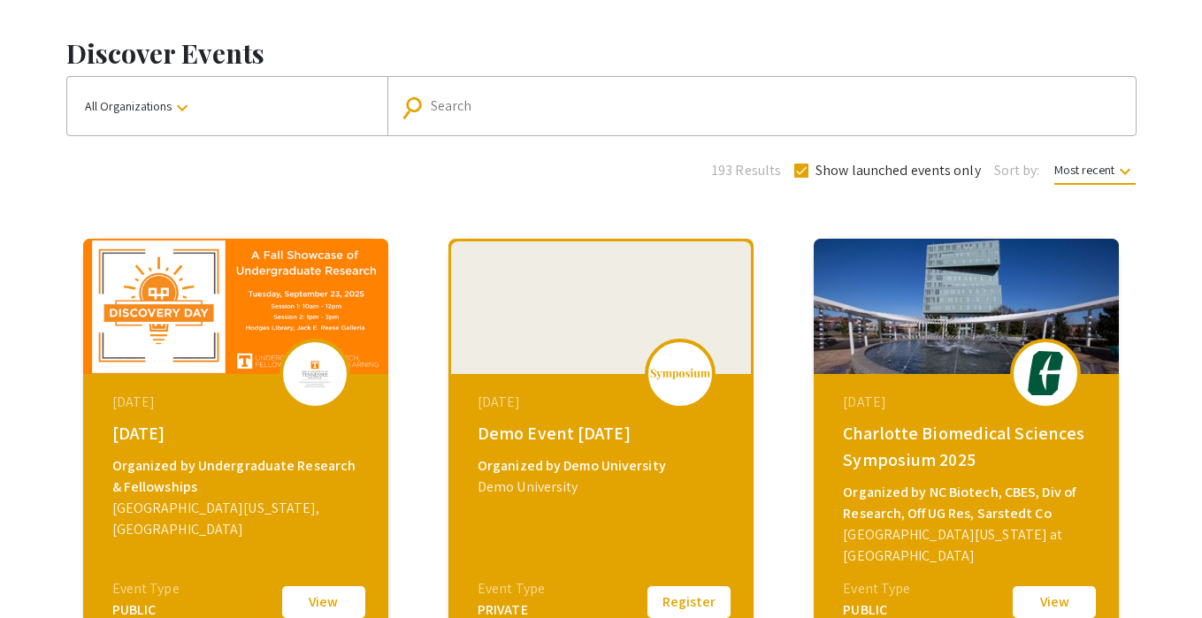
click at [490, 114] on div "Search" at bounding box center [771, 106] width 681 height 28
click at [284, 102] on button "All Organizations keyboard_arrow_down" at bounding box center [227, 106] width 320 height 58
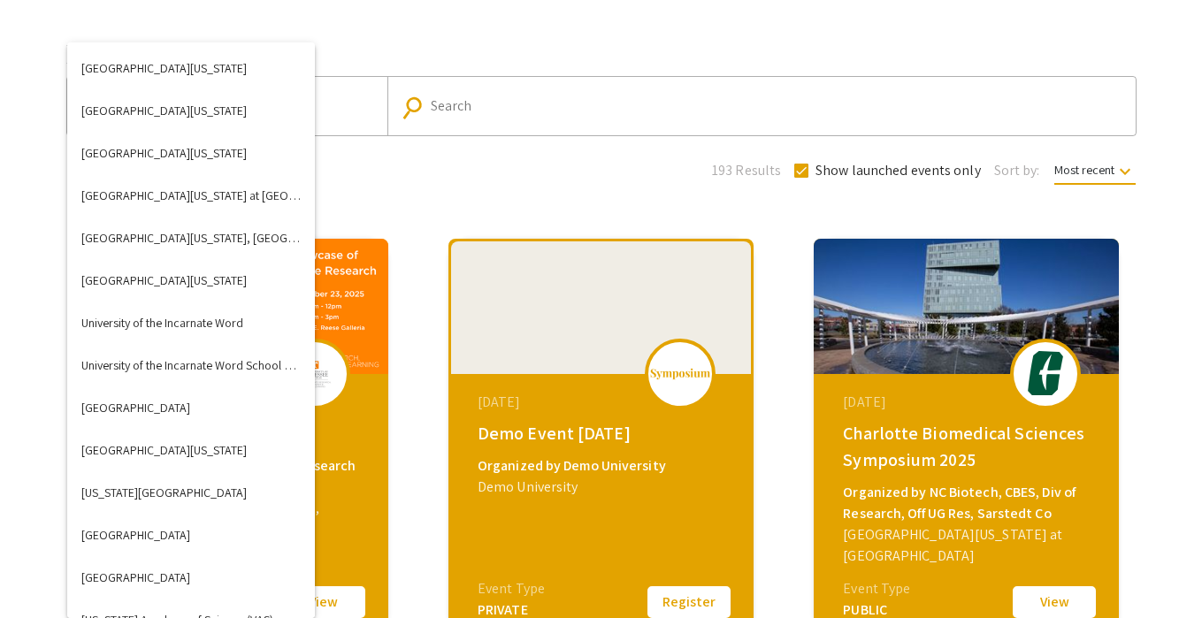
scroll to position [6395, 0]
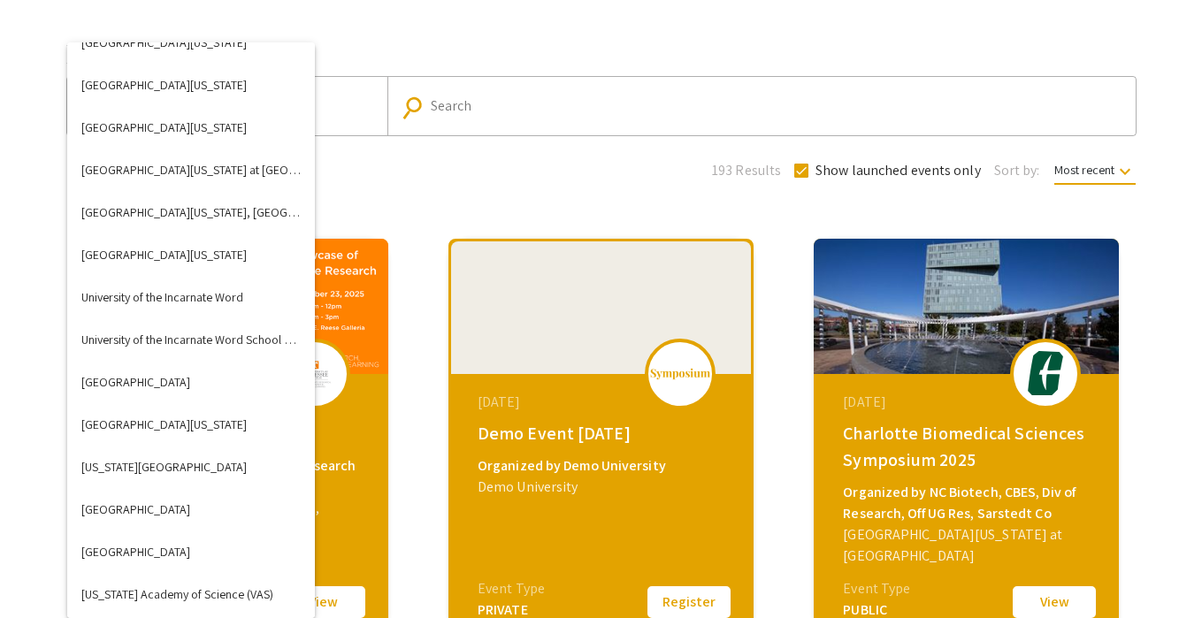
click at [459, 149] on div at bounding box center [601, 309] width 1202 height 618
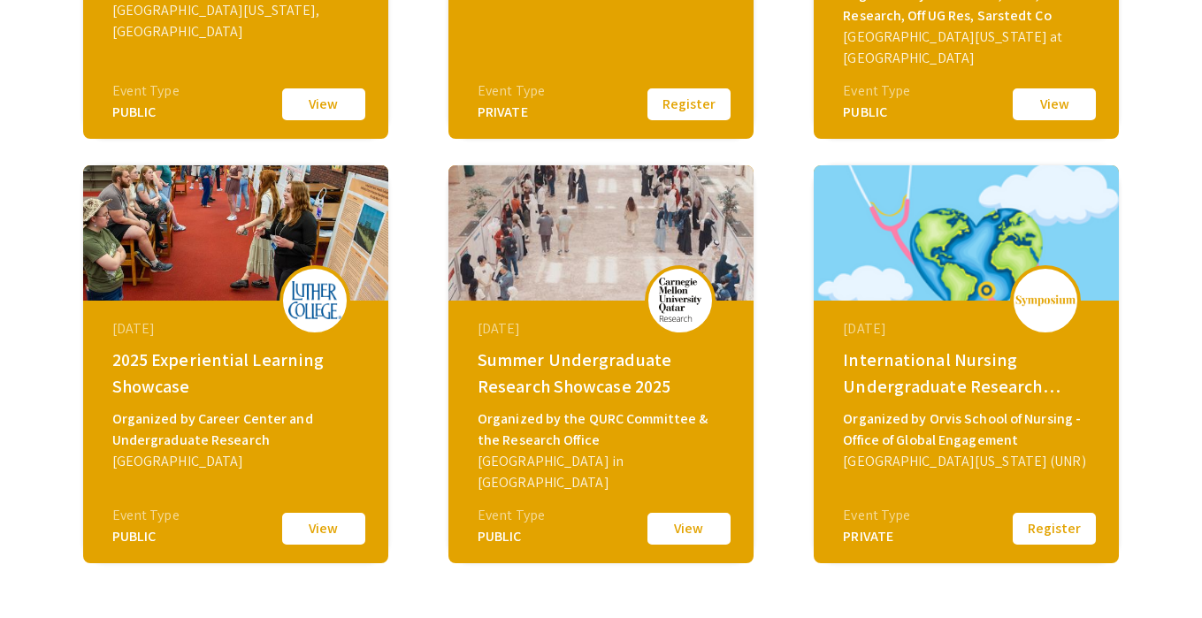
scroll to position [727, 0]
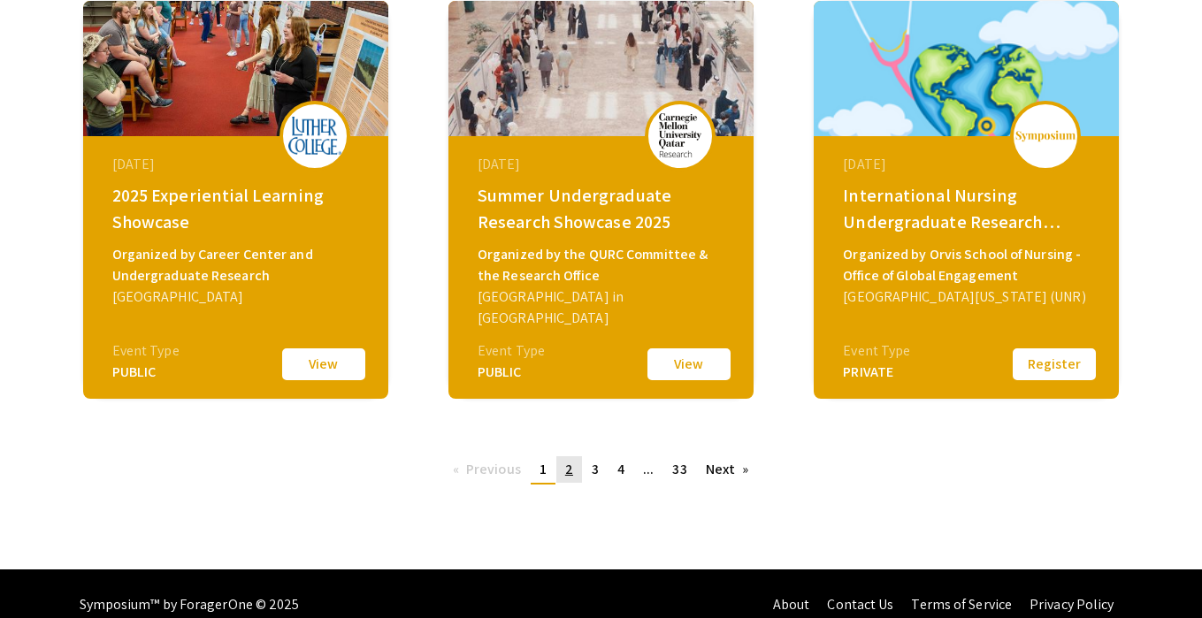
click at [570, 468] on span "2" at bounding box center [569, 469] width 8 height 19
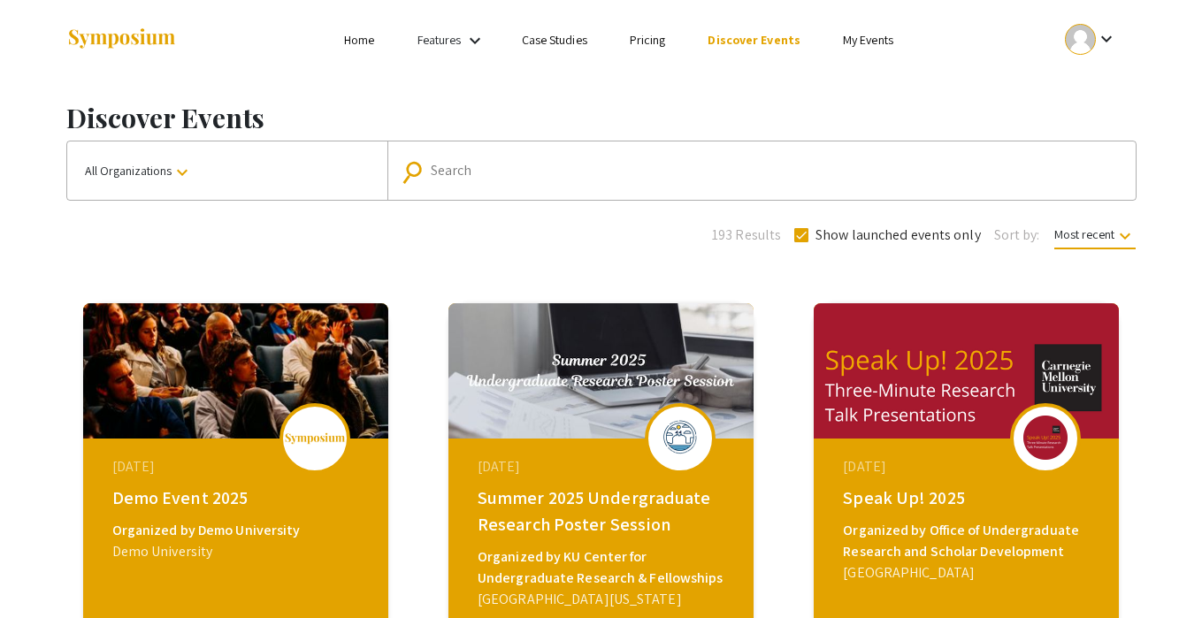
click at [562, 168] on input "Search" at bounding box center [771, 171] width 681 height 16
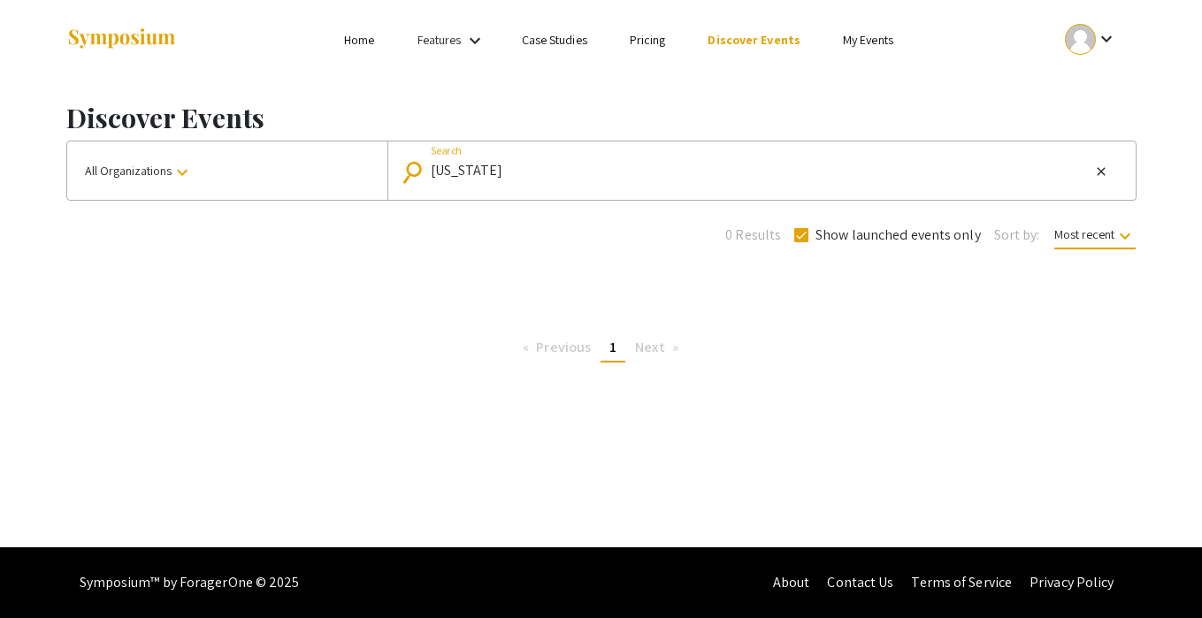
click at [546, 180] on div "[US_STATE] Search" at bounding box center [761, 171] width 660 height 28
type input "south"
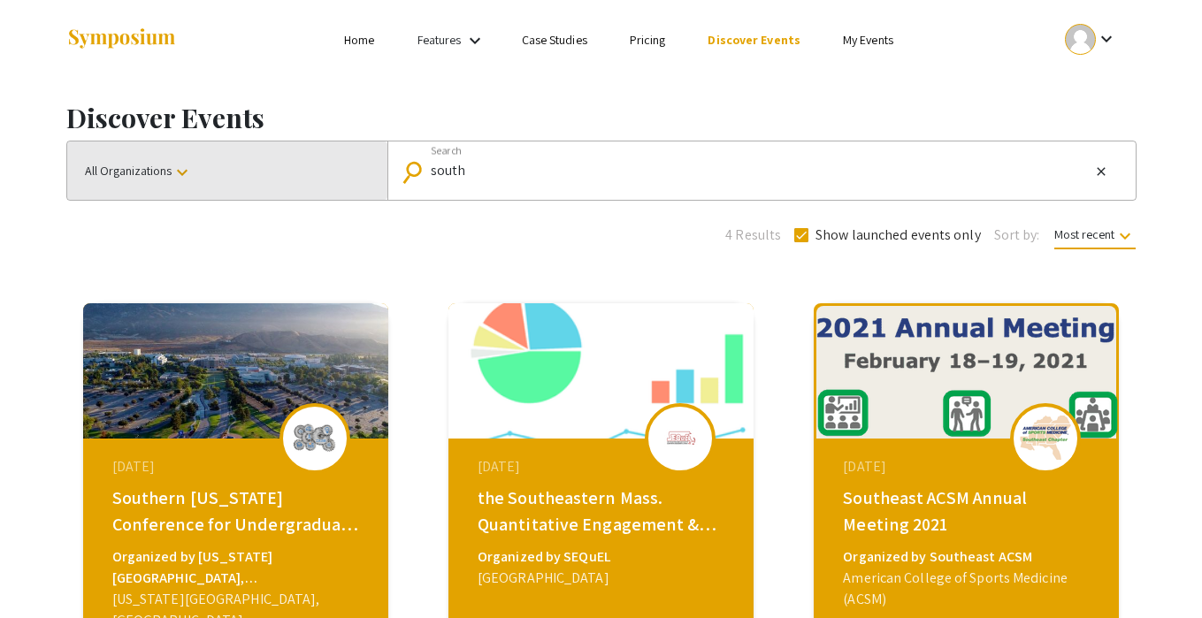
click at [203, 180] on button "All Organizations keyboard_arrow_down" at bounding box center [227, 170] width 320 height 58
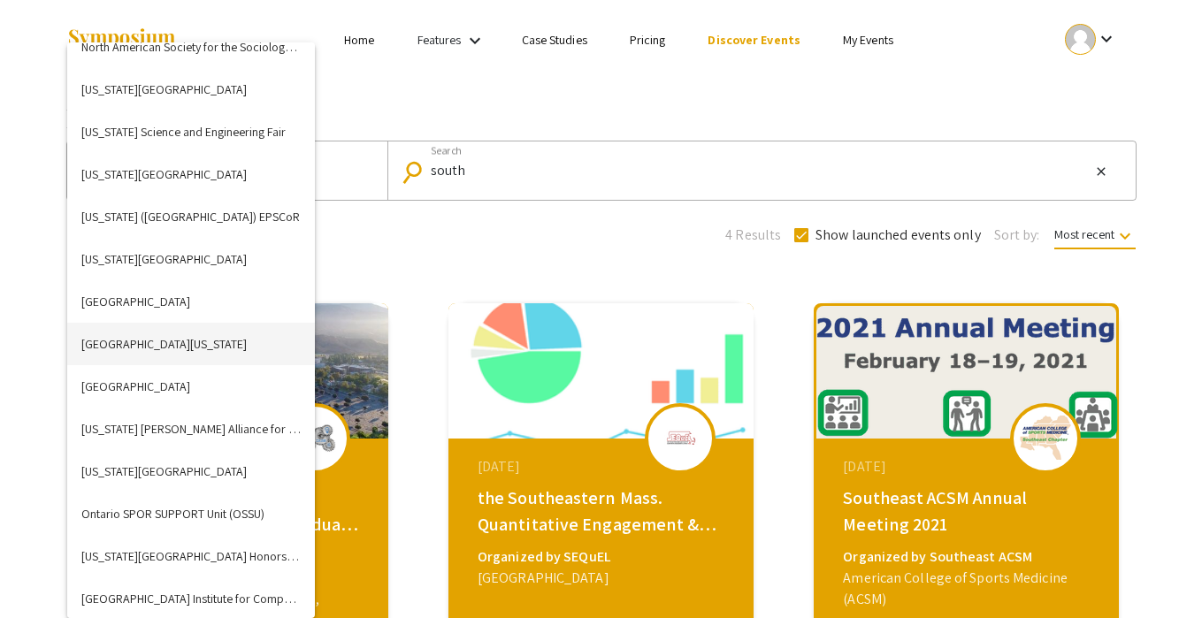
scroll to position [3848, 0]
